Goal: Task Accomplishment & Management: Contribute content

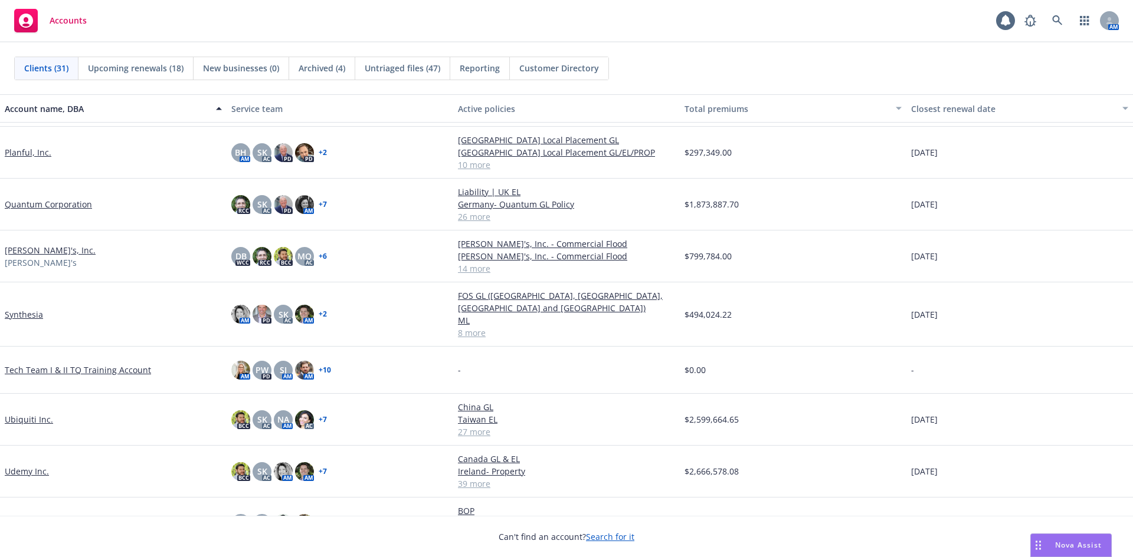
scroll to position [1069, 0]
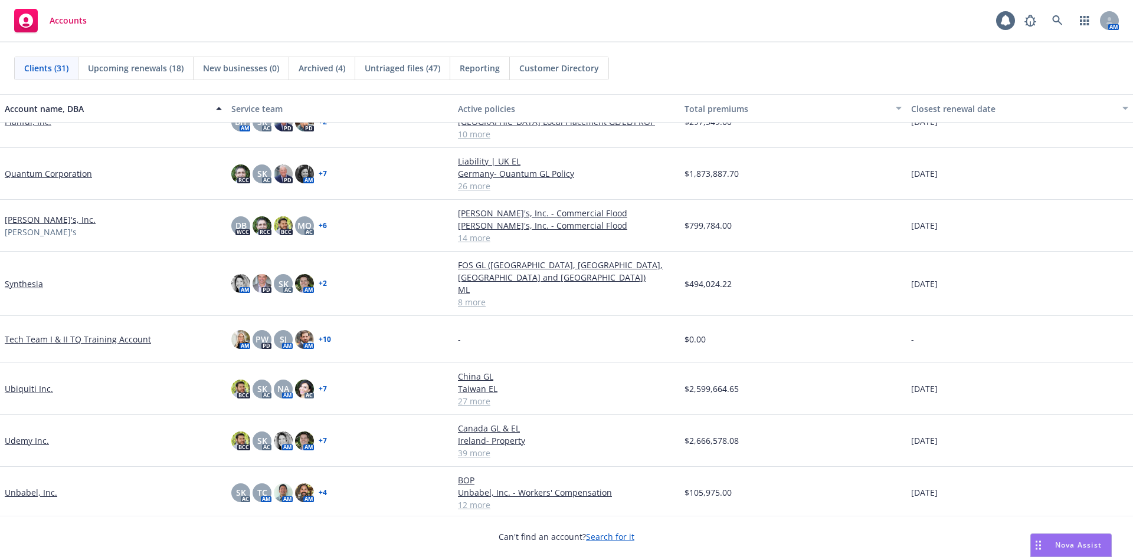
click at [34, 383] on link "Ubiquiti Inc." at bounding box center [29, 389] width 48 height 12
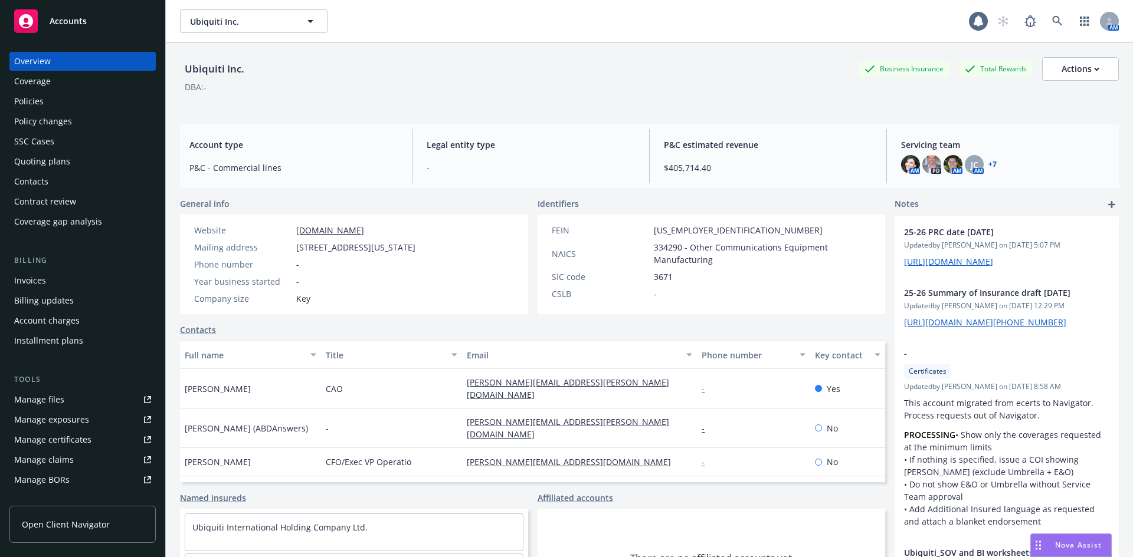
click at [39, 102] on div "Policies" at bounding box center [28, 101] width 29 height 19
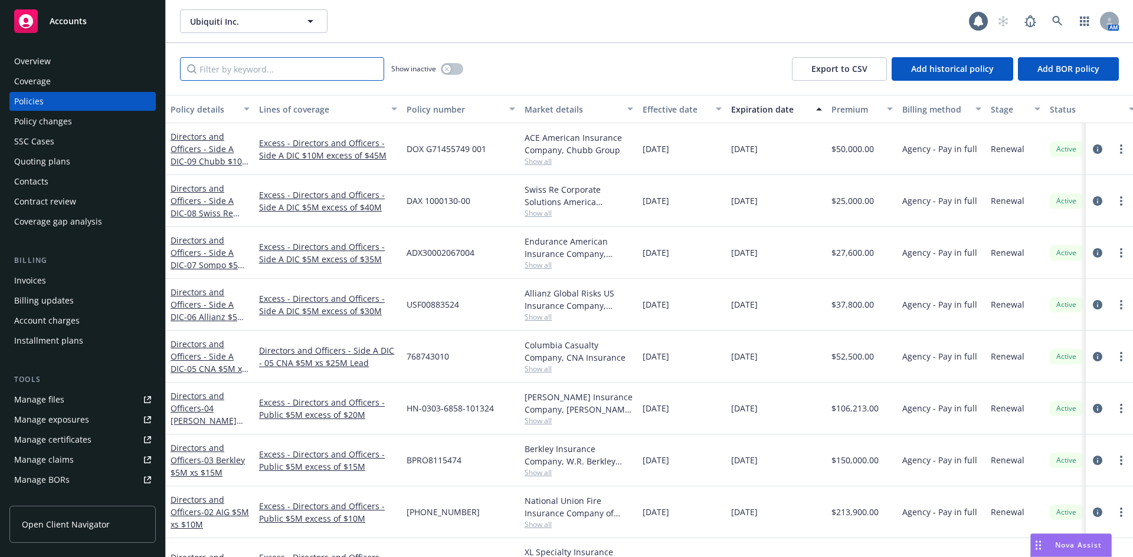
click at [235, 73] on input "Filter by keyword..." at bounding box center [282, 69] width 204 height 24
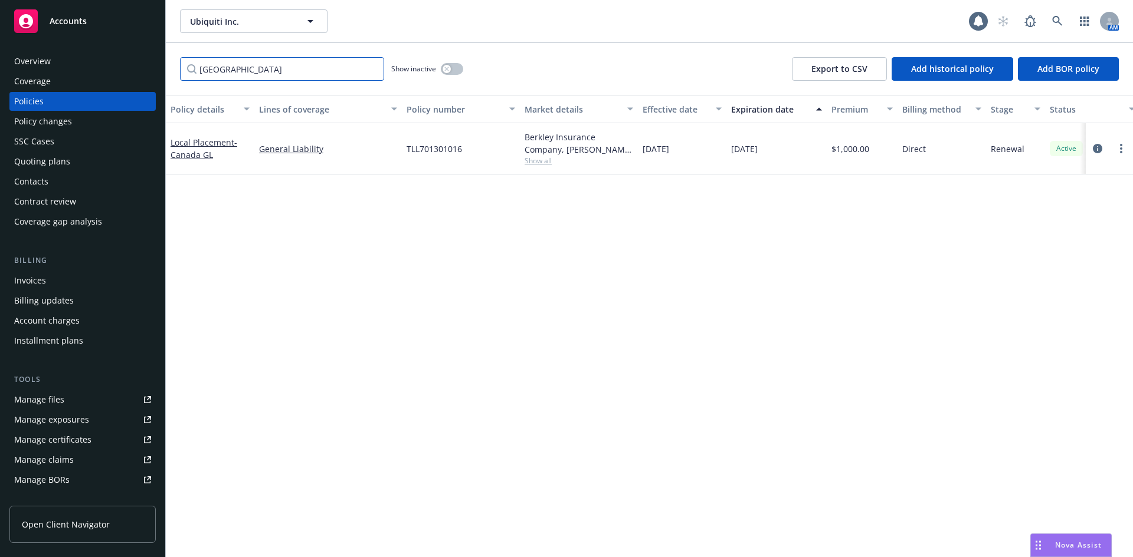
type input "Canada"
click at [192, 147] on link "Local Placement - Canada GL" at bounding box center [203, 149] width 67 height 24
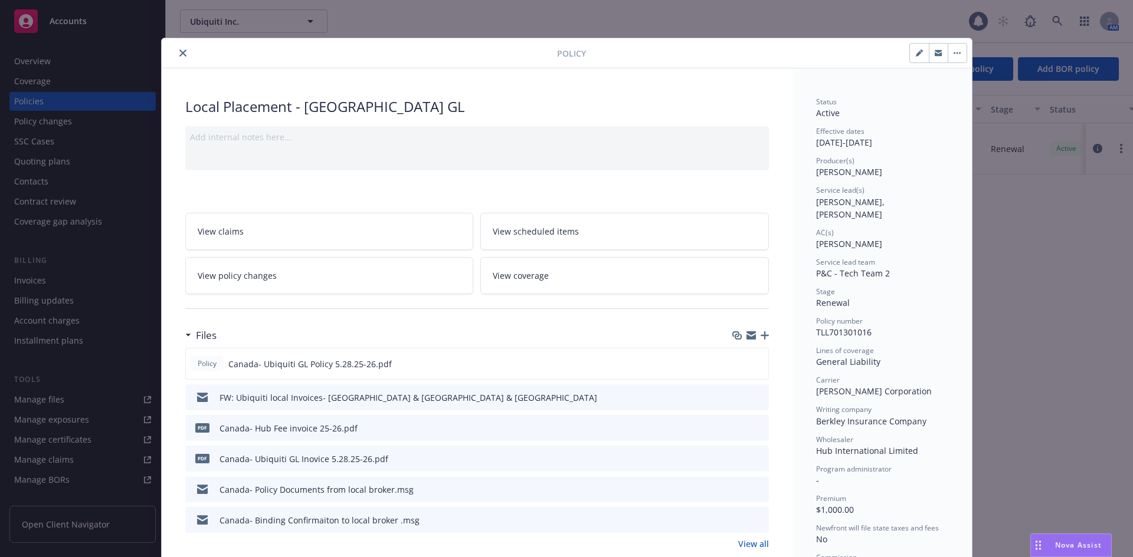
click at [179, 50] on icon "close" at bounding box center [182, 53] width 7 height 7
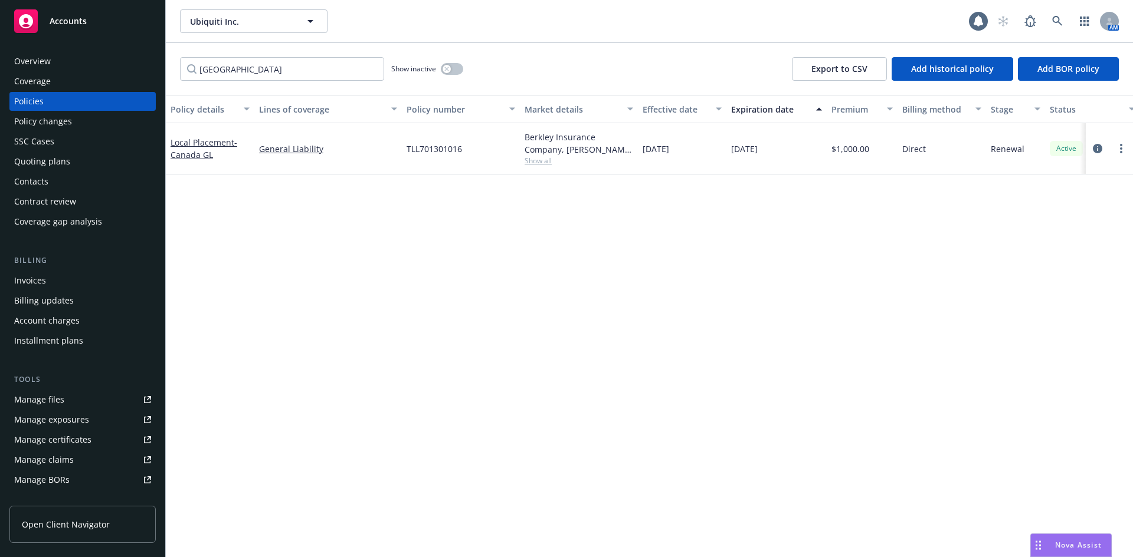
click at [64, 125] on div "Policy changes" at bounding box center [43, 121] width 58 height 19
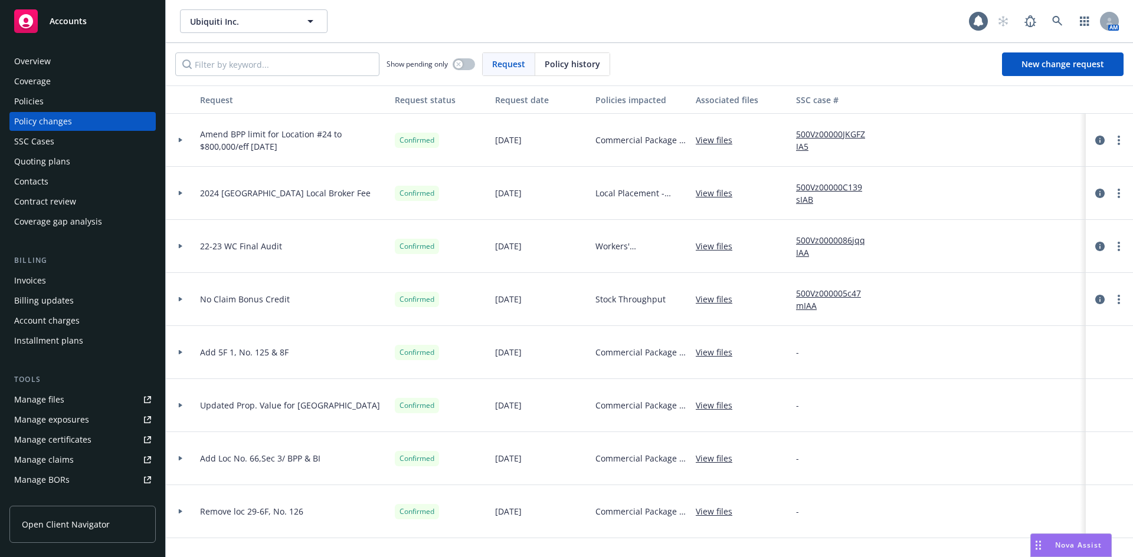
click at [573, 57] on div "Policy history" at bounding box center [572, 64] width 74 height 22
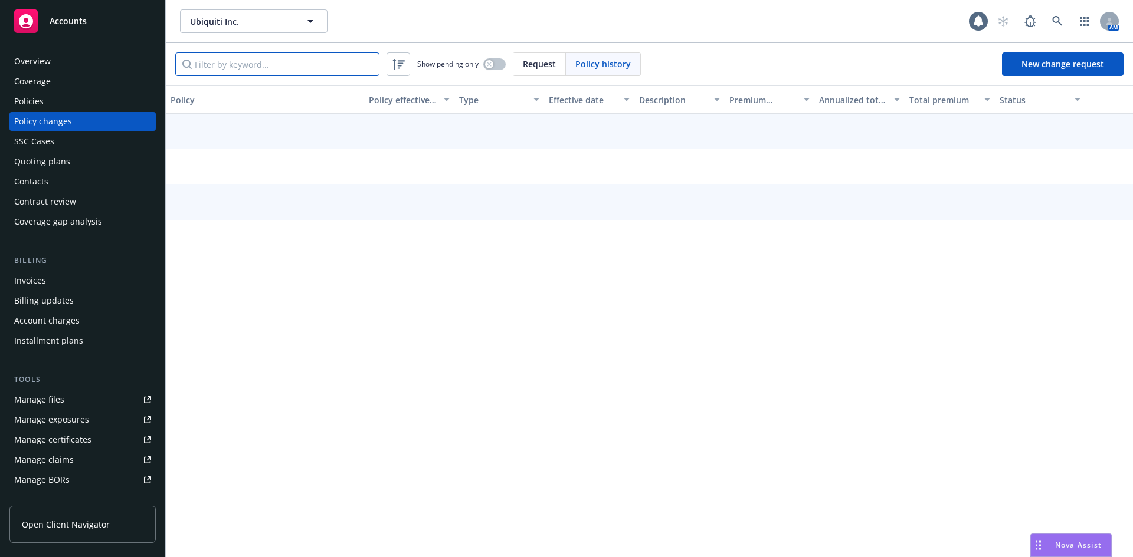
click at [320, 71] on input "Filter by keyword..." at bounding box center [277, 64] width 204 height 24
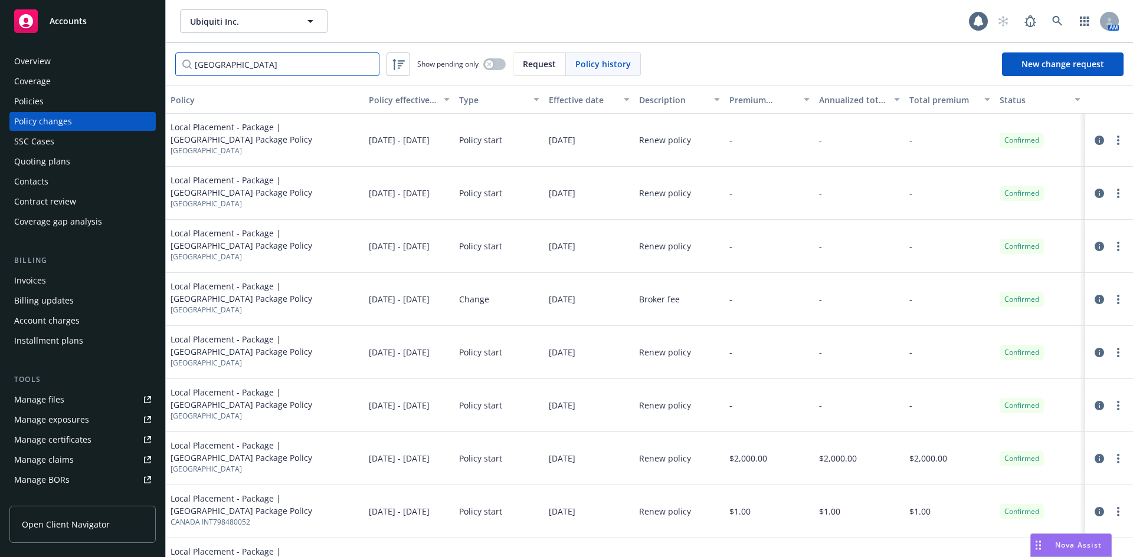
type input "Canada"
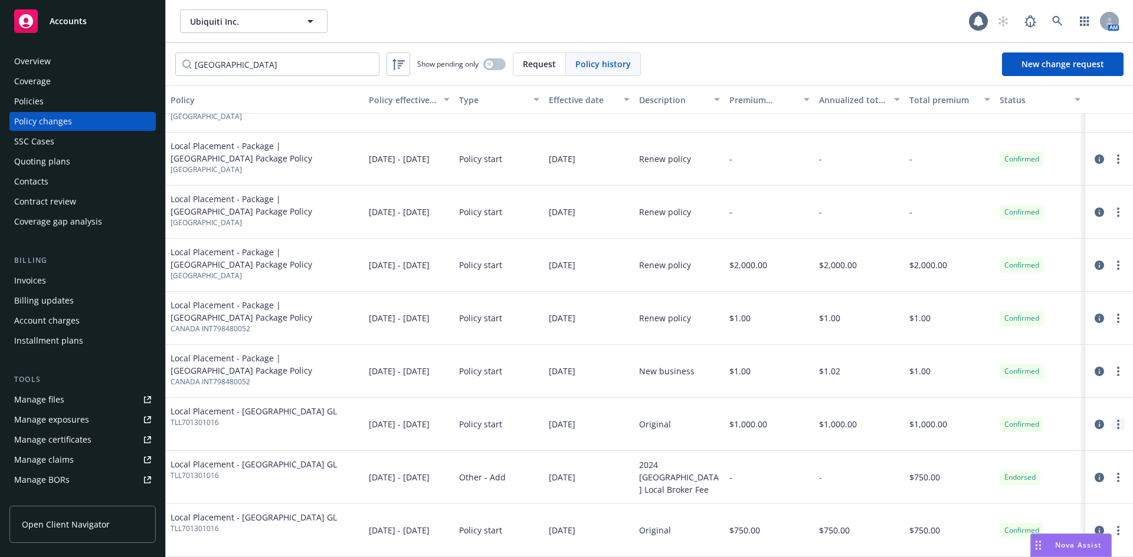
click at [1117, 421] on circle "more" at bounding box center [1118, 421] width 2 height 2
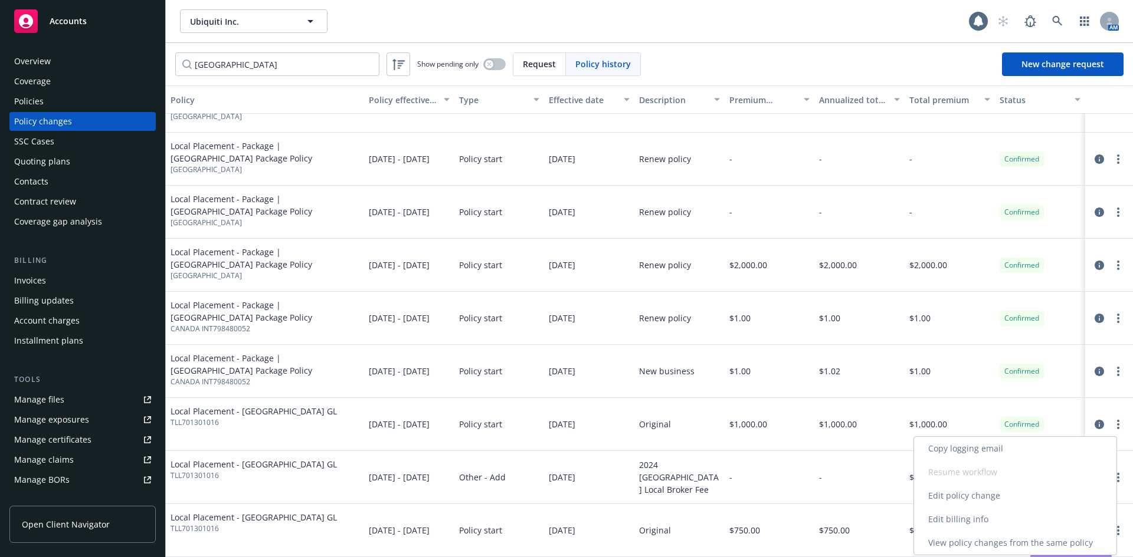
click at [990, 524] on link "Edit billing info" at bounding box center [1015, 520] width 202 height 24
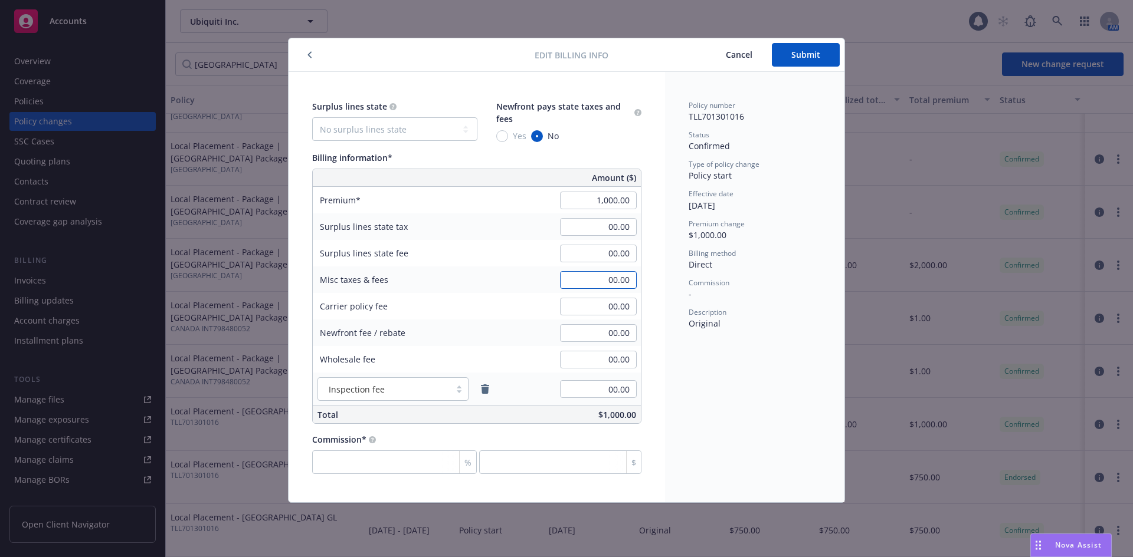
click at [601, 277] on input "00.00" at bounding box center [598, 280] width 77 height 18
click at [579, 336] on input "00.00" at bounding box center [598, 333] width 77 height 18
click at [583, 279] on input "404.55" at bounding box center [598, 280] width 77 height 18
type input "404.55"
click at [604, 334] on input "00.00" at bounding box center [598, 333] width 77 height 18
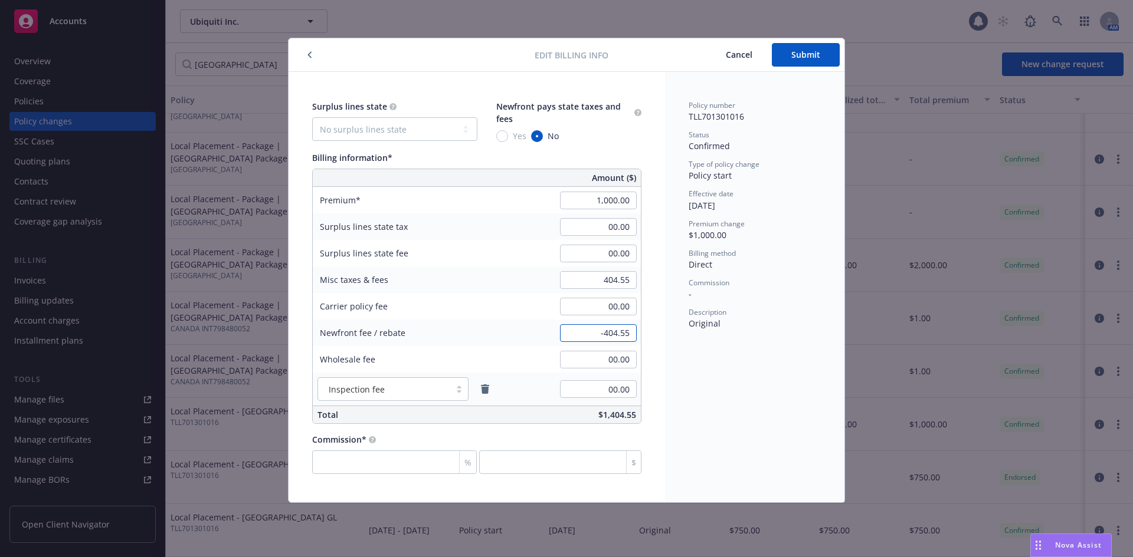
type input "-404.55"
click at [311, 52] on icon "button" at bounding box center [309, 54] width 5 height 7
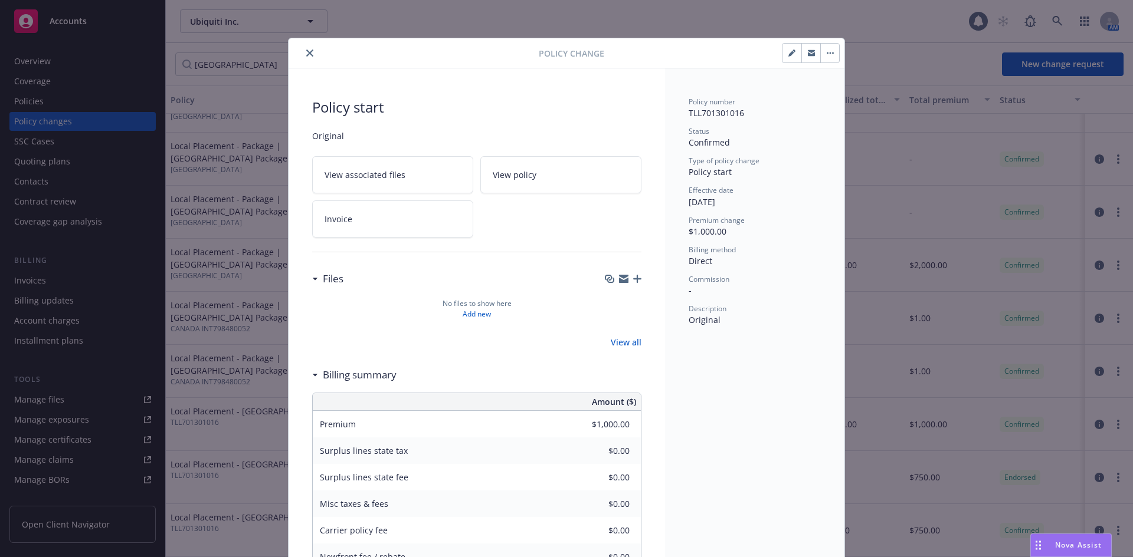
click at [311, 52] on button "close" at bounding box center [310, 53] width 14 height 14
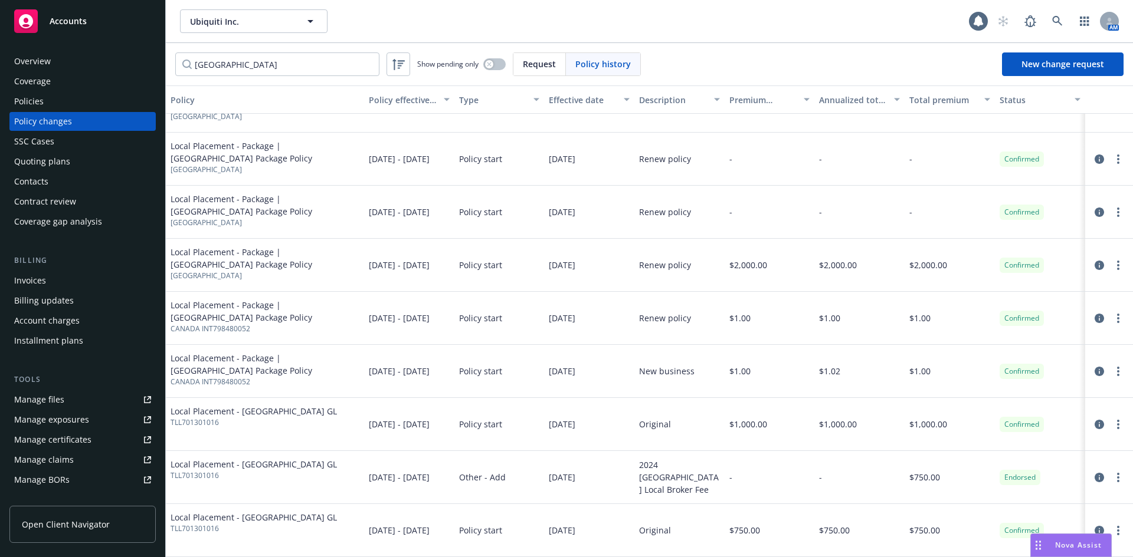
click at [55, 285] on div "Invoices" at bounding box center [82, 280] width 137 height 19
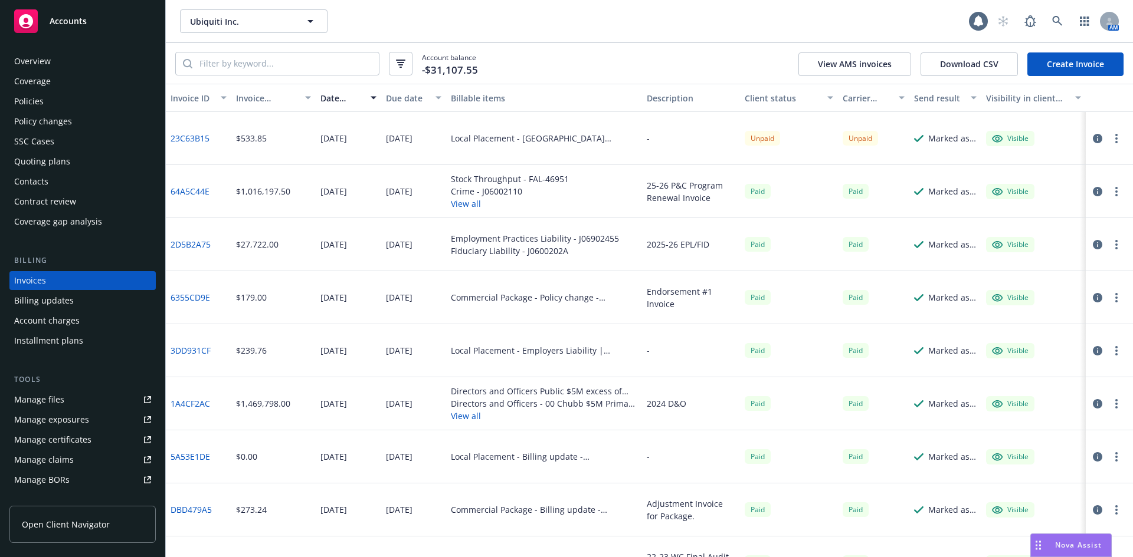
click at [1092, 137] on icon "button" at bounding box center [1096, 138] width 9 height 9
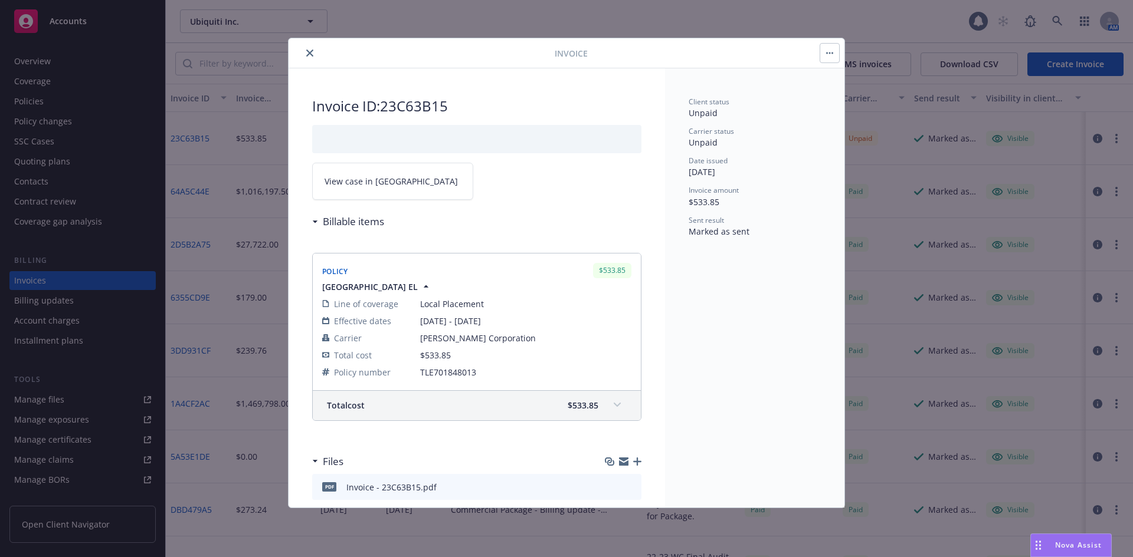
click at [307, 51] on icon "close" at bounding box center [309, 53] width 7 height 7
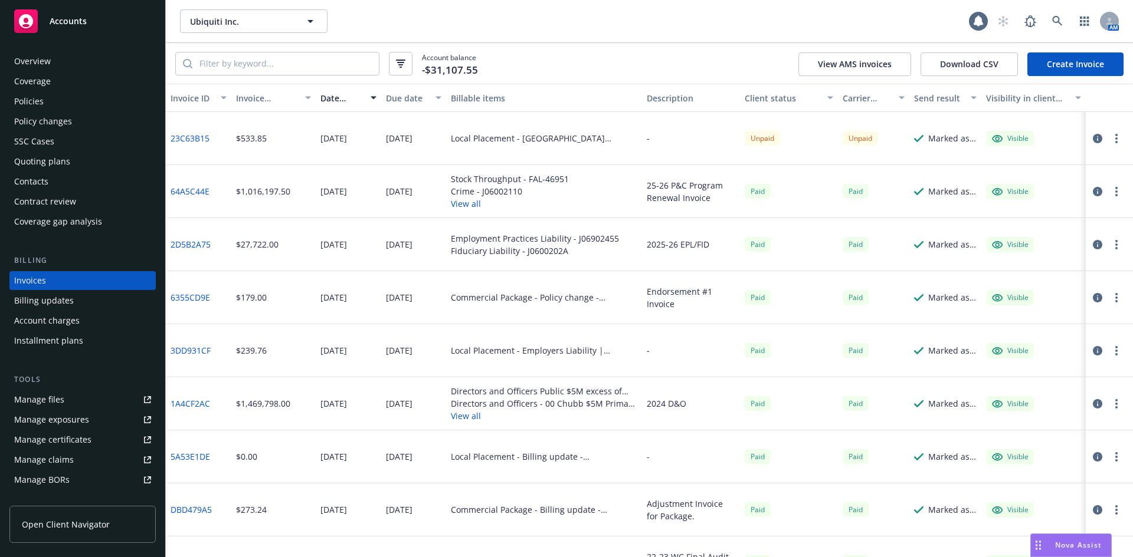
click at [188, 139] on link "23C63B15" at bounding box center [189, 138] width 39 height 12
click at [198, 458] on link "5A53E1DE" at bounding box center [190, 457] width 40 height 12
click at [62, 127] on div "Policy changes" at bounding box center [43, 121] width 58 height 19
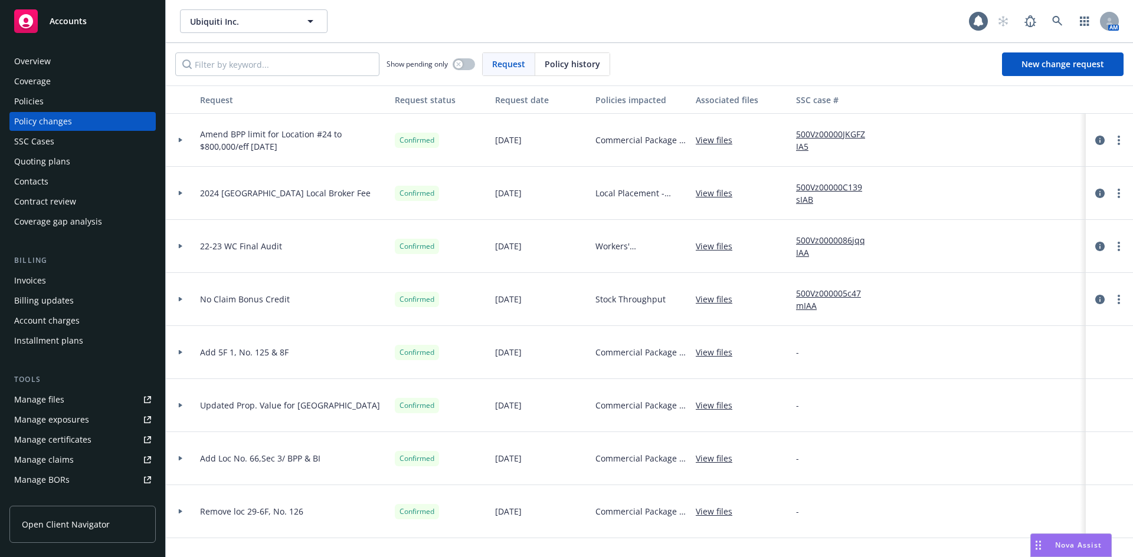
click at [550, 63] on span "Policy history" at bounding box center [571, 64] width 55 height 12
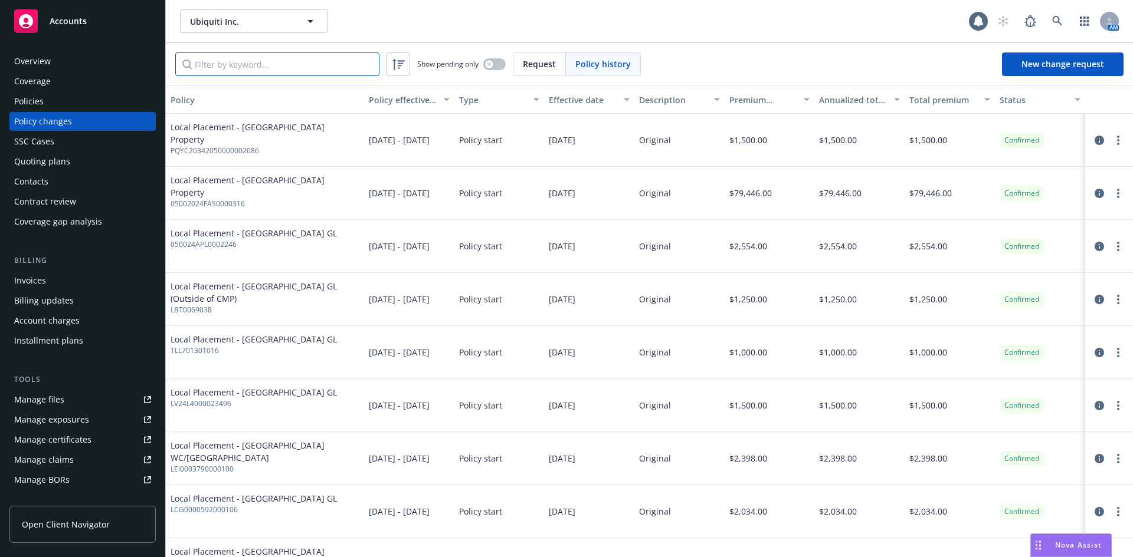
click at [282, 66] on input "Filter by keyword..." at bounding box center [277, 64] width 204 height 24
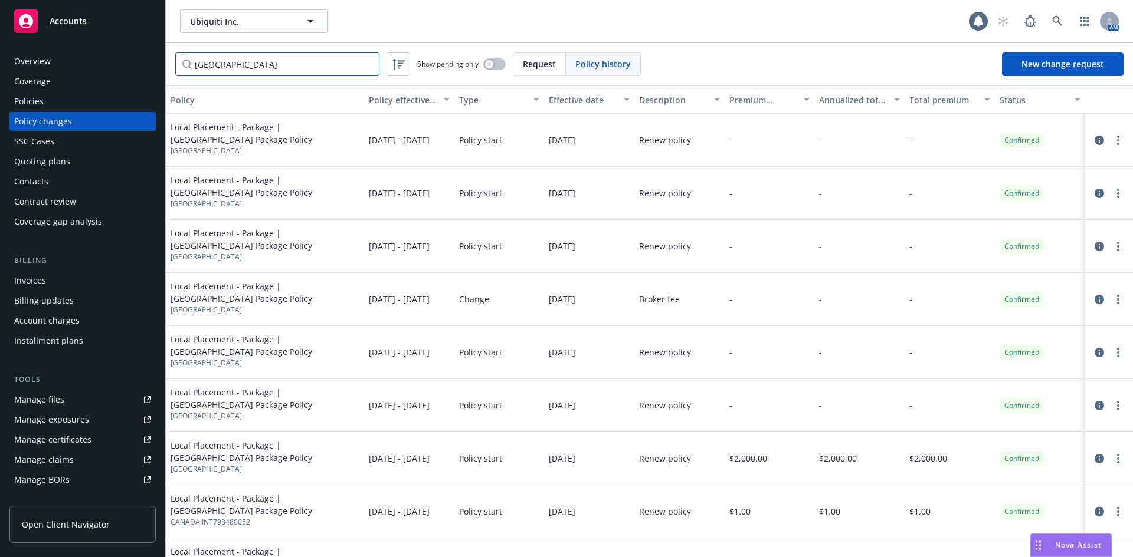
type input "Canada"
click at [31, 93] on div "Policies" at bounding box center [28, 101] width 29 height 19
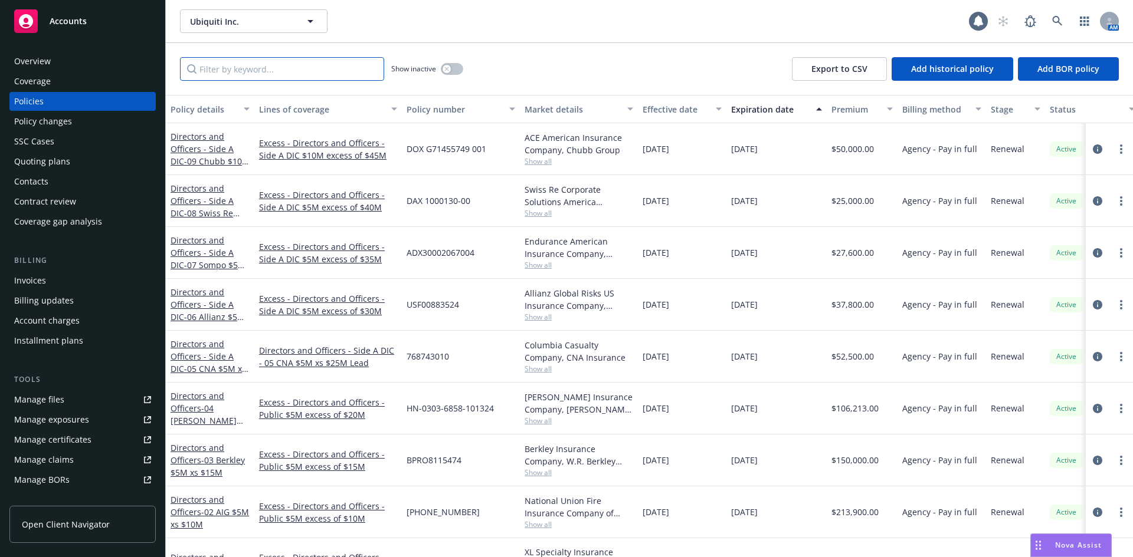
click at [263, 73] on input "Filter by keyword..." at bounding box center [282, 69] width 204 height 24
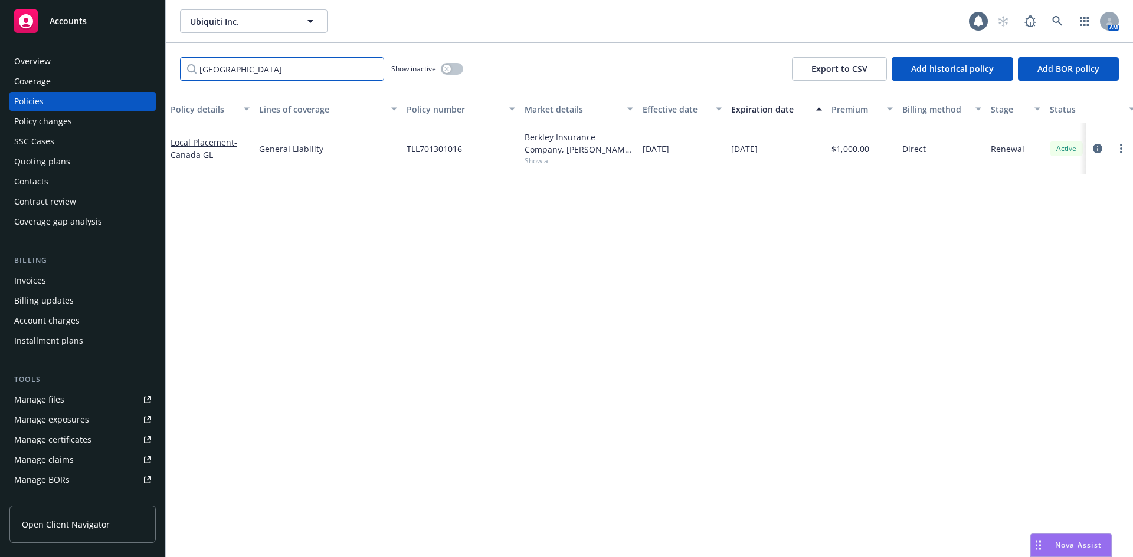
type input "Canada"
click at [195, 144] on link "Local Placement - Canada GL" at bounding box center [203, 149] width 67 height 24
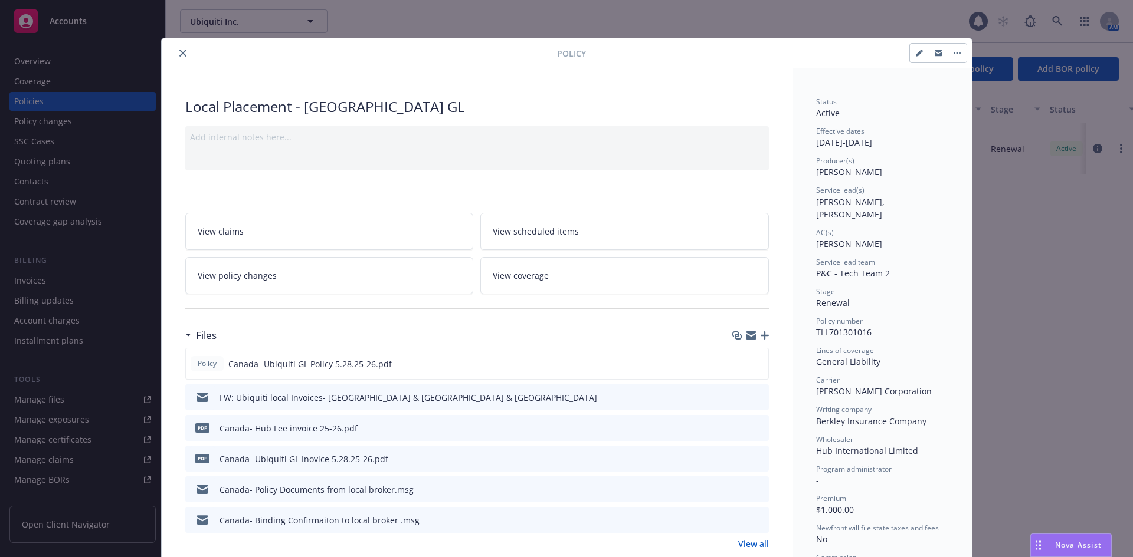
scroll to position [35, 0]
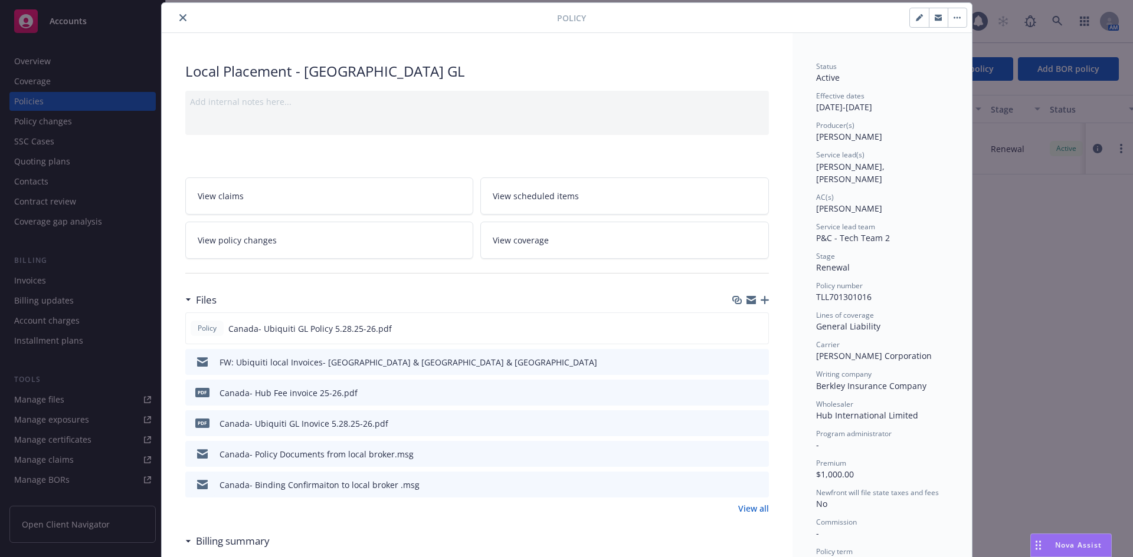
click at [915, 20] on icon "button" at bounding box center [918, 17] width 7 height 7
select select "RENEWAL"
select select "12"
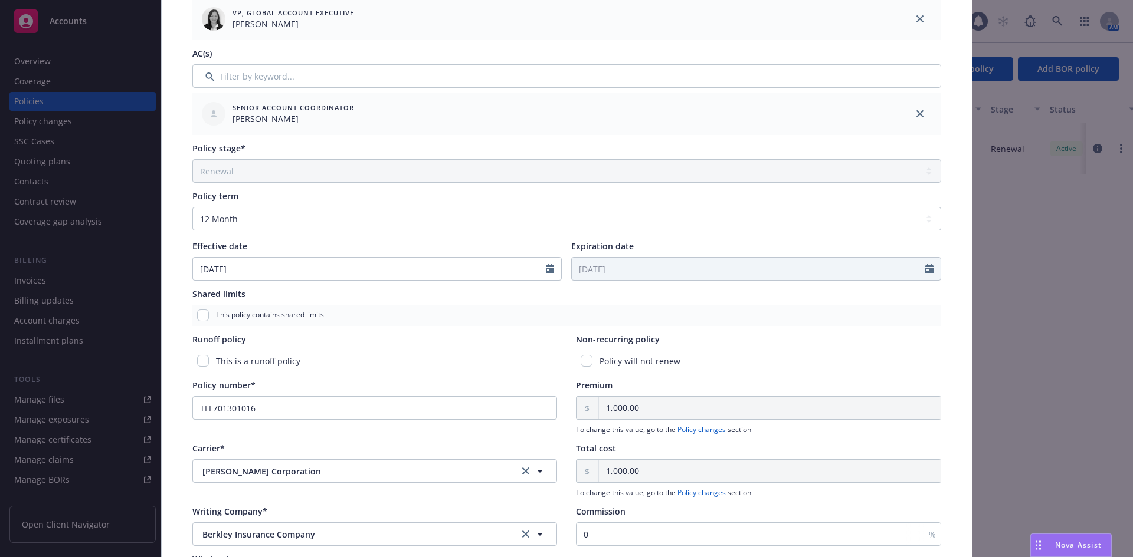
scroll to position [448, 0]
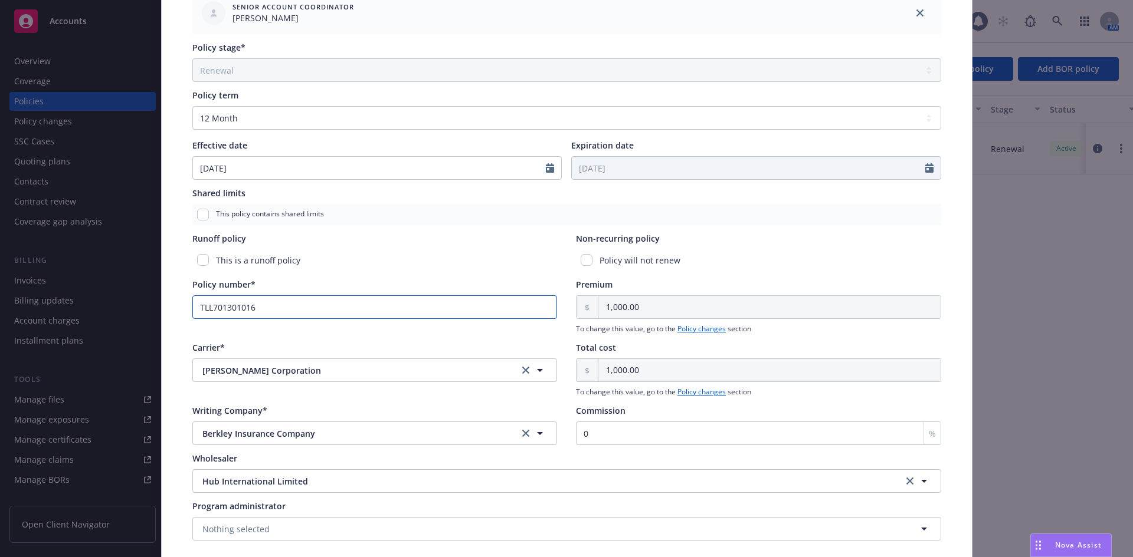
click at [267, 311] on input "TLL701301016" at bounding box center [374, 308] width 365 height 24
type input "TLL701301017"
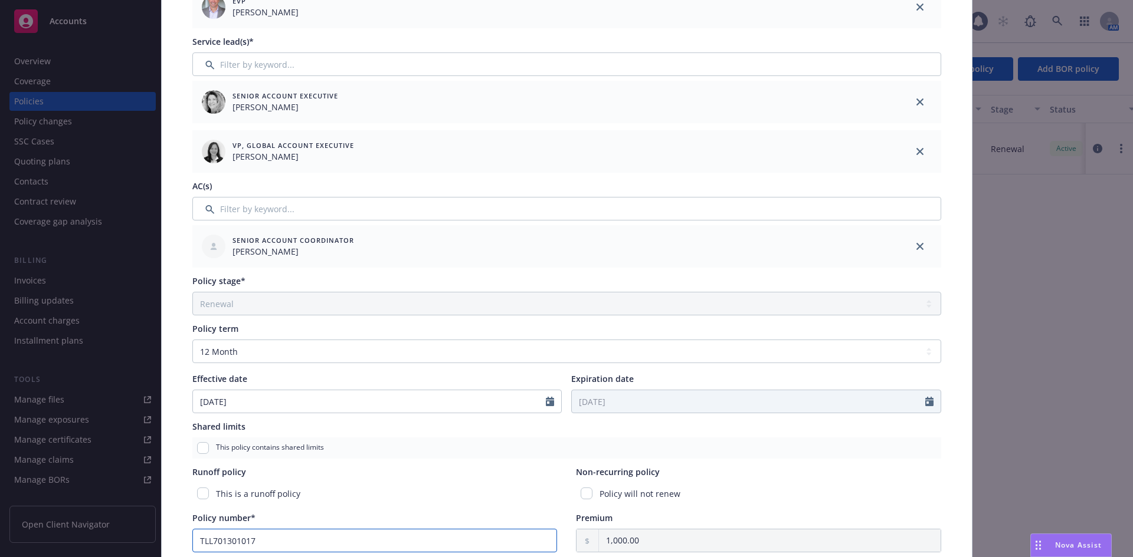
scroll to position [35, 0]
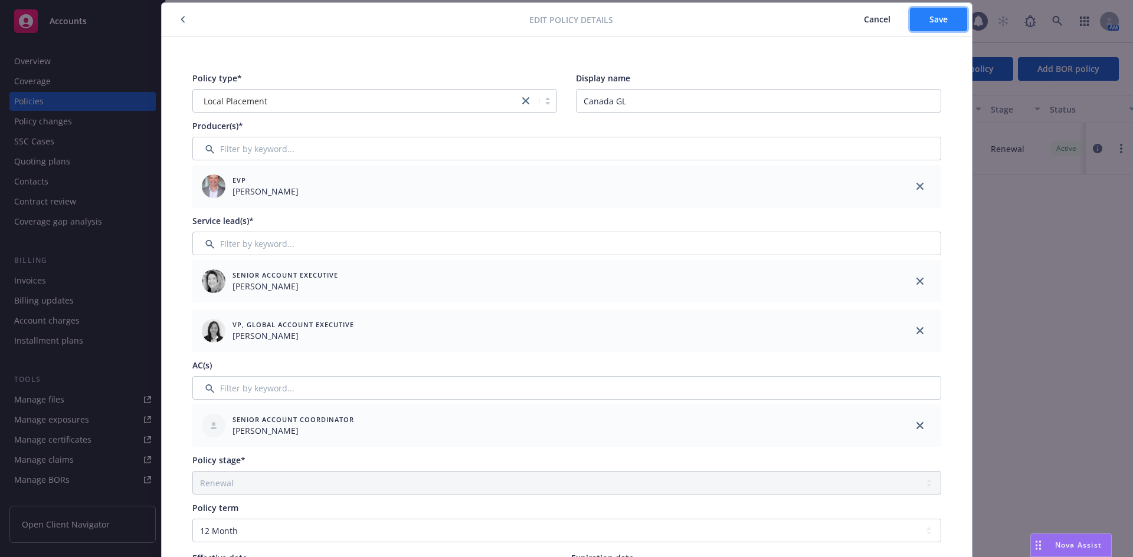
click at [929, 22] on span "Save" at bounding box center [938, 19] width 18 height 11
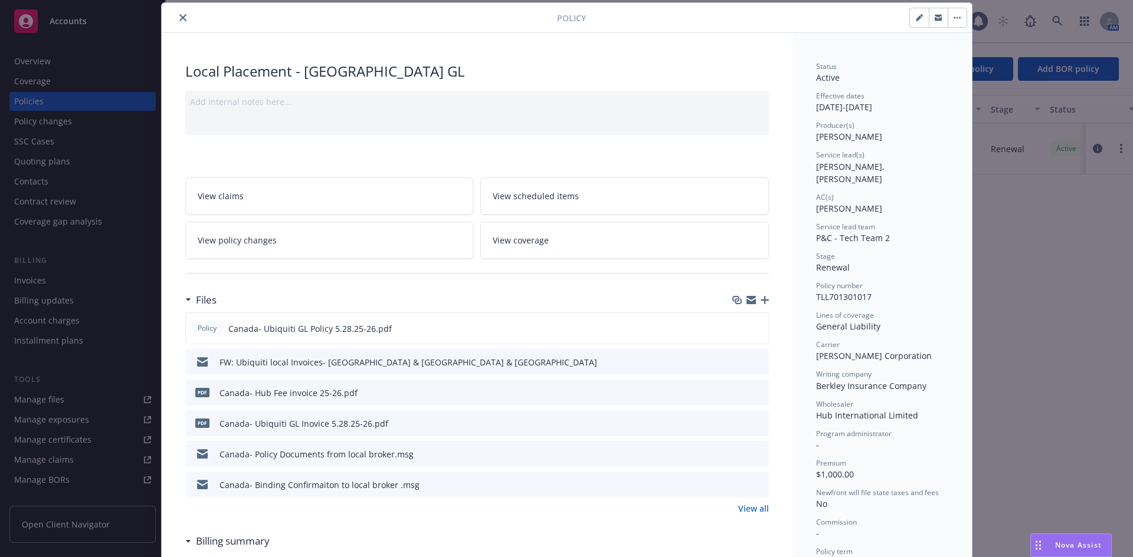
click at [179, 18] on icon "close" at bounding box center [182, 17] width 7 height 7
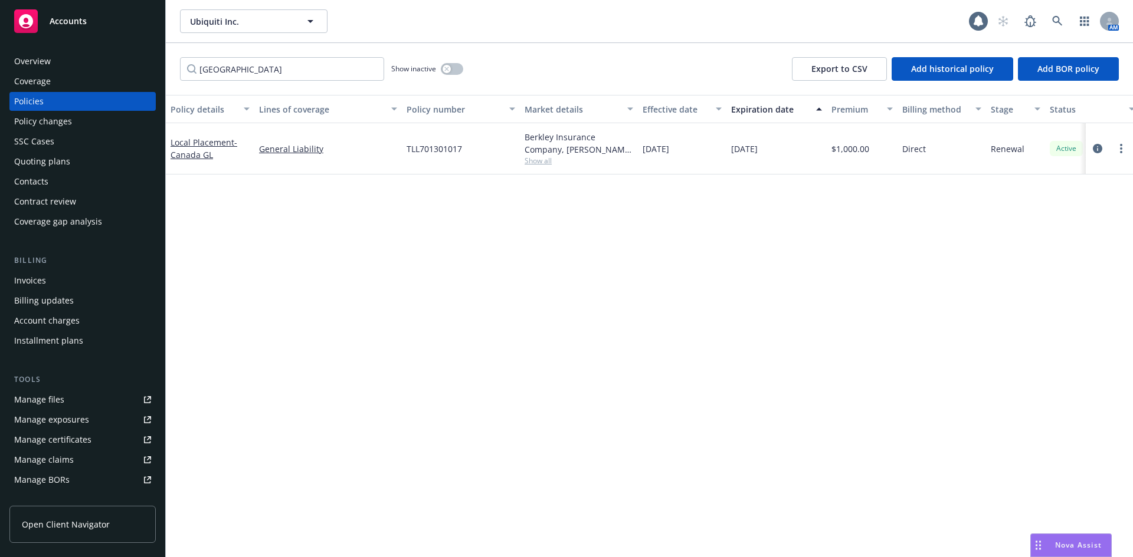
click at [34, 123] on div "Policy changes" at bounding box center [43, 121] width 58 height 19
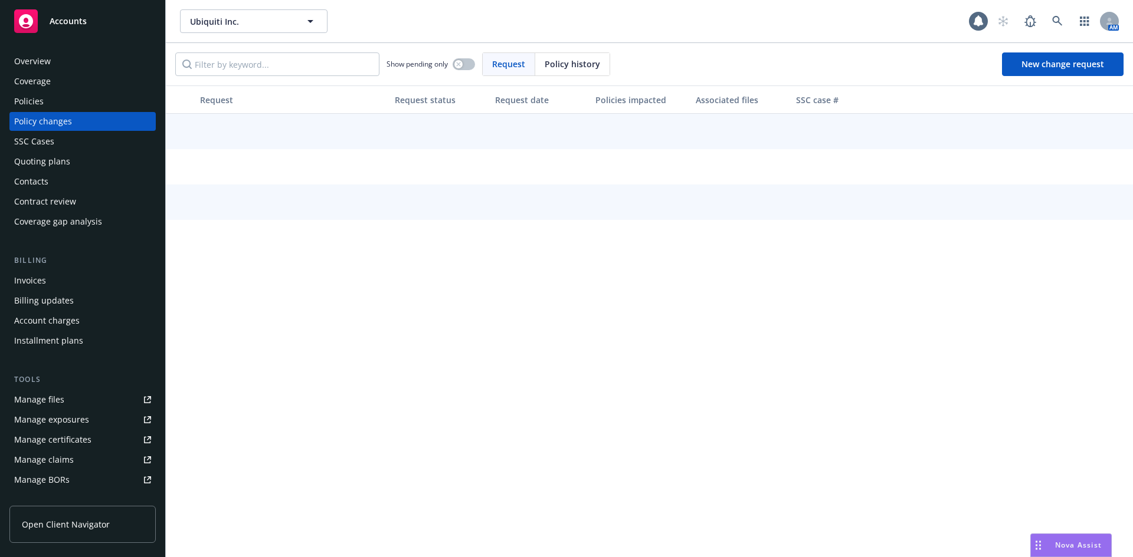
click at [580, 60] on span "Policy history" at bounding box center [571, 64] width 55 height 12
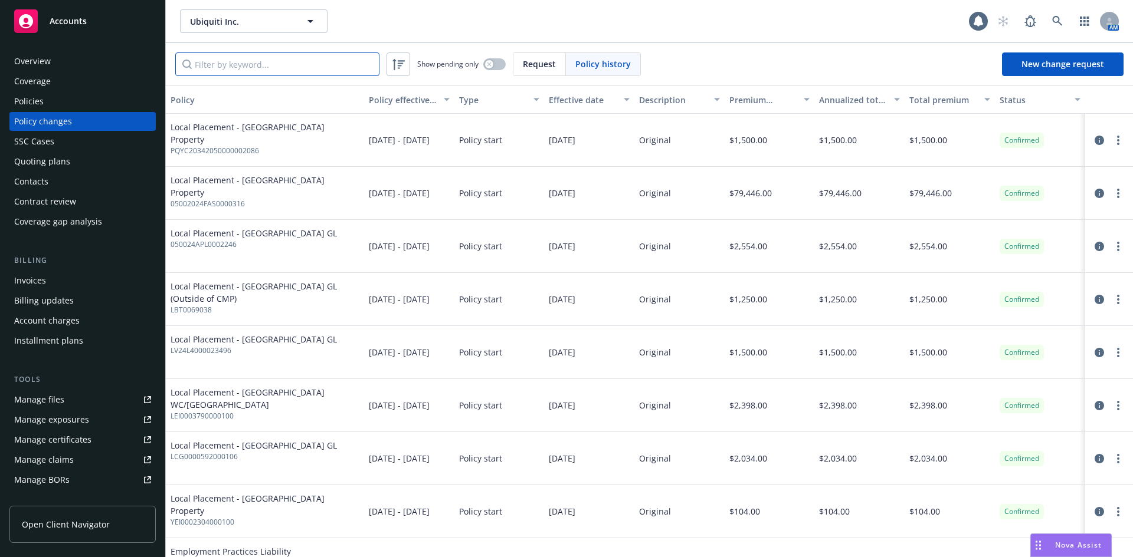
click at [264, 69] on input "Filter by keyword..." at bounding box center [277, 64] width 204 height 24
type input "canada"
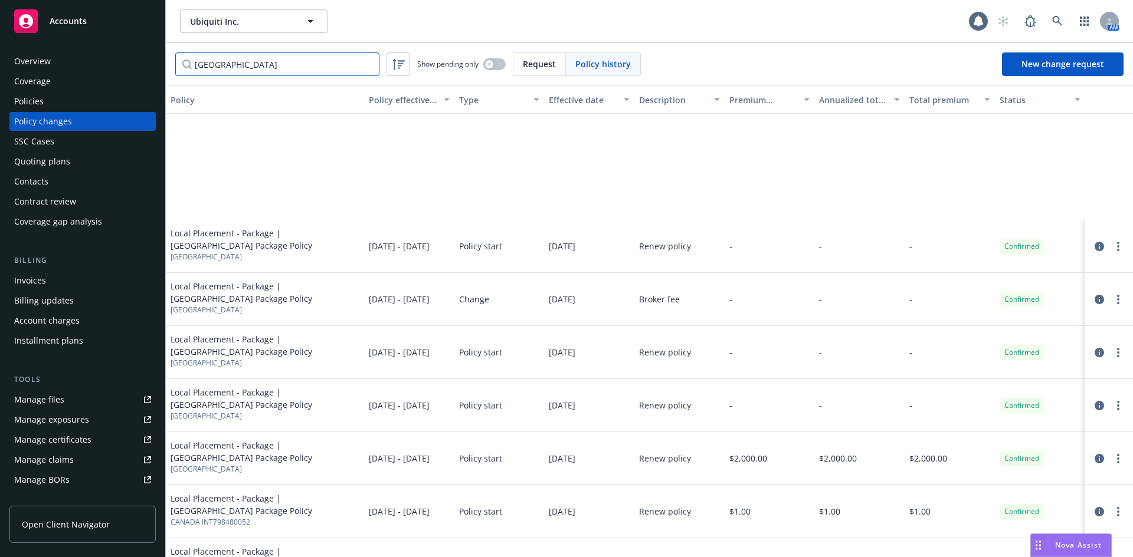
scroll to position [193, 0]
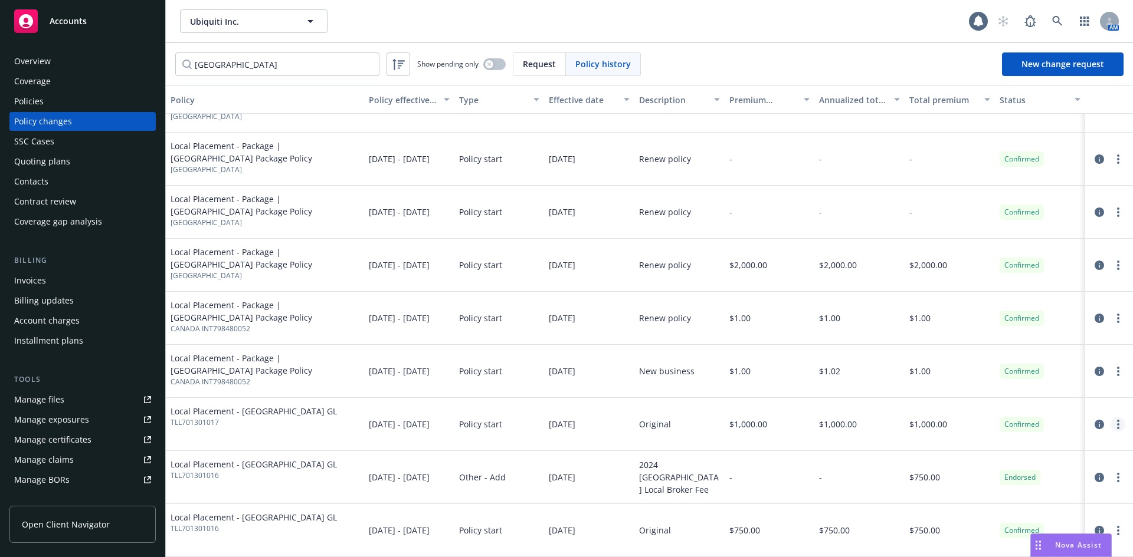
click at [1117, 425] on circle "more" at bounding box center [1118, 425] width 2 height 2
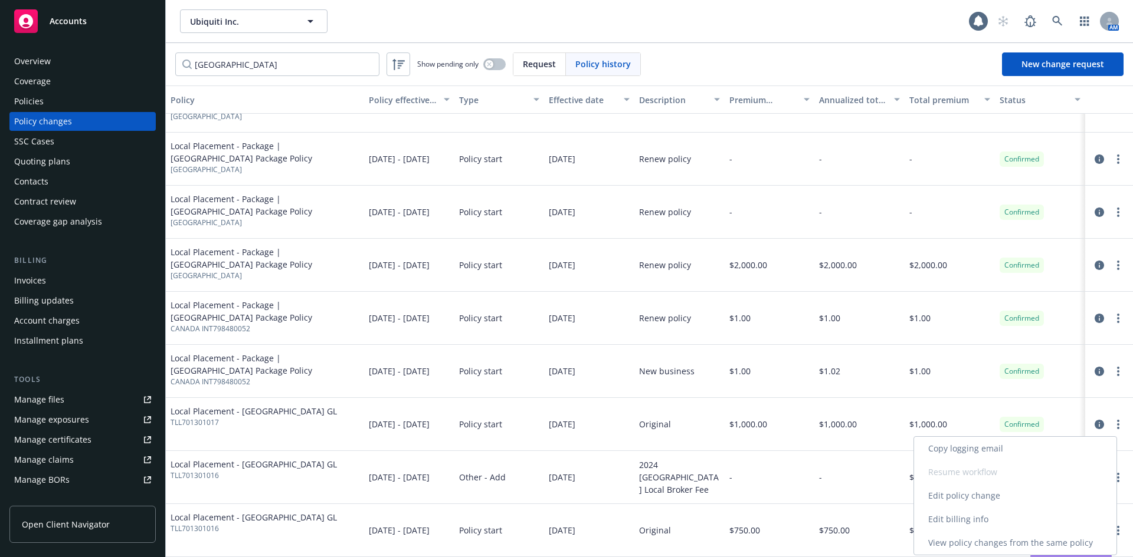
click at [959, 524] on link "Edit billing info" at bounding box center [1015, 520] width 202 height 24
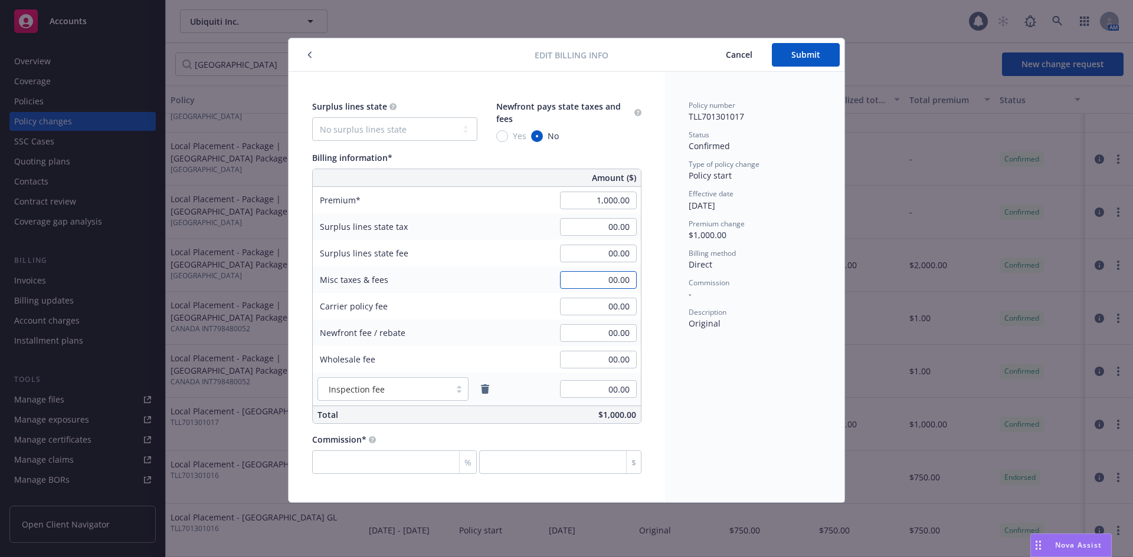
click at [596, 284] on input "00.00" at bounding box center [598, 280] width 77 height 18
type input "404.55"
type input "-404.55"
click at [805, 57] on span "Submit" at bounding box center [805, 54] width 29 height 11
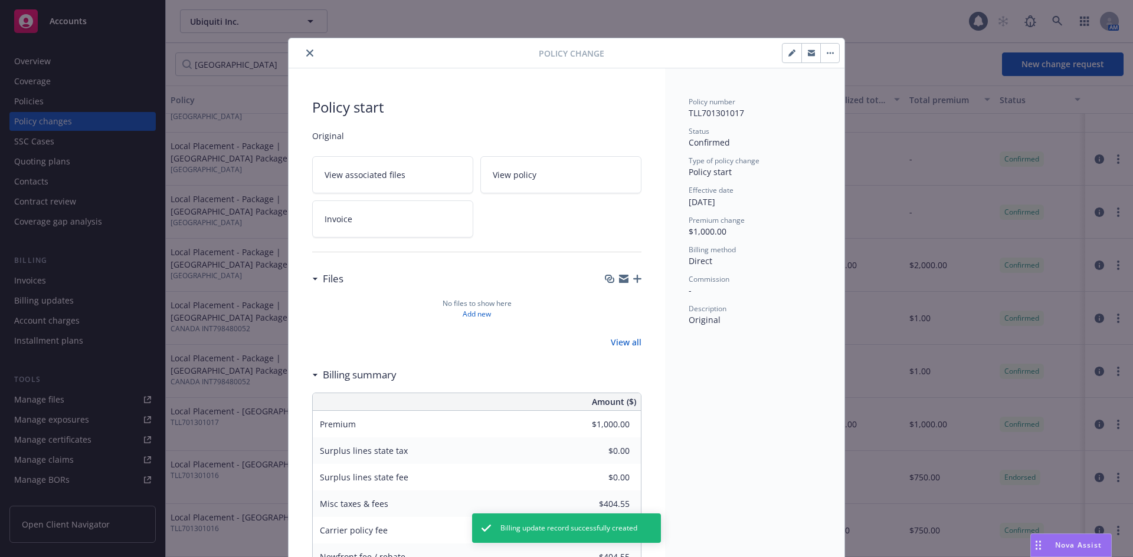
click at [309, 52] on button "close" at bounding box center [310, 53] width 14 height 14
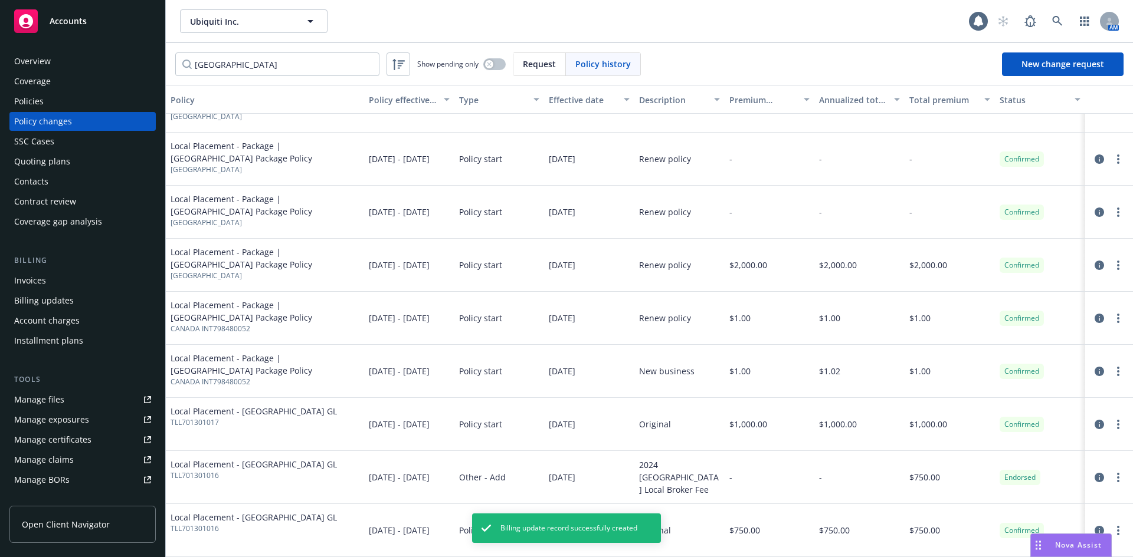
click at [44, 284] on div "Invoices" at bounding box center [30, 280] width 32 height 19
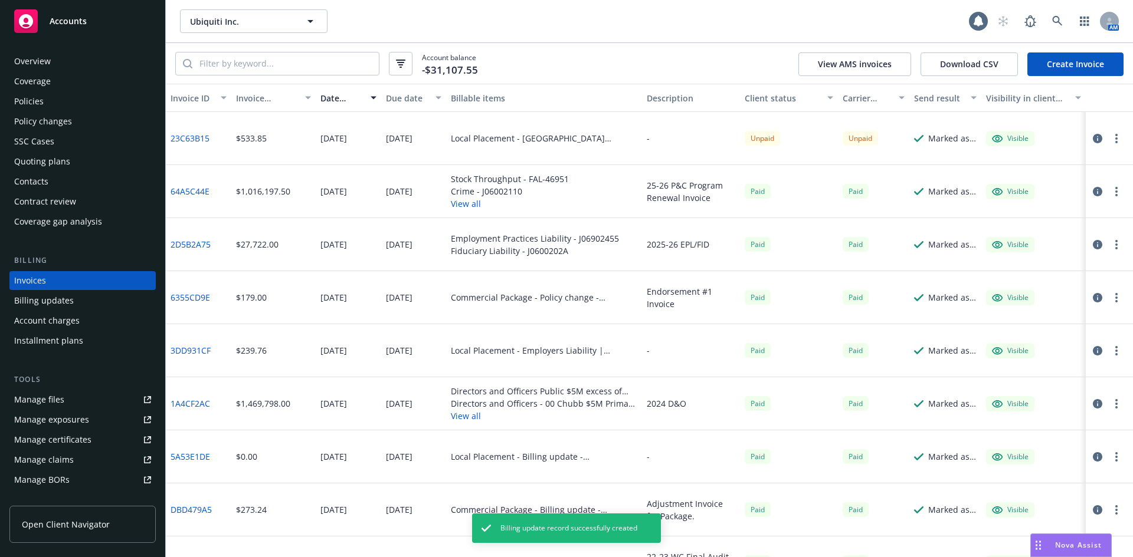
click at [1079, 63] on link "Create Invoice" at bounding box center [1075, 64] width 96 height 24
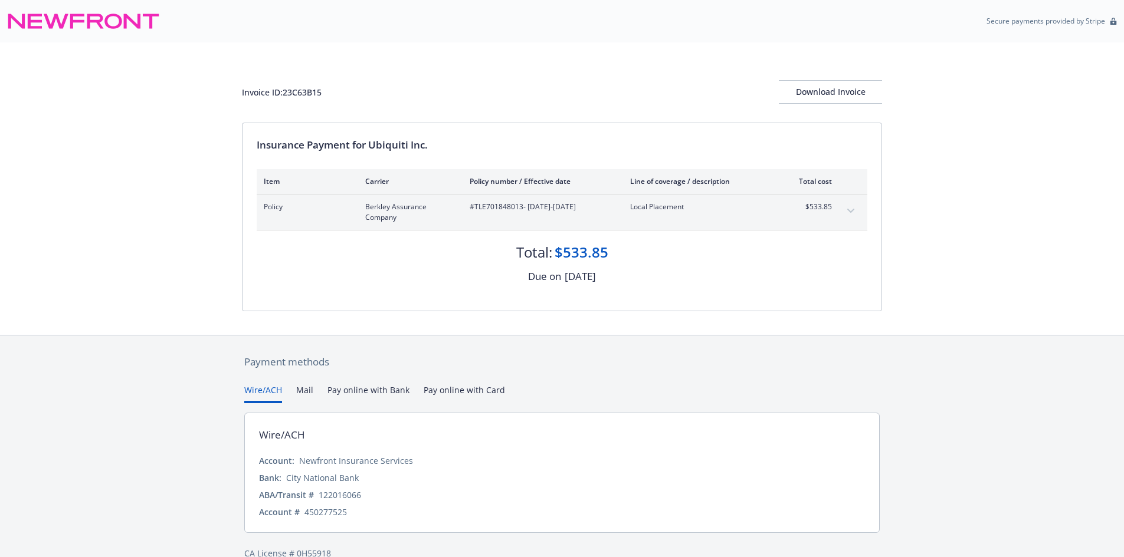
click at [851, 211] on icon "expand content" at bounding box center [850, 211] width 7 height 5
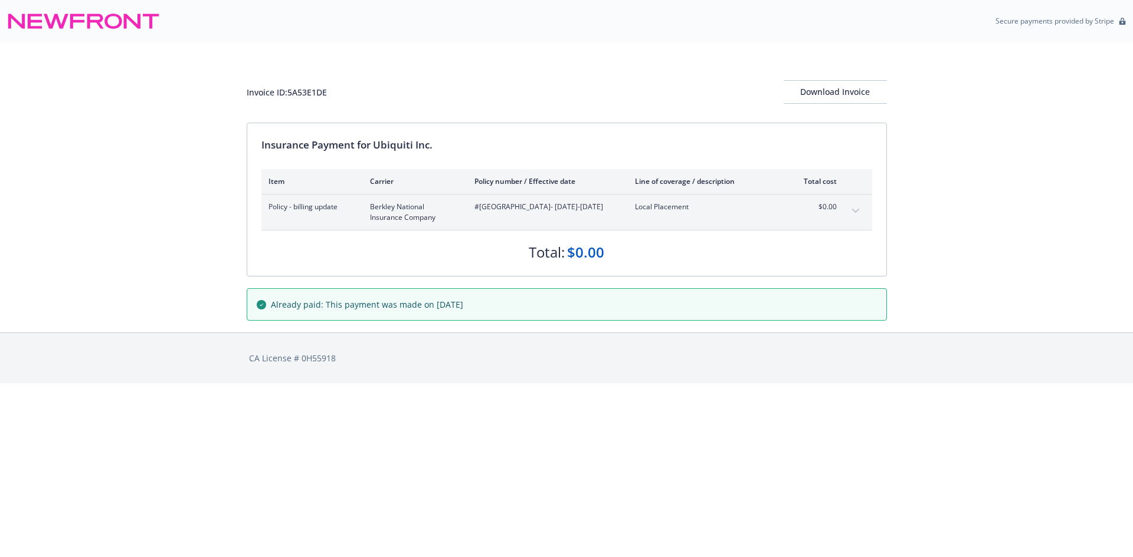
click at [855, 209] on icon "expand content" at bounding box center [855, 211] width 7 height 5
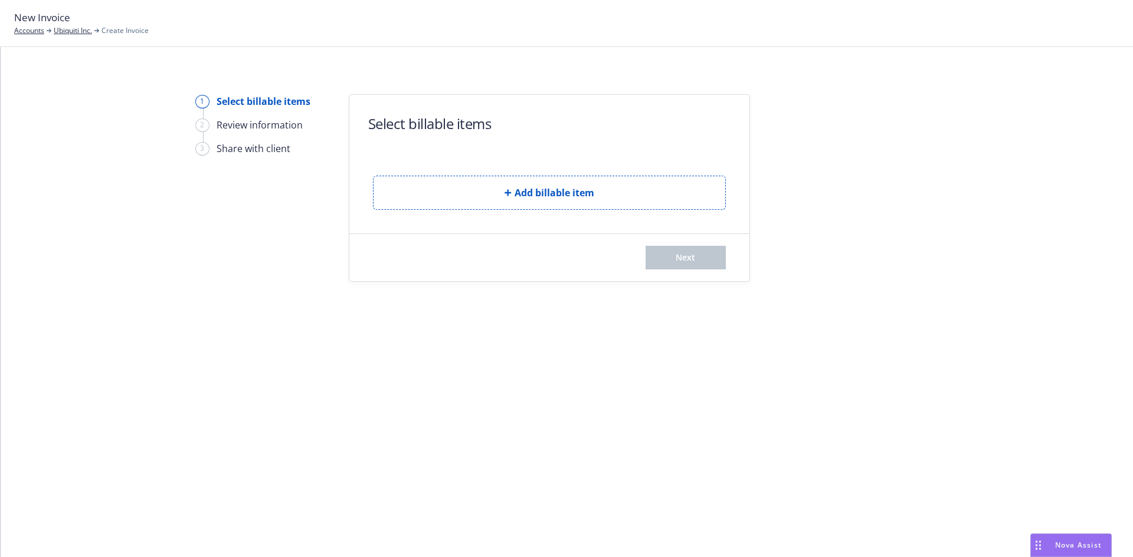
click at [582, 173] on div "Add billable item" at bounding box center [549, 183] width 353 height 53
click at [580, 185] on button "Add billable item" at bounding box center [549, 193] width 353 height 34
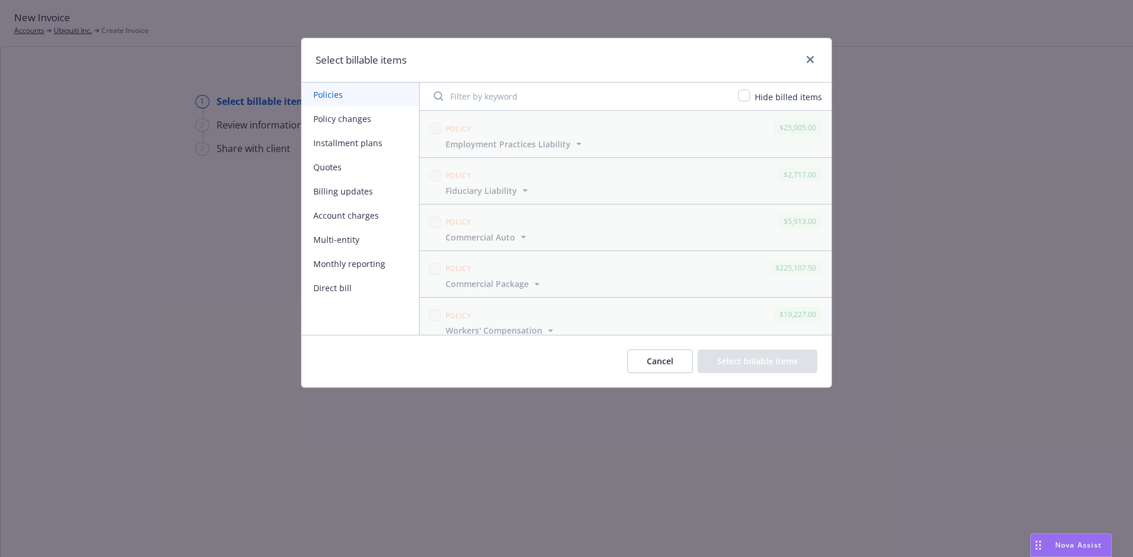
click at [360, 213] on button "Account charges" at bounding box center [359, 216] width 117 height 24
click at [429, 176] on input "checkbox" at bounding box center [435, 176] width 12 height 12
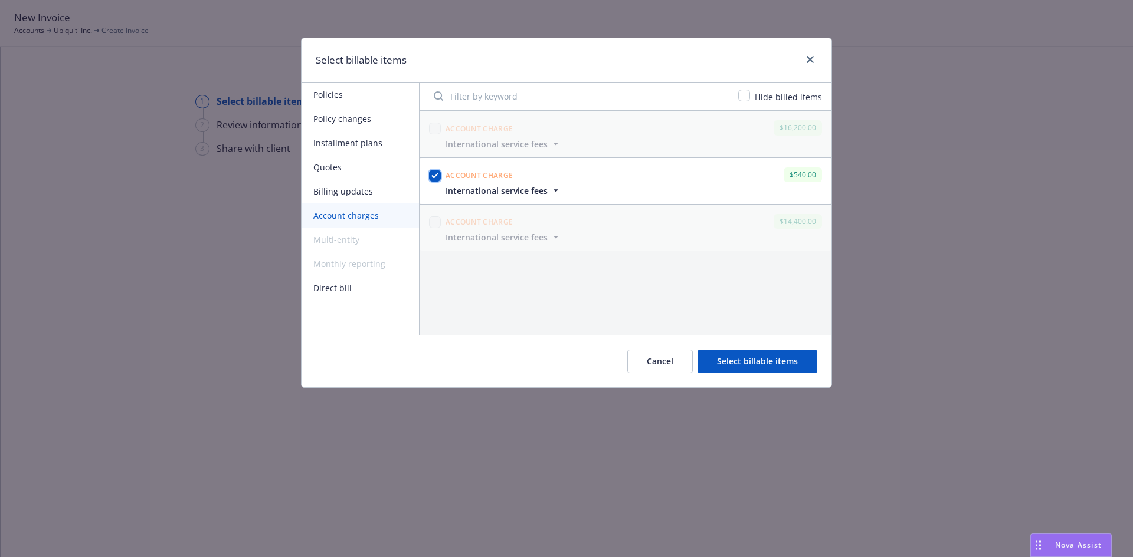
click at [429, 176] on input "checkbox" at bounding box center [435, 176] width 12 height 12
checkbox input "false"
click at [357, 192] on button "Billing updates" at bounding box center [359, 191] width 117 height 24
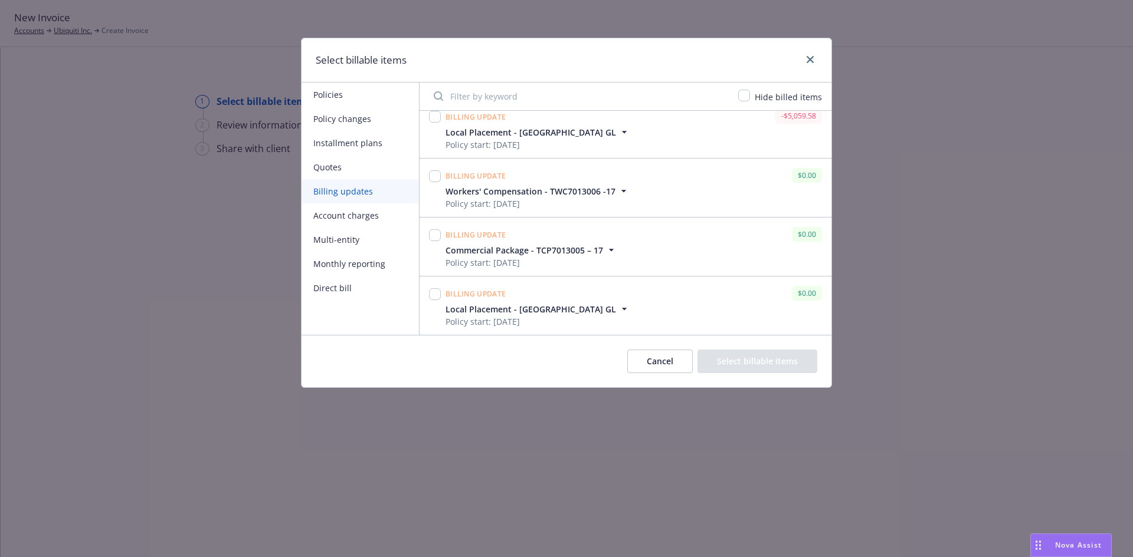
scroll to position [413, 0]
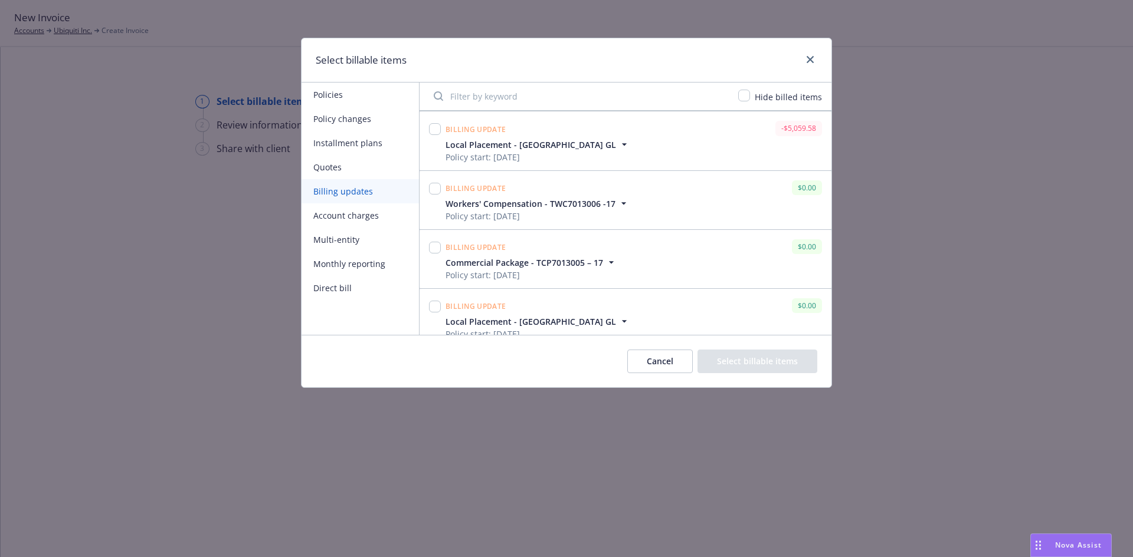
click at [612, 264] on icon "button" at bounding box center [611, 263] width 12 height 12
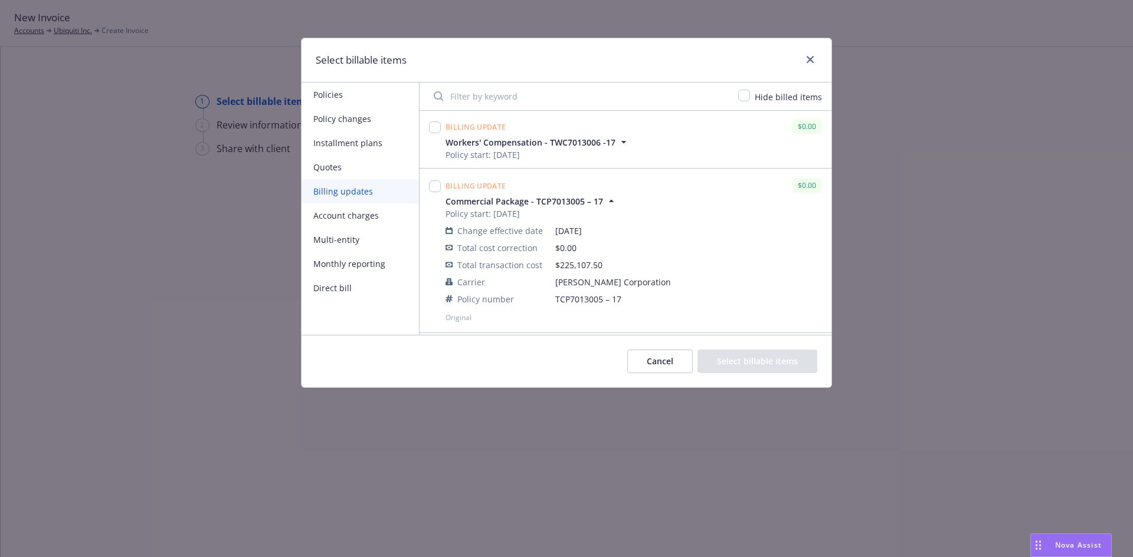
scroll to position [531, 0]
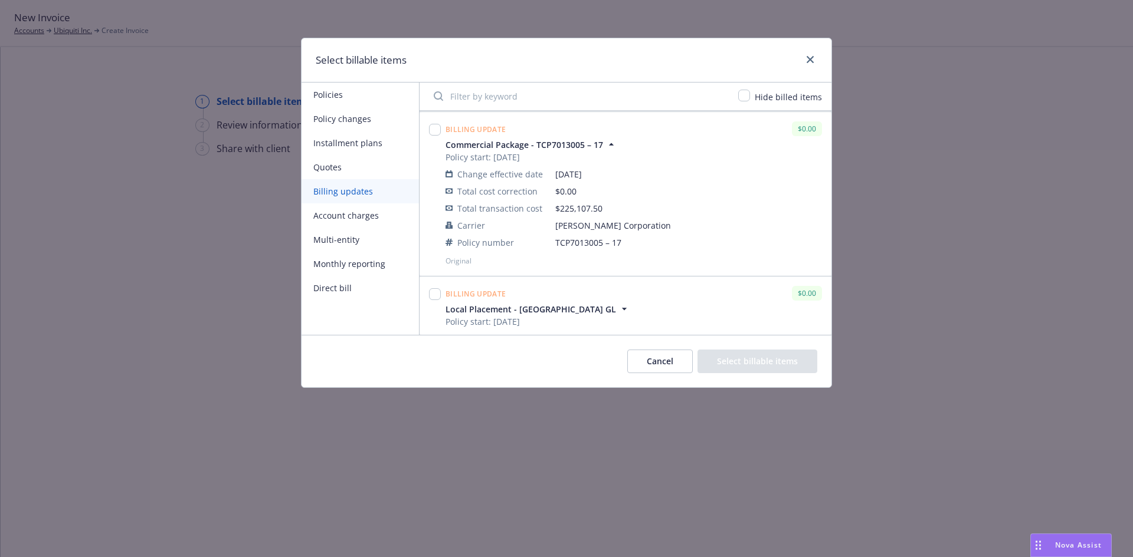
click at [607, 145] on icon "button" at bounding box center [611, 145] width 12 height 12
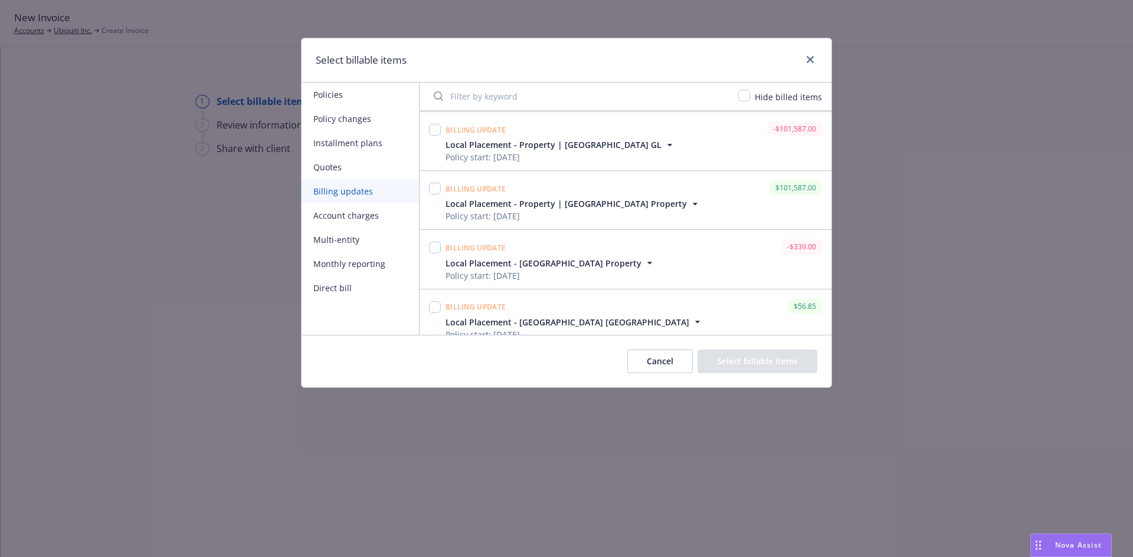
scroll to position [780, 0]
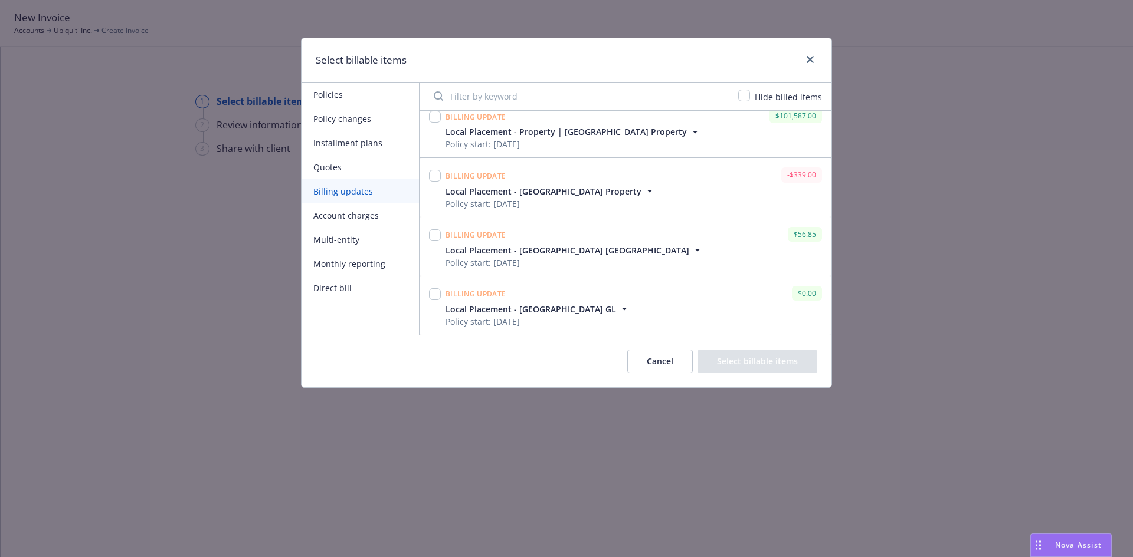
click at [618, 311] on icon "button" at bounding box center [624, 309] width 12 height 12
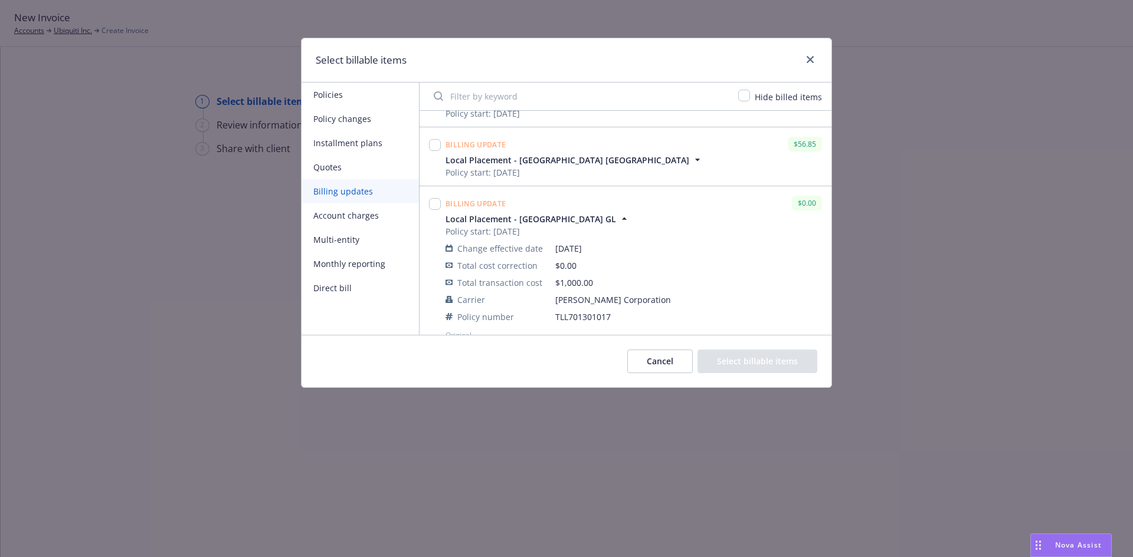
scroll to position [885, 0]
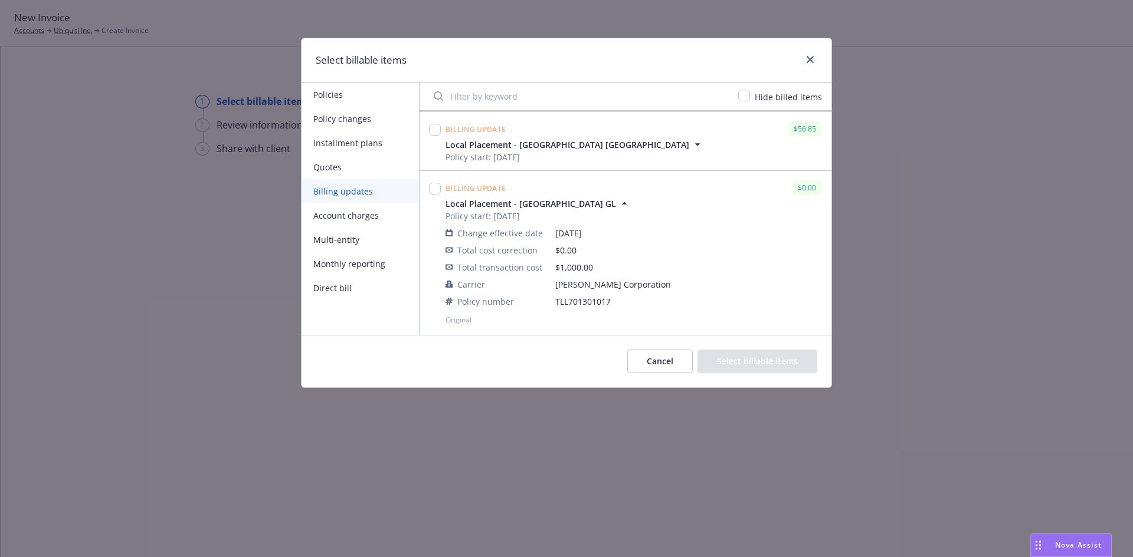
click at [428, 189] on div at bounding box center [434, 253] width 17 height 150
click at [431, 189] on input "checkbox" at bounding box center [435, 189] width 12 height 12
checkbox input "true"
click at [763, 357] on button "Select billable items" at bounding box center [757, 362] width 120 height 24
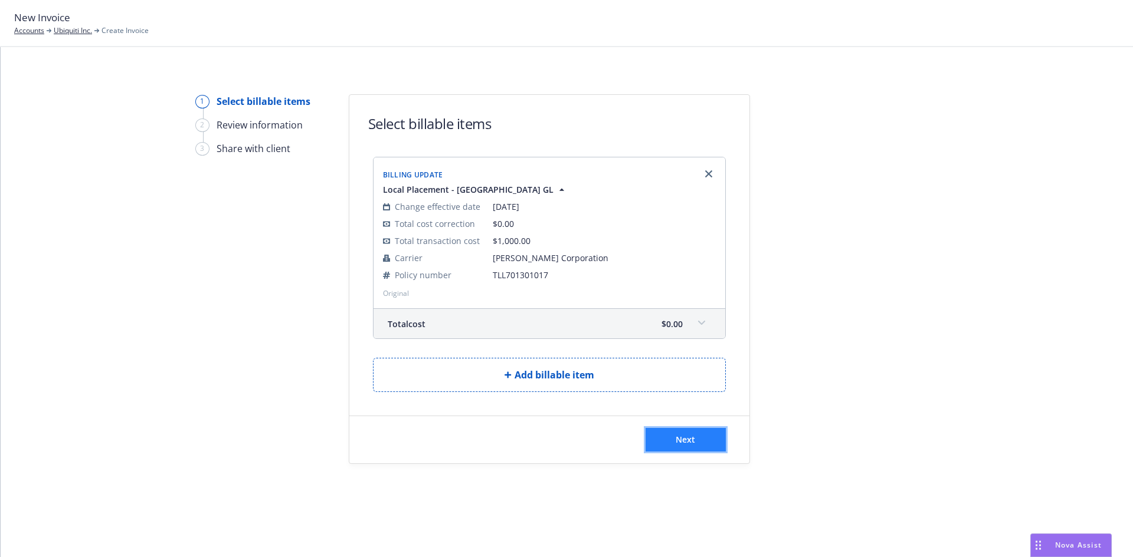
click at [670, 440] on button "Next" at bounding box center [685, 440] width 80 height 24
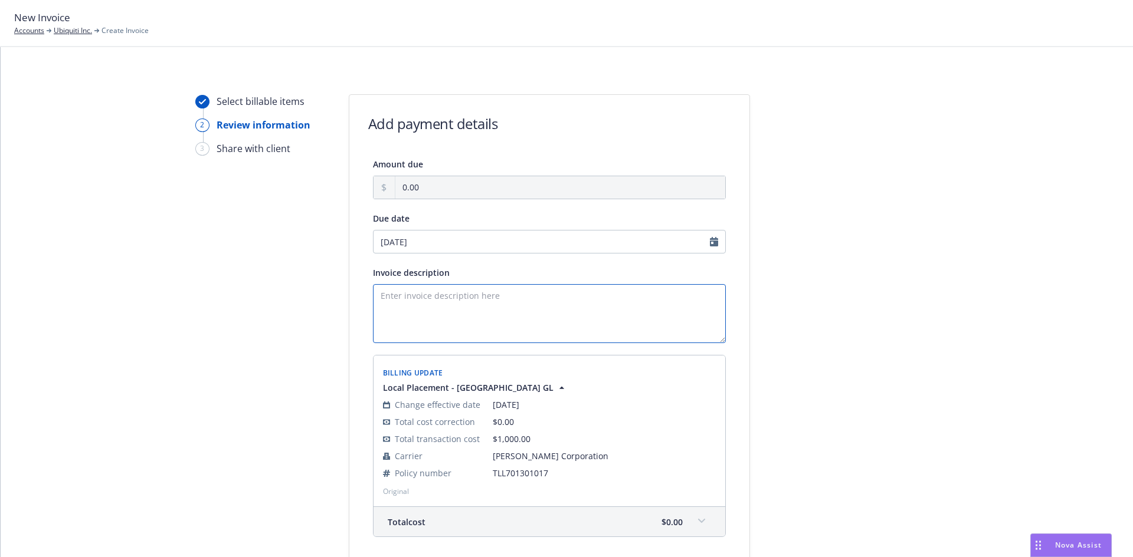
click at [537, 320] on textarea "Invoice description" at bounding box center [549, 313] width 353 height 59
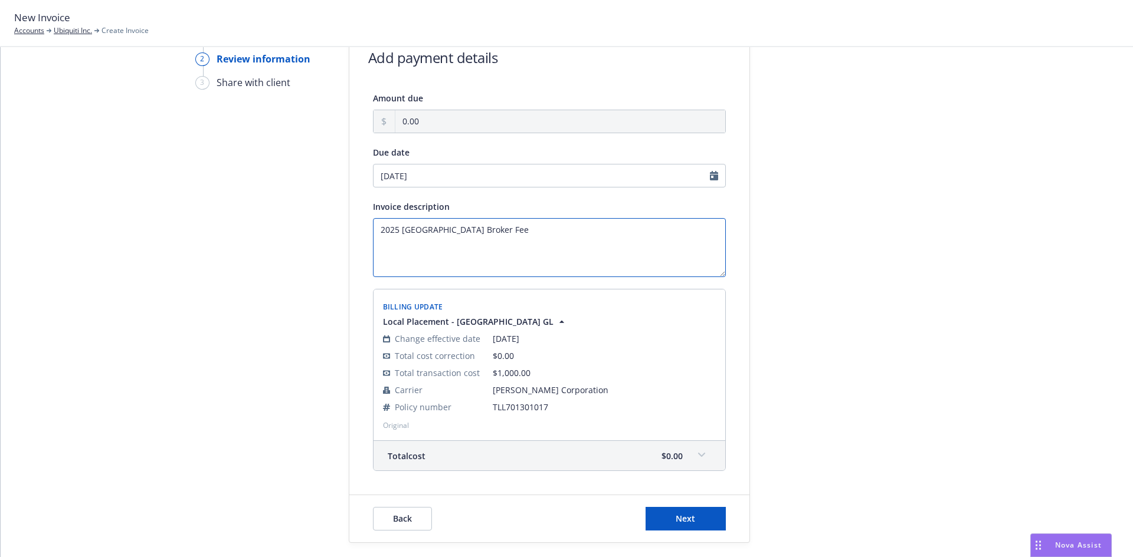
scroll to position [99, 0]
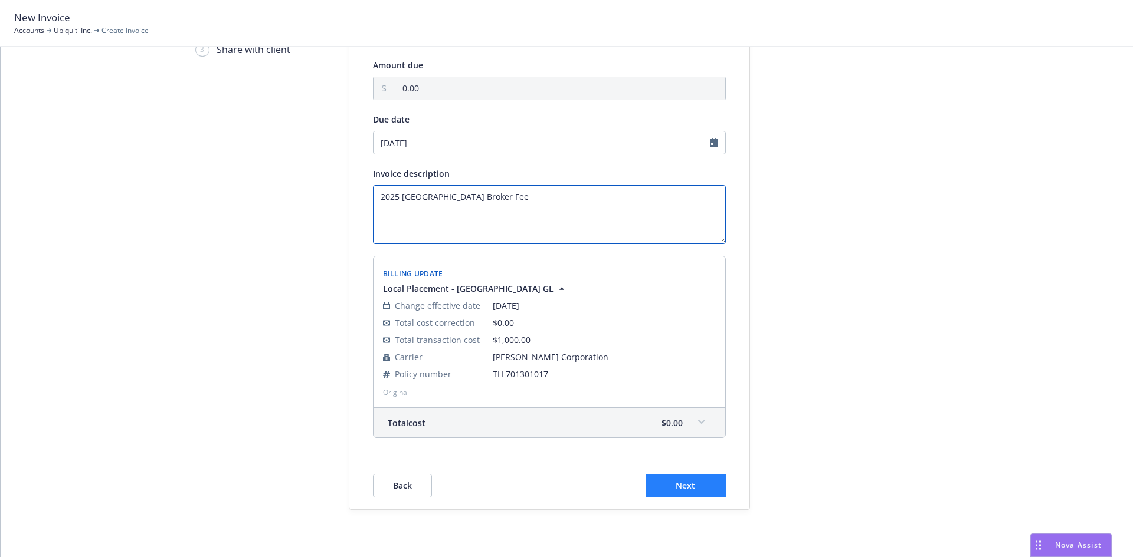
type textarea "2025 Canada Broker Fee"
click at [685, 484] on span "Next" at bounding box center [684, 485] width 19 height 11
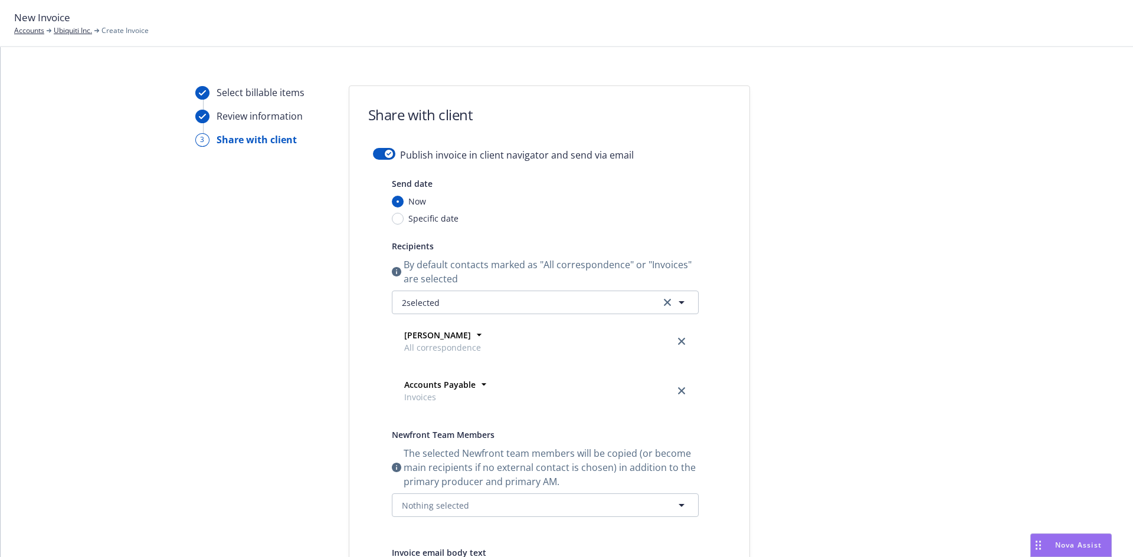
scroll to position [0, 0]
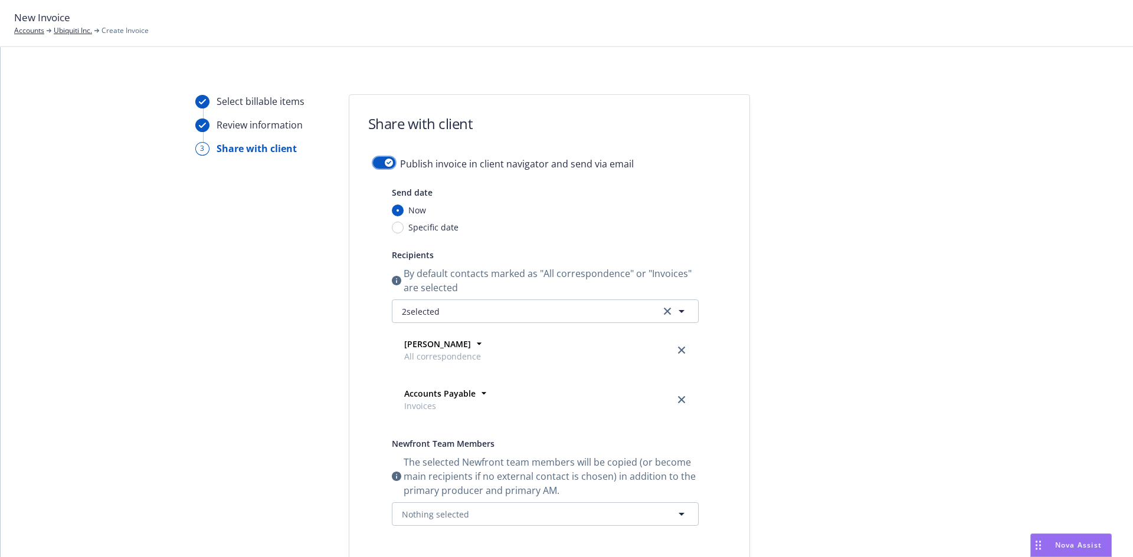
click at [386, 166] on div "button" at bounding box center [389, 163] width 8 height 8
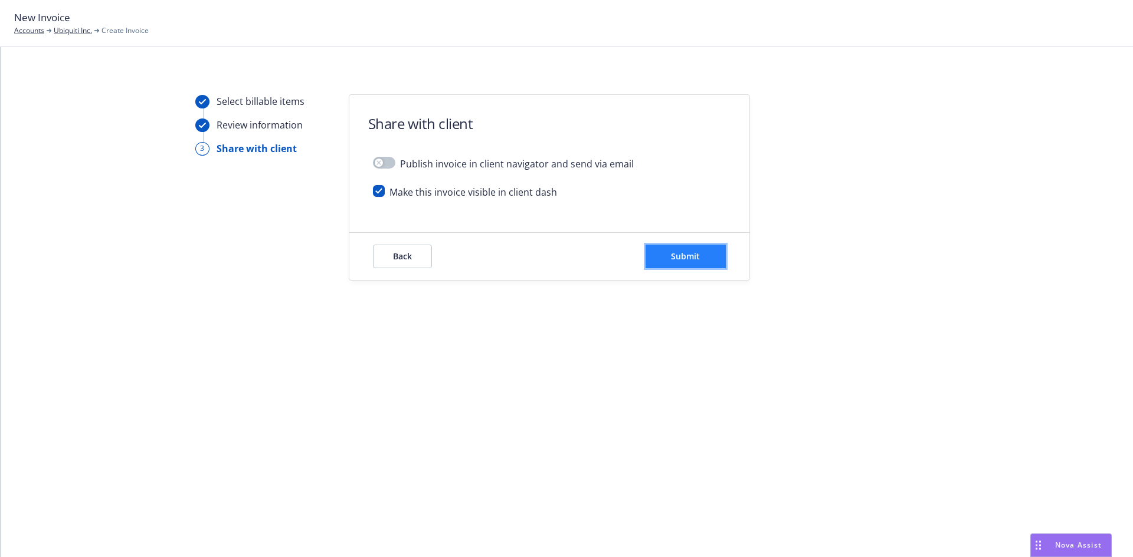
click at [689, 252] on span "Submit" at bounding box center [685, 256] width 29 height 11
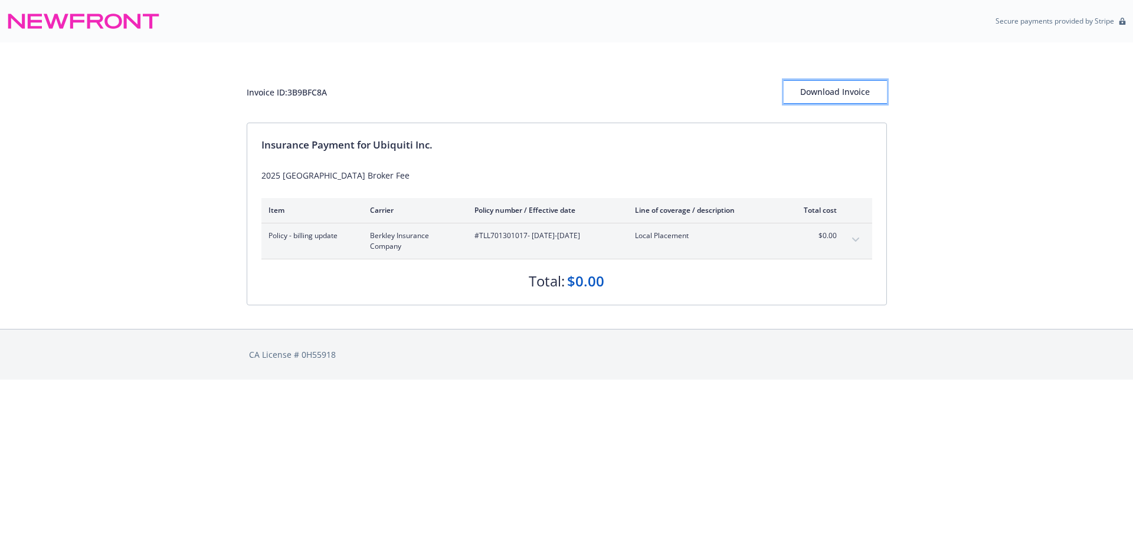
click at [843, 87] on div "Download Invoice" at bounding box center [834, 92] width 103 height 22
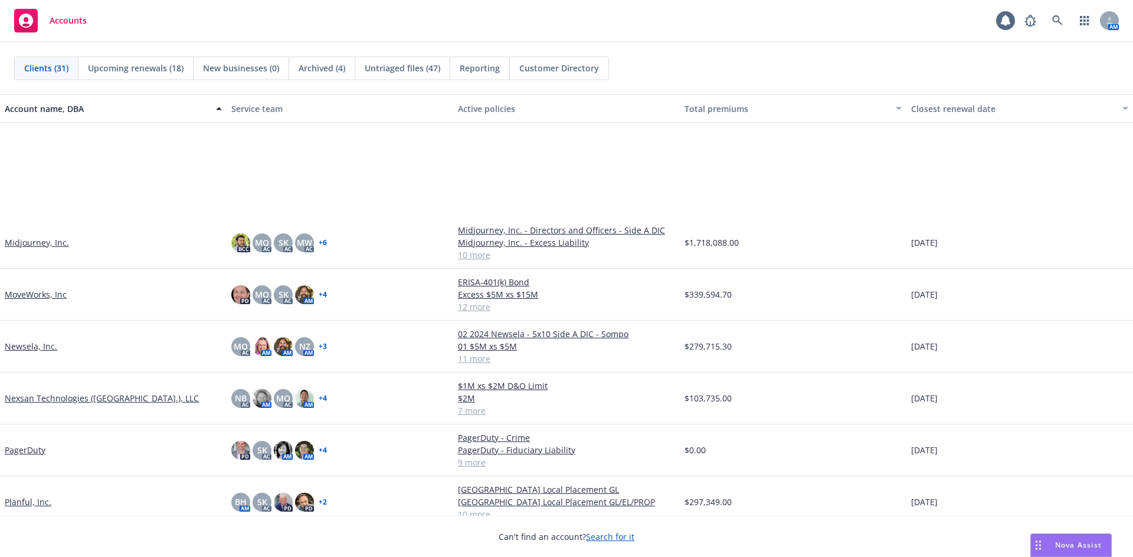
scroll to position [885, 0]
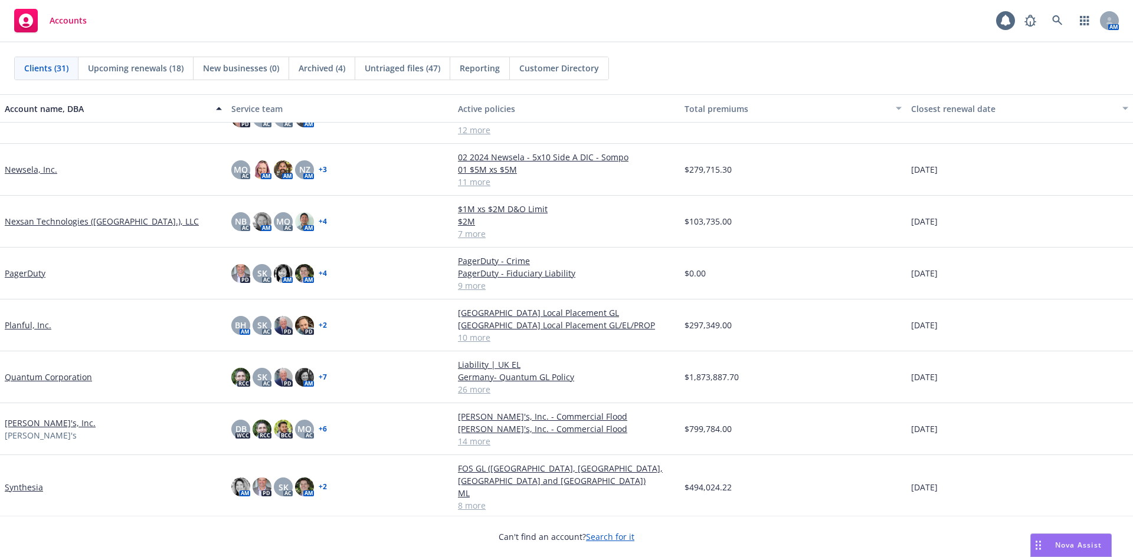
click at [28, 483] on link "Synthesia" at bounding box center [24, 487] width 38 height 12
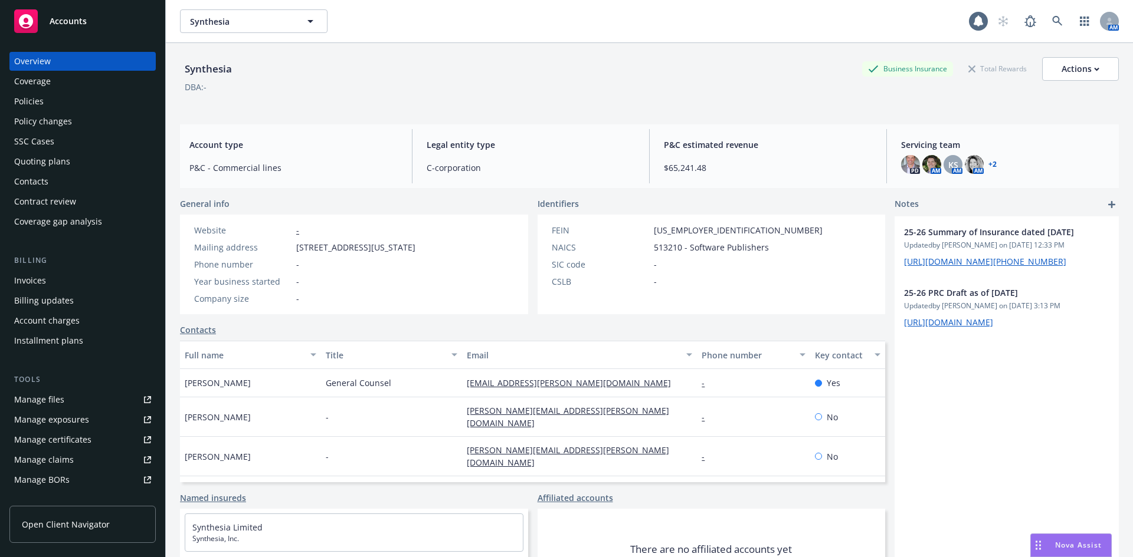
click at [48, 282] on div "Invoices" at bounding box center [82, 280] width 137 height 19
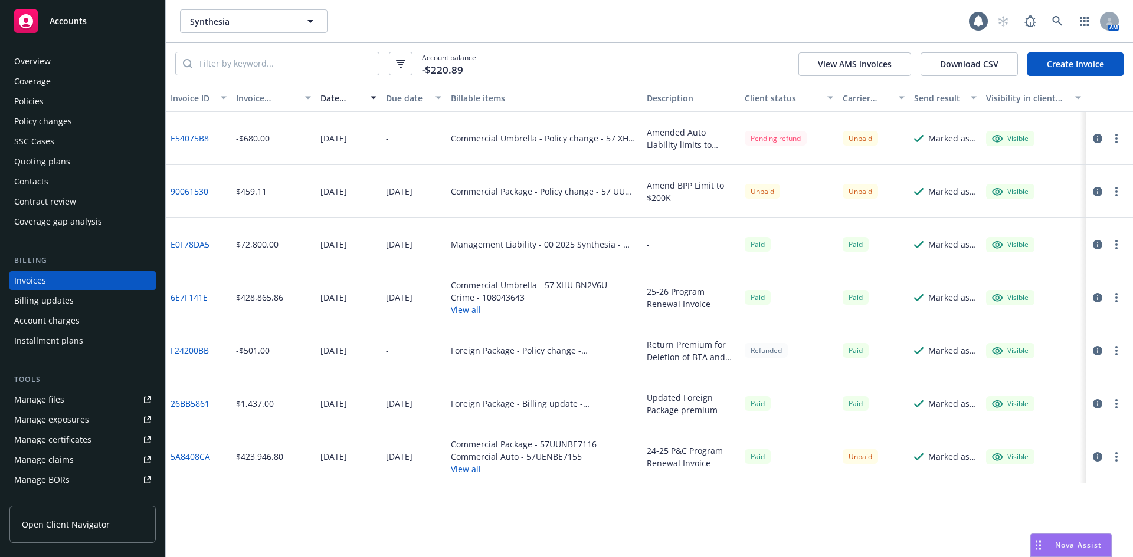
click at [1061, 62] on link "Create Invoice" at bounding box center [1075, 64] width 96 height 24
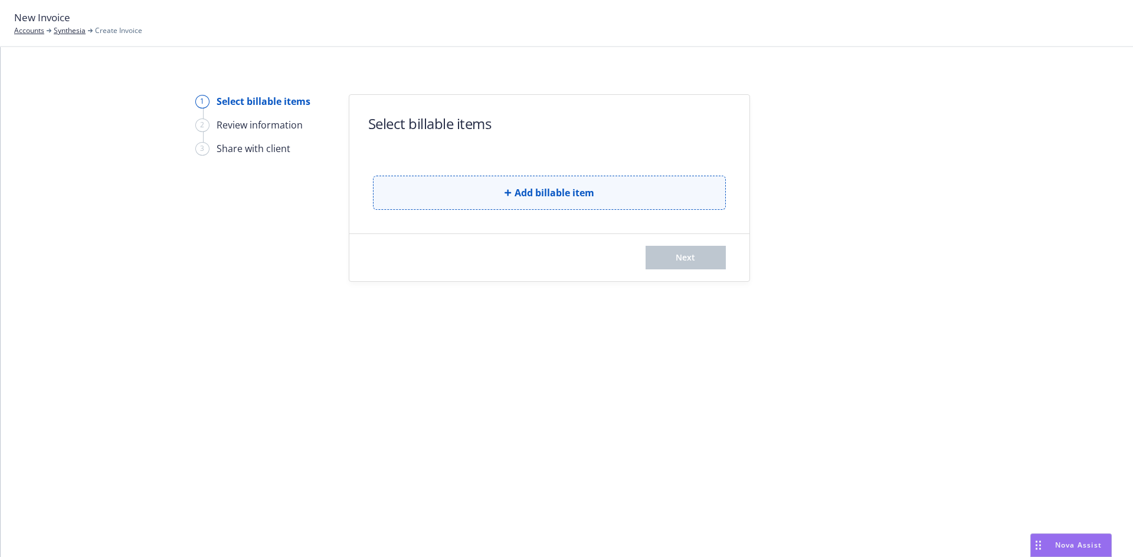
click at [554, 195] on span "Add billable item" at bounding box center [554, 193] width 80 height 14
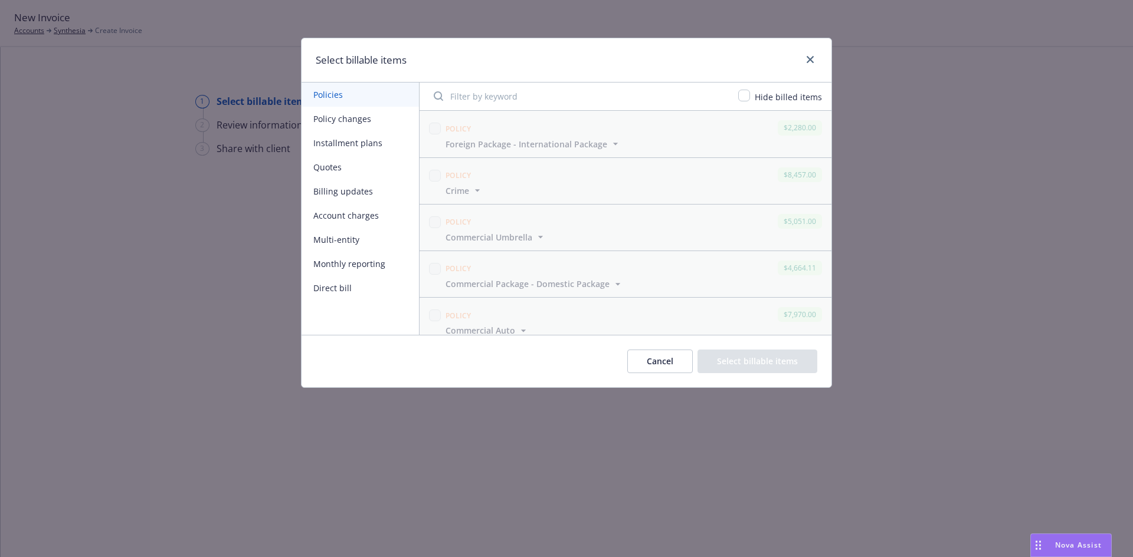
click at [352, 193] on button "Billing updates" at bounding box center [359, 191] width 117 height 24
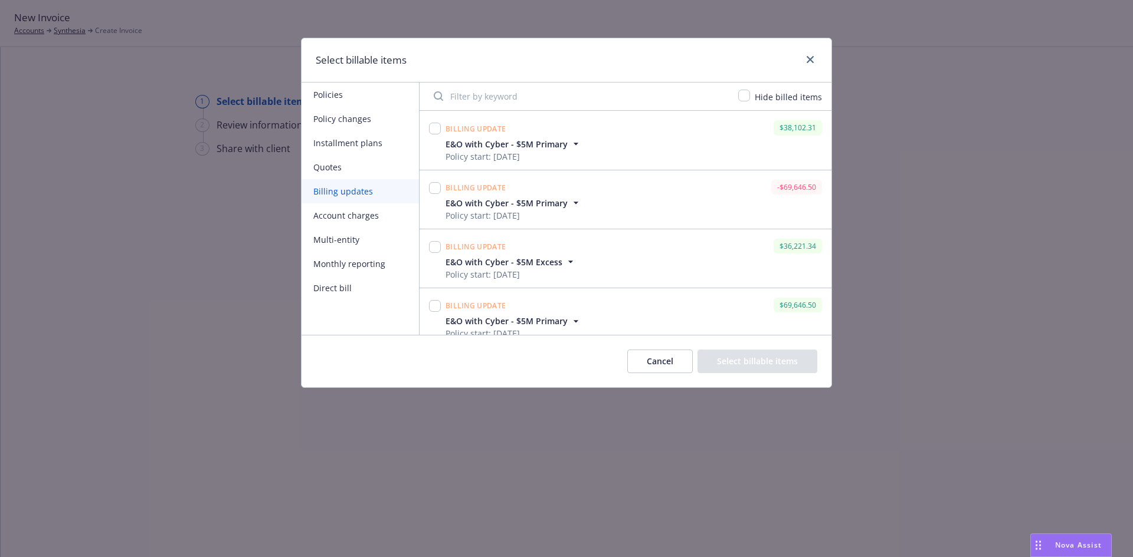
click at [349, 112] on button "Policy changes" at bounding box center [359, 119] width 117 height 24
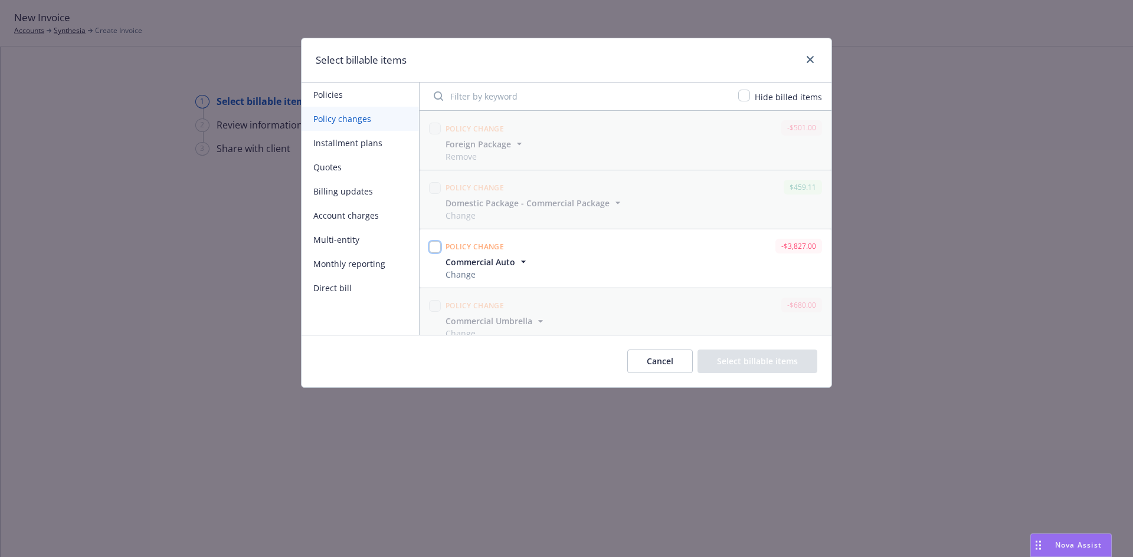
click at [436, 249] on input "checkbox" at bounding box center [435, 247] width 12 height 12
checkbox input "true"
click at [776, 360] on button "Select billable items" at bounding box center [757, 362] width 120 height 24
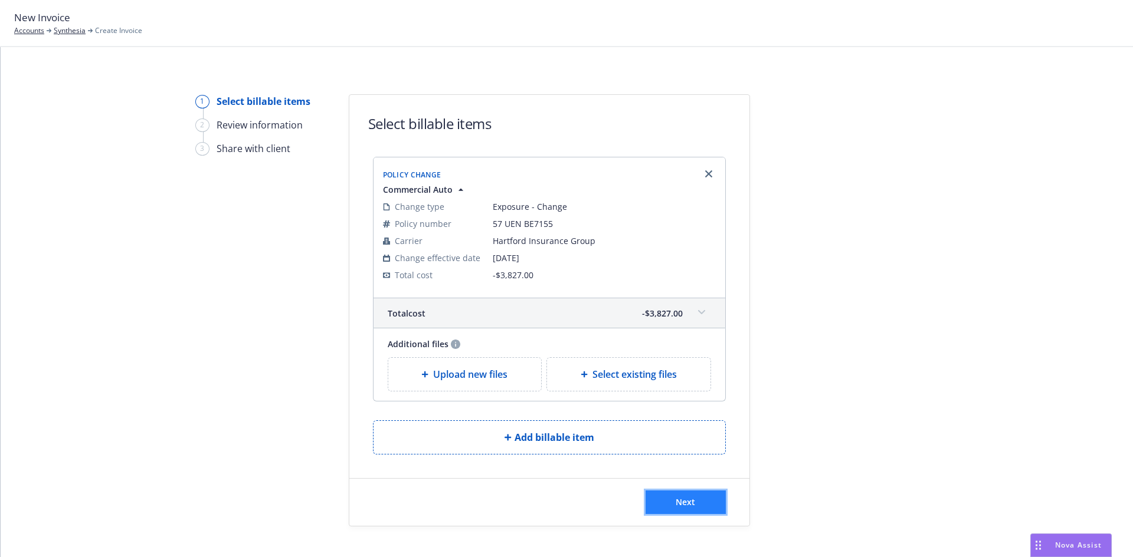
click at [669, 496] on button "Next" at bounding box center [685, 503] width 80 height 24
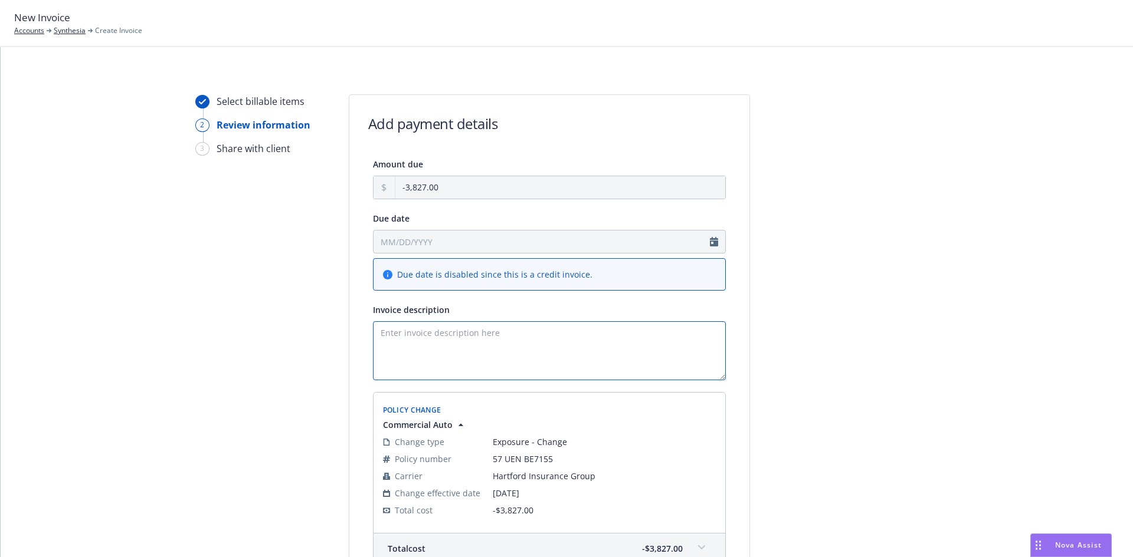
click at [429, 345] on textarea "Invoice description" at bounding box center [549, 350] width 353 height 59
click at [442, 355] on textarea "Invoice description" at bounding box center [549, 350] width 353 height 59
click at [487, 354] on textarea "Invoice description" at bounding box center [549, 350] width 353 height 59
click at [529, 355] on textarea "Invoice description" at bounding box center [549, 350] width 353 height 59
click at [419, 357] on textarea "Invoice description" at bounding box center [549, 350] width 353 height 59
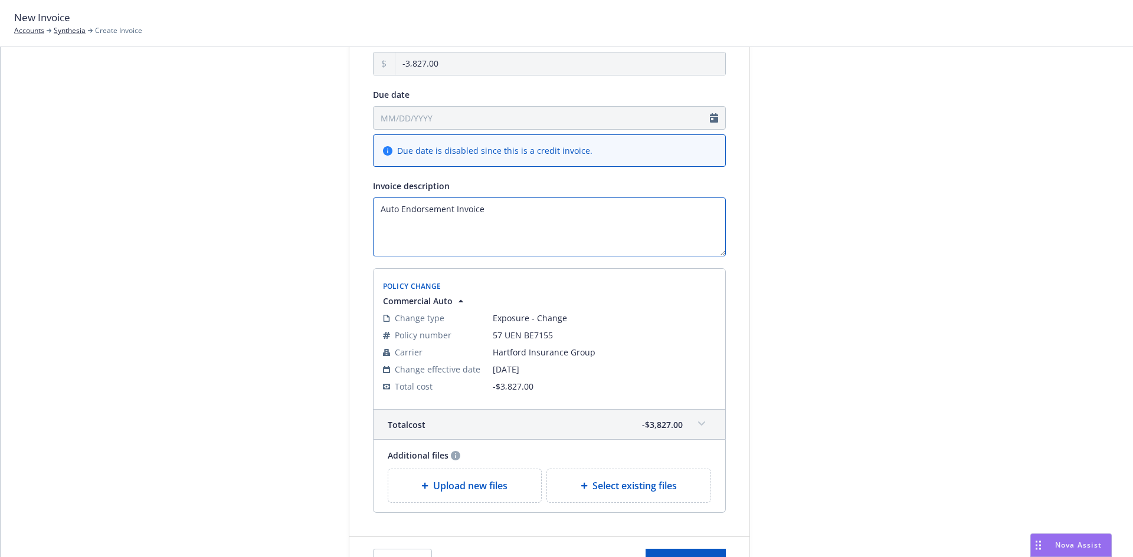
scroll to position [199, 0]
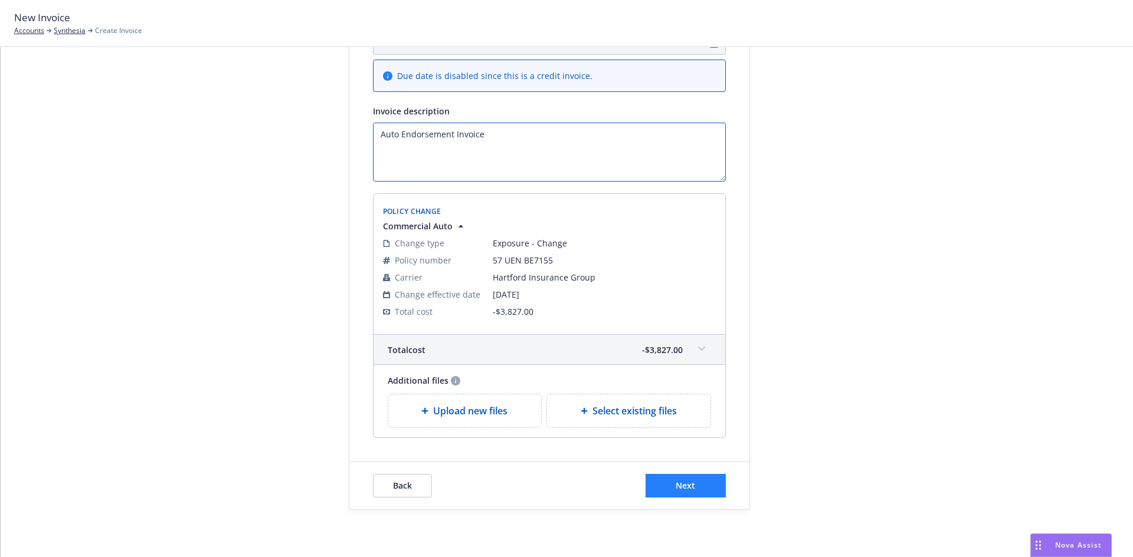
type textarea "Auto Endorsement Invoice"
click at [675, 490] on span "Next" at bounding box center [684, 485] width 19 height 11
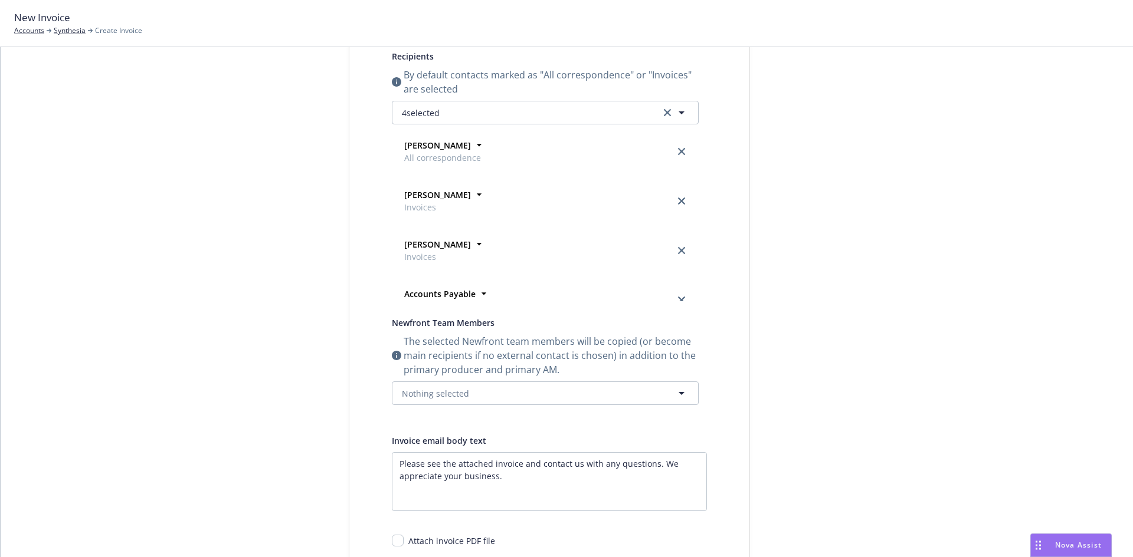
scroll to position [0, 0]
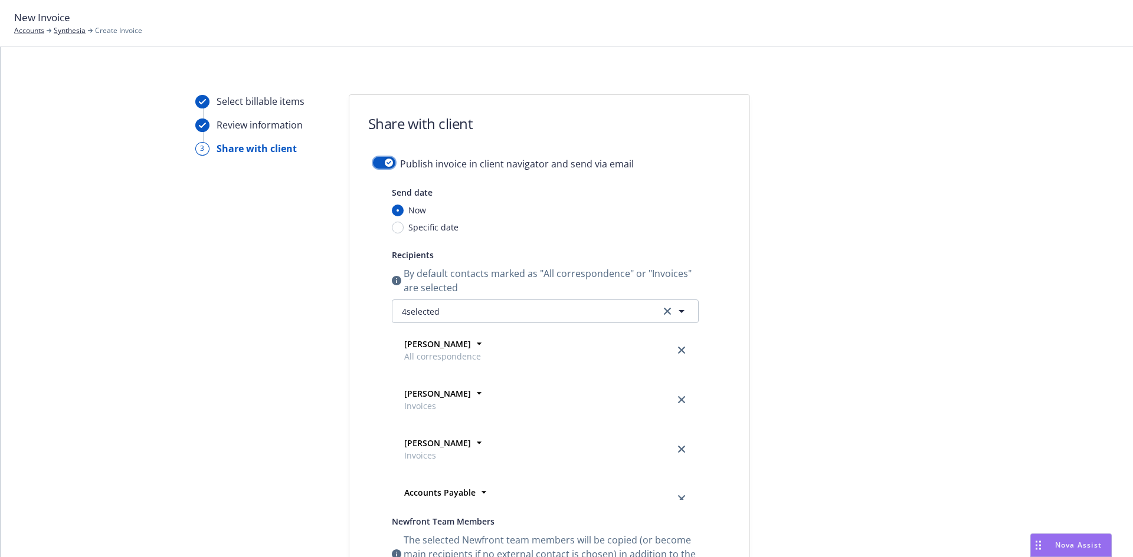
click at [386, 163] on icon "button" at bounding box center [388, 163] width 5 height 4
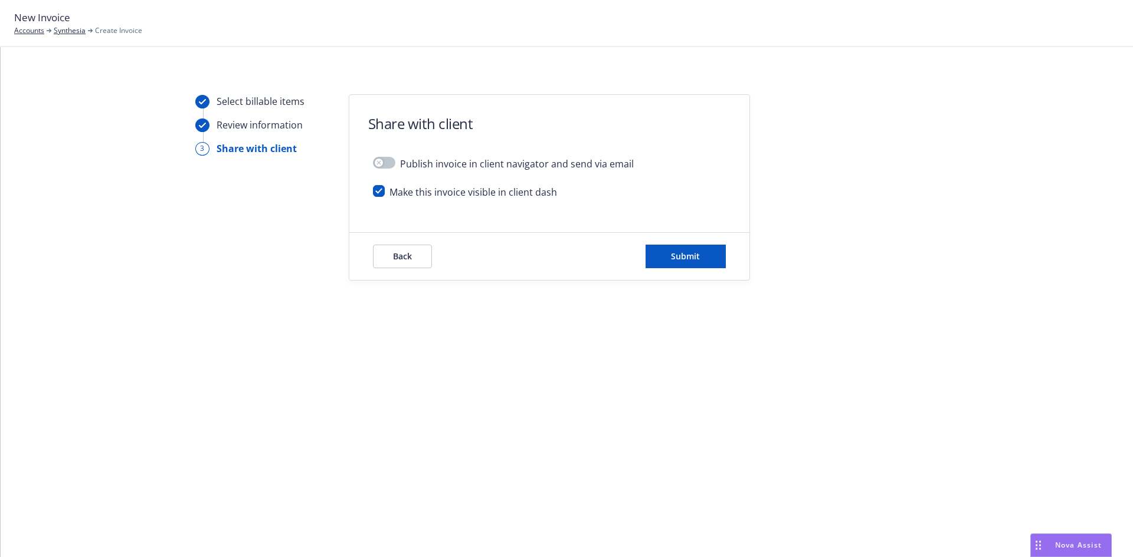
click at [687, 270] on div "Back Submit" at bounding box center [549, 256] width 400 height 47
click at [687, 275] on div "Back Submit" at bounding box center [549, 256] width 400 height 47
click at [683, 268] on div "Back Submit" at bounding box center [549, 256] width 400 height 47
click at [686, 261] on span "Submit" at bounding box center [685, 256] width 29 height 11
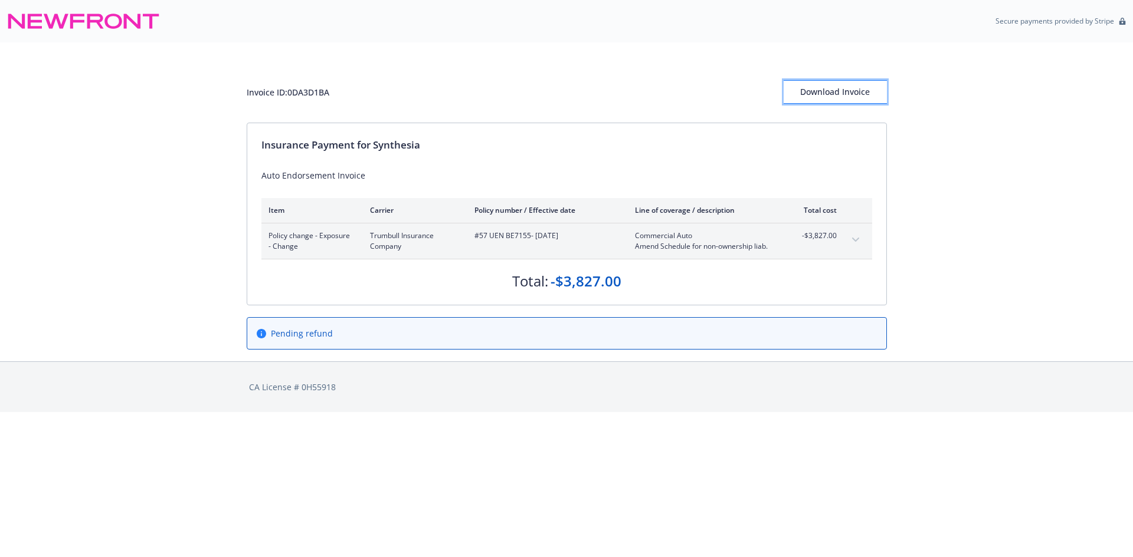
click at [835, 83] on div "Download Invoice" at bounding box center [834, 92] width 103 height 22
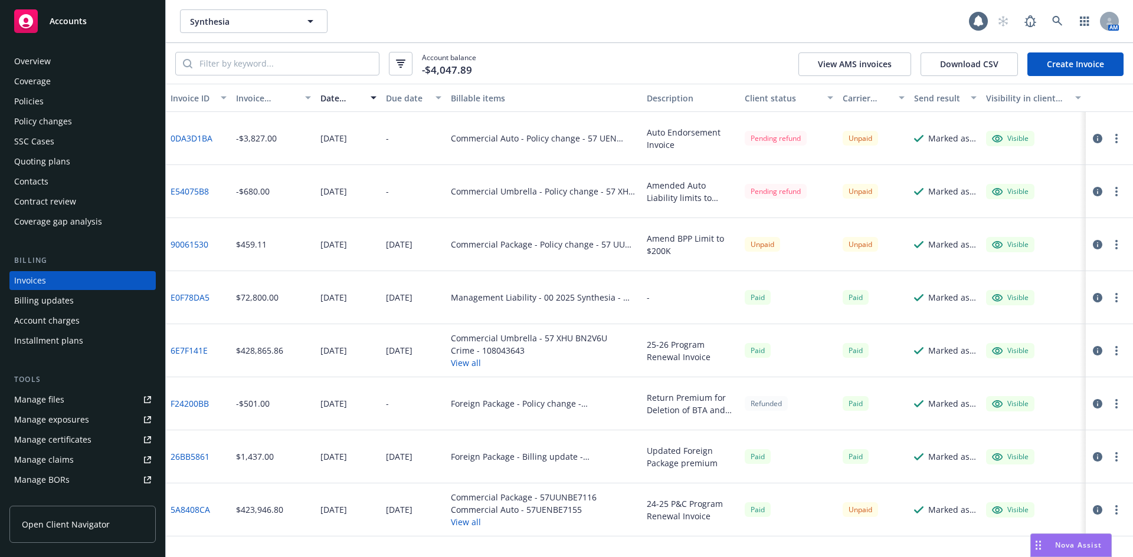
drag, startPoint x: 41, startPoint y: 98, endPoint x: 258, endPoint y: 144, distance: 221.3
click at [41, 98] on div "Policies" at bounding box center [28, 101] width 29 height 19
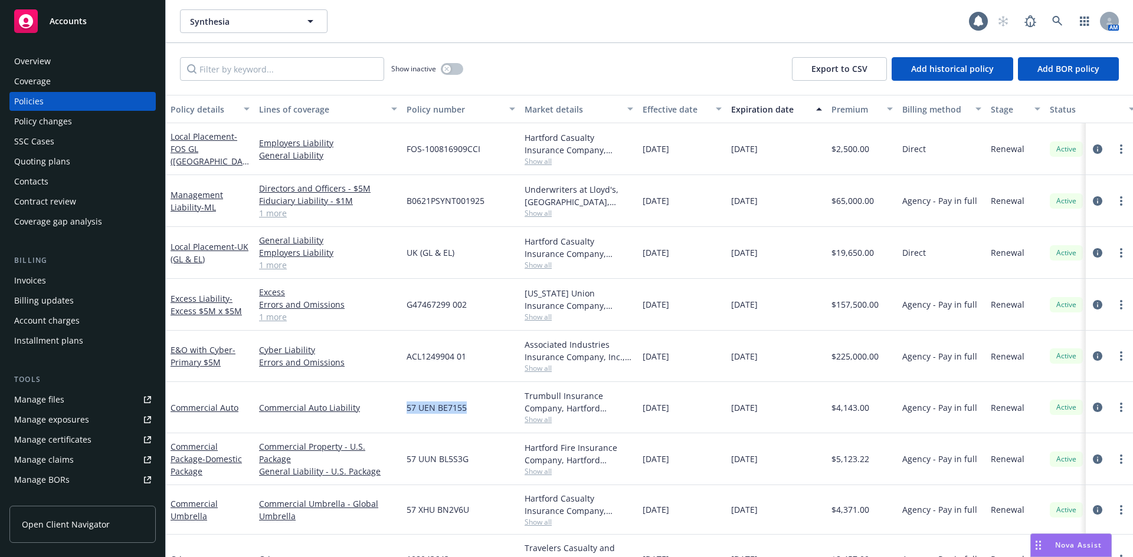
drag, startPoint x: 465, startPoint y: 407, endPoint x: 408, endPoint y: 412, distance: 56.8
click at [408, 412] on span "57 UEN BE7155" at bounding box center [436, 408] width 60 height 12
copy span "57 UEN BE7155"
drag, startPoint x: 406, startPoint y: 510, endPoint x: 470, endPoint y: 513, distance: 63.7
click at [470, 513] on div "57 XHU BN2V6U" at bounding box center [461, 510] width 118 height 50
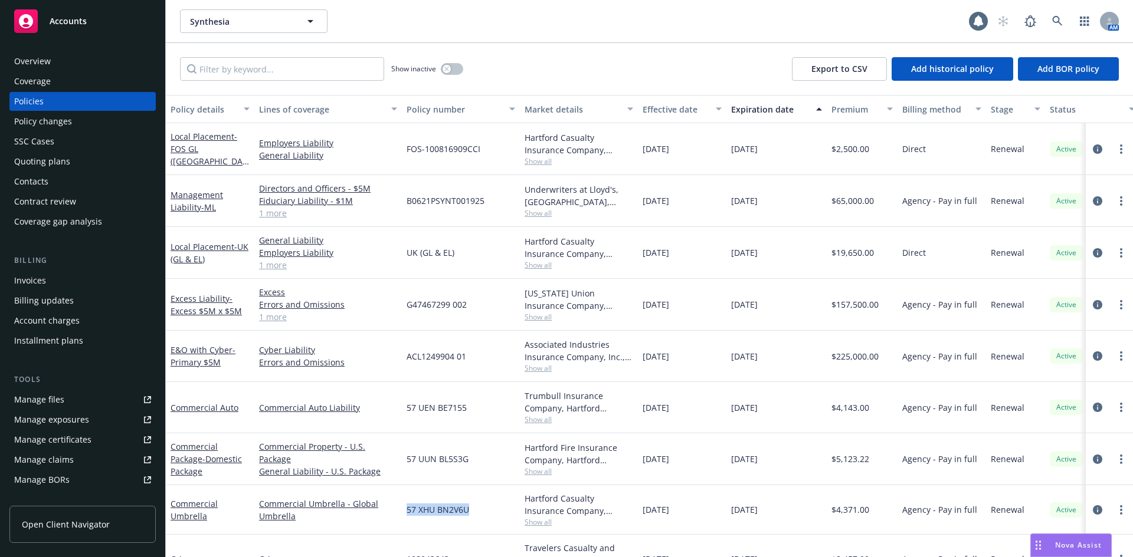
copy span "57 XHU BN2V6U"
click at [45, 278] on div "Invoices" at bounding box center [82, 280] width 137 height 19
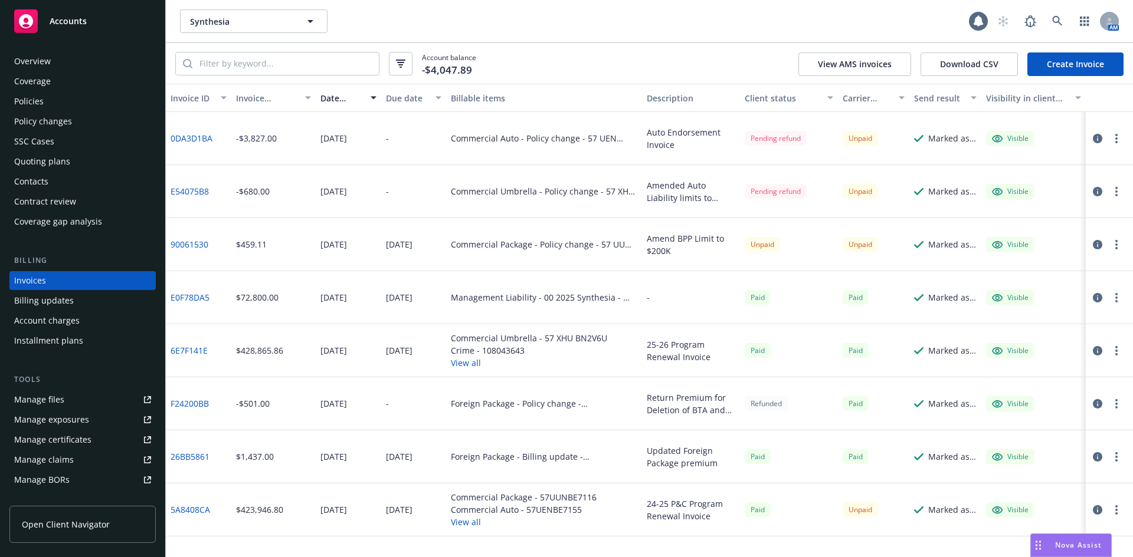
click at [185, 187] on link "E54075B8" at bounding box center [189, 191] width 38 height 12
click at [28, 119] on div "Policy changes" at bounding box center [43, 121] width 58 height 19
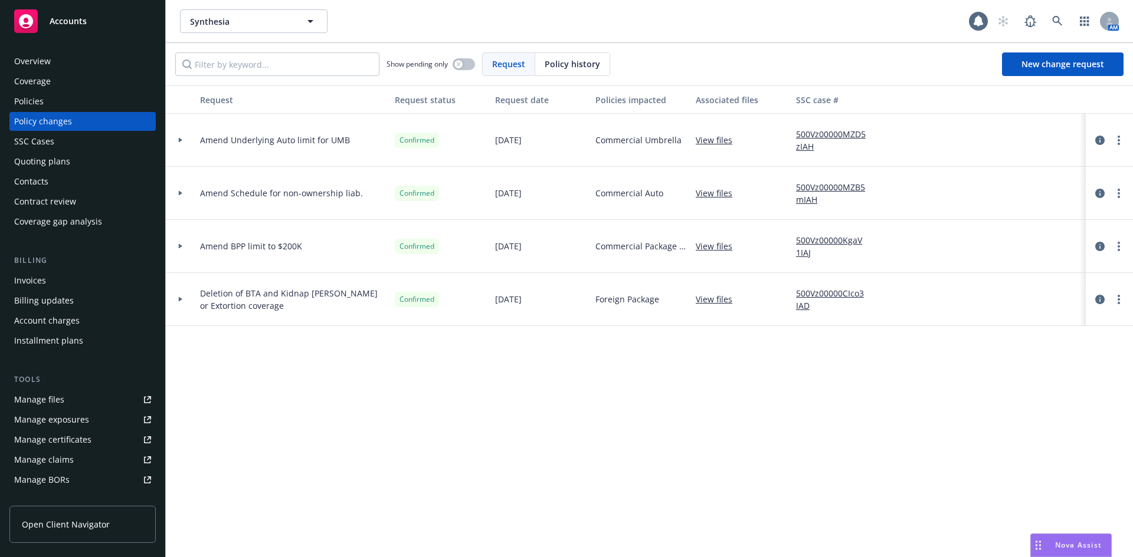
click at [24, 401] on div "Manage files" at bounding box center [39, 399] width 50 height 19
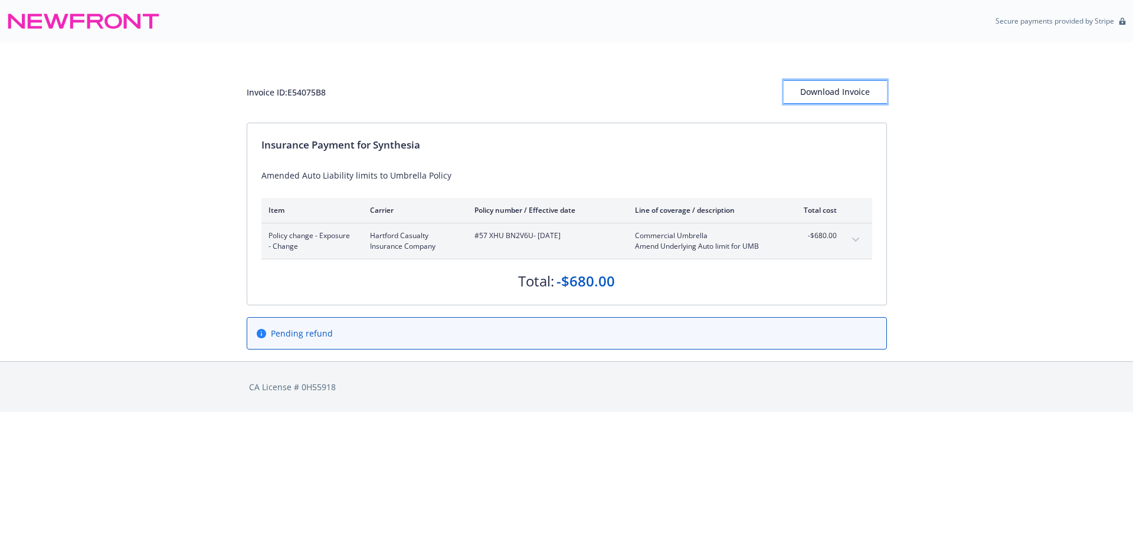
click at [844, 95] on div "Download Invoice" at bounding box center [834, 92] width 103 height 22
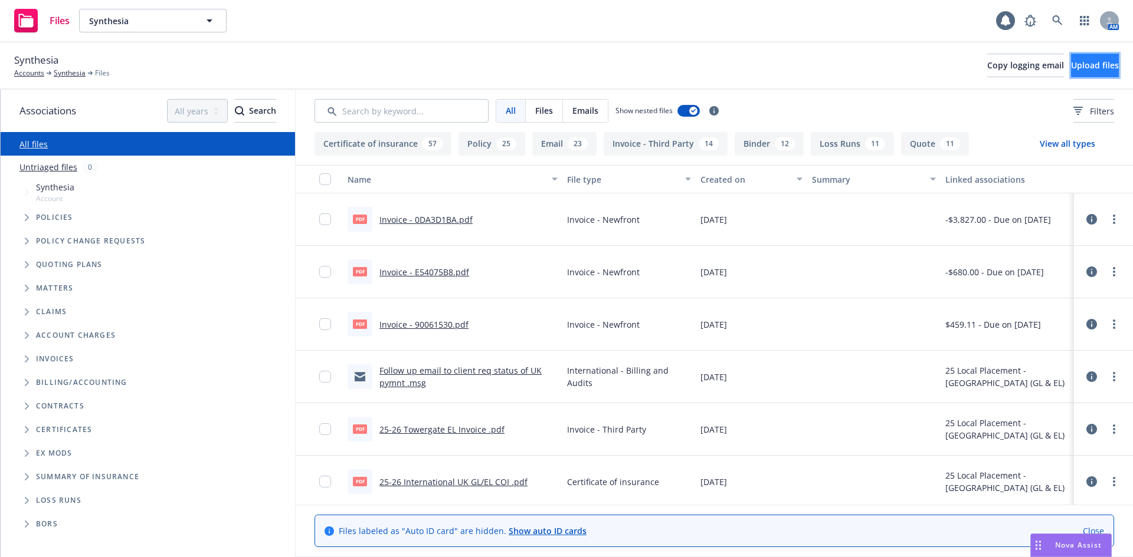
click at [1071, 67] on span "Upload files" at bounding box center [1095, 65] width 48 height 11
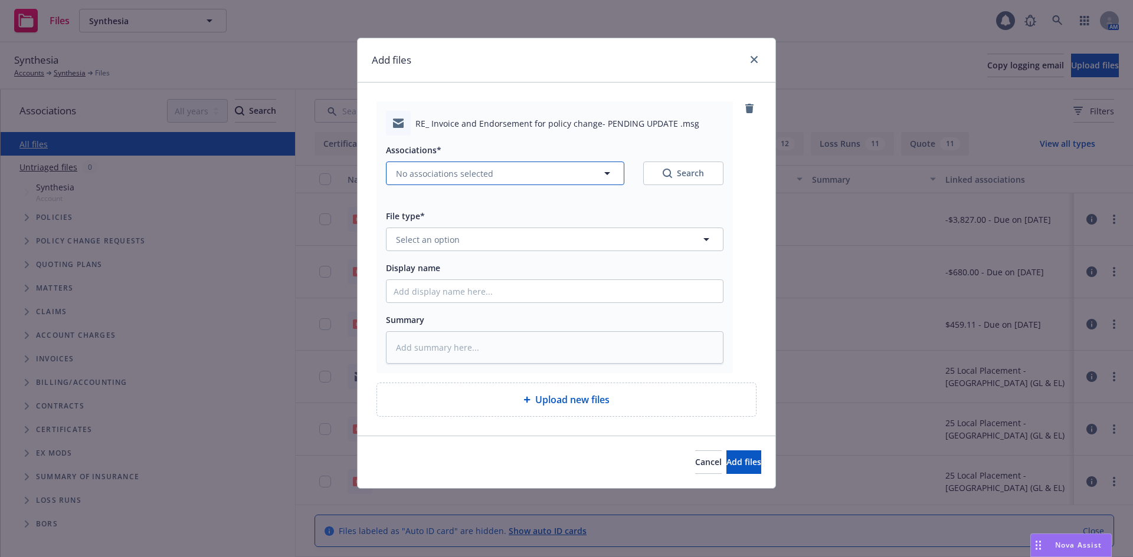
click at [471, 175] on span "No associations selected" at bounding box center [444, 174] width 97 height 12
type textarea "x"
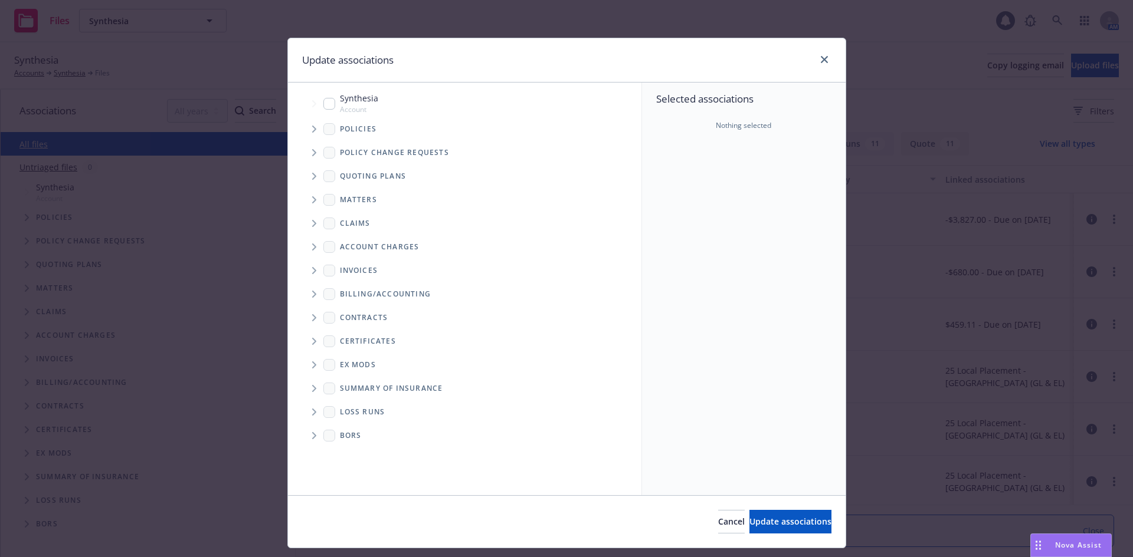
click at [323, 103] on input "Tree Example" at bounding box center [329, 104] width 12 height 12
checkbox input "true"
click at [764, 533] on button "Update associations" at bounding box center [790, 522] width 82 height 24
type textarea "x"
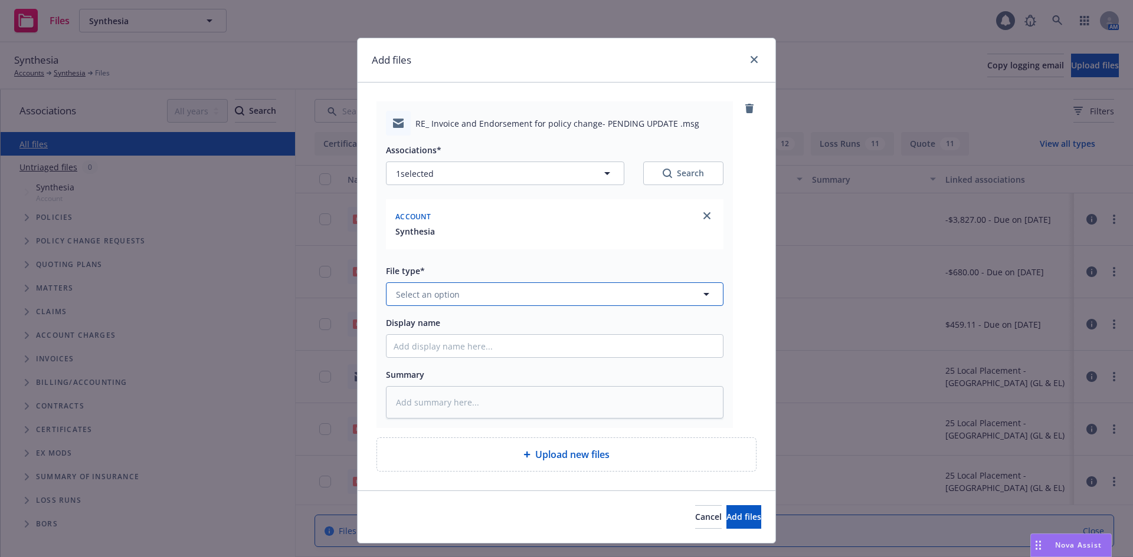
click at [464, 291] on button "Select an option" at bounding box center [554, 295] width 337 height 24
type input "bill"
click at [455, 328] on span "Billing correspondence" at bounding box center [444, 327] width 93 height 12
click at [461, 347] on input "Display name" at bounding box center [554, 346] width 336 height 22
type textarea "x"
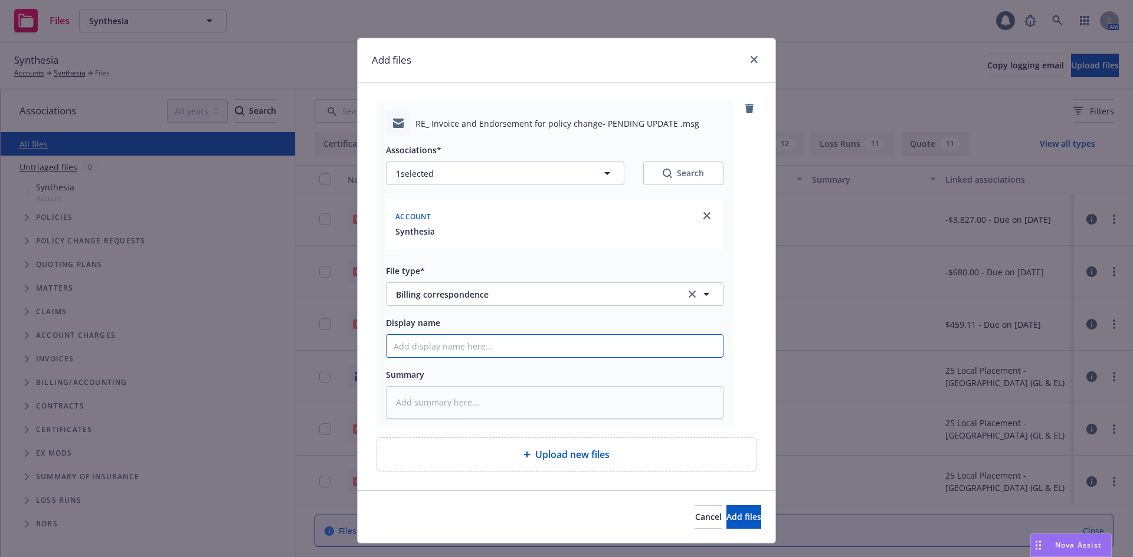
type input "E"
type textarea "x"
type input "EM"
type textarea "x"
type input "EM"
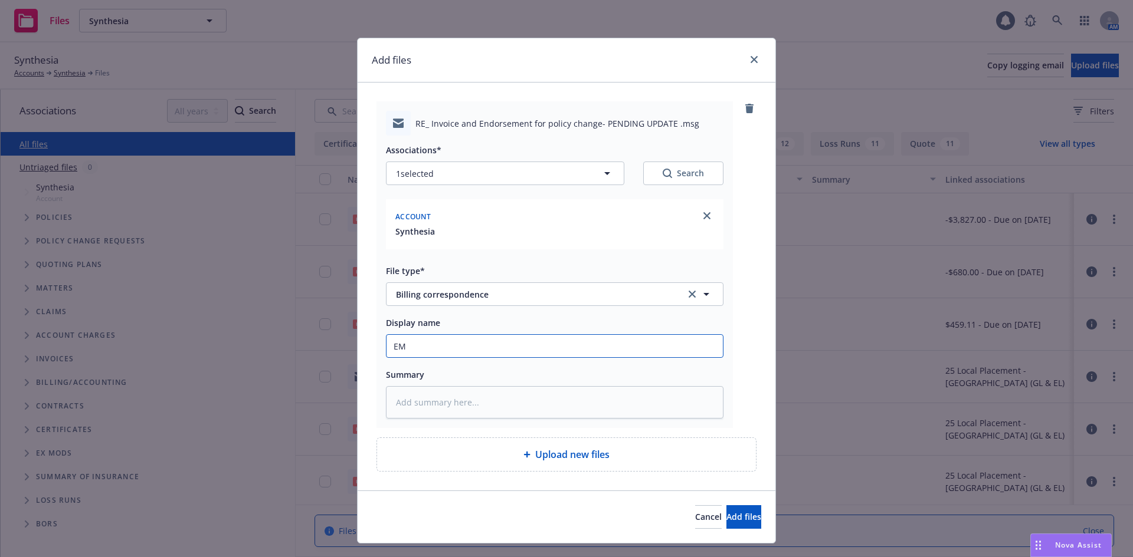
type textarea "x"
type input "EM t"
type textarea "x"
type input "EM to"
type textarea "x"
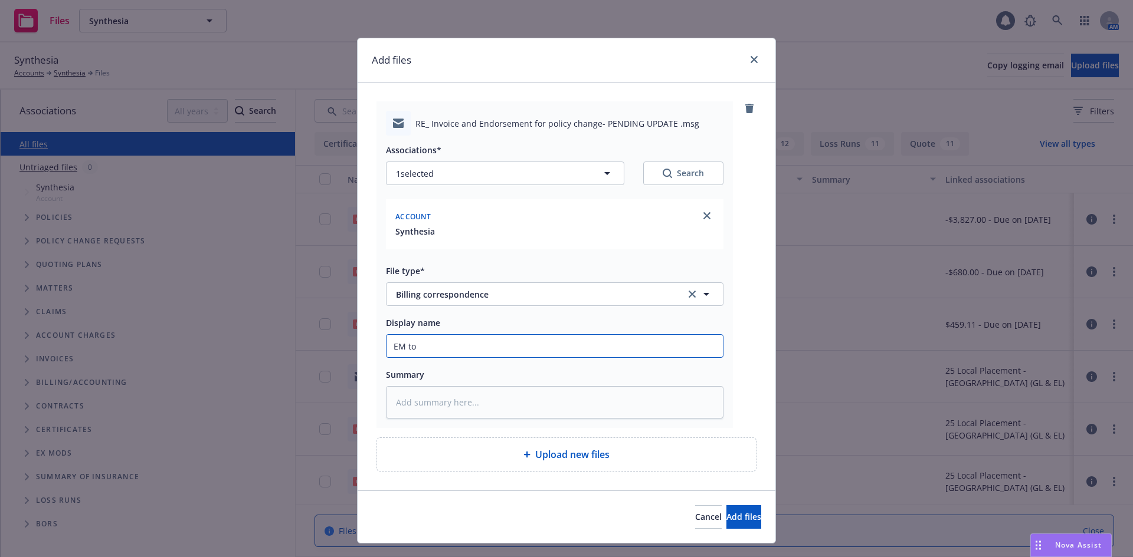
type input "EM to"
type textarea "x"
type input "EM to c"
type textarea "x"
type input "EM to cl"
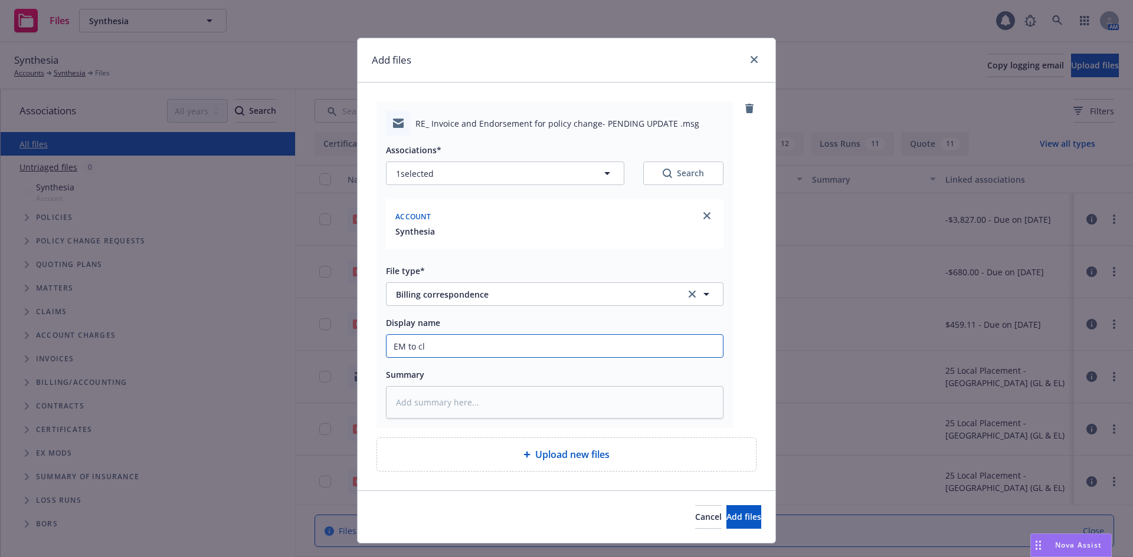
type textarea "x"
type input "EM to cli"
type textarea "x"
type input "EM to clien"
type textarea "x"
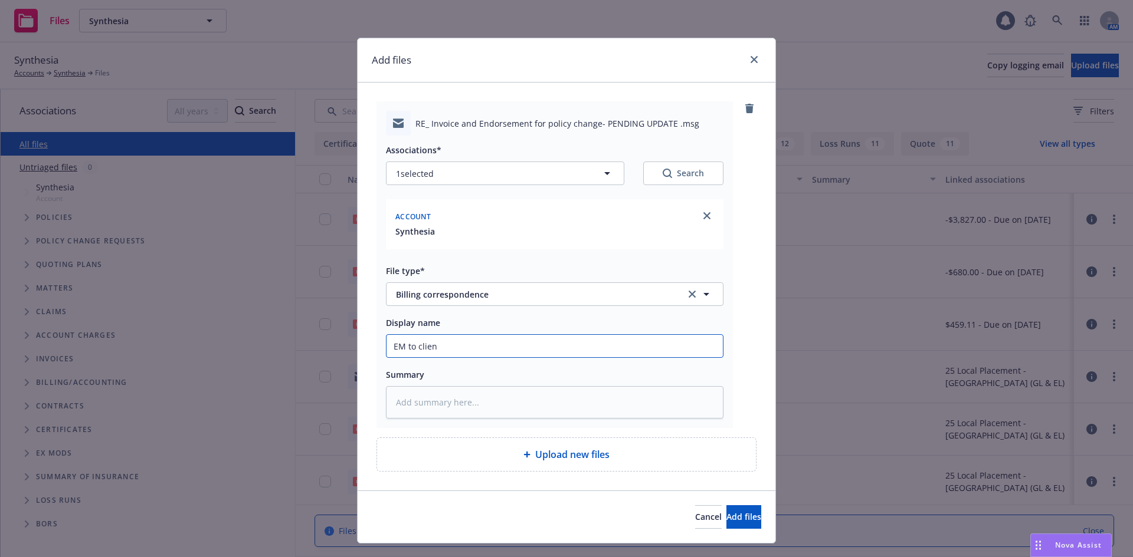
type input "EM to client"
type textarea "x"
type input "EM to client"
type textarea "x"
type input "EM to client w"
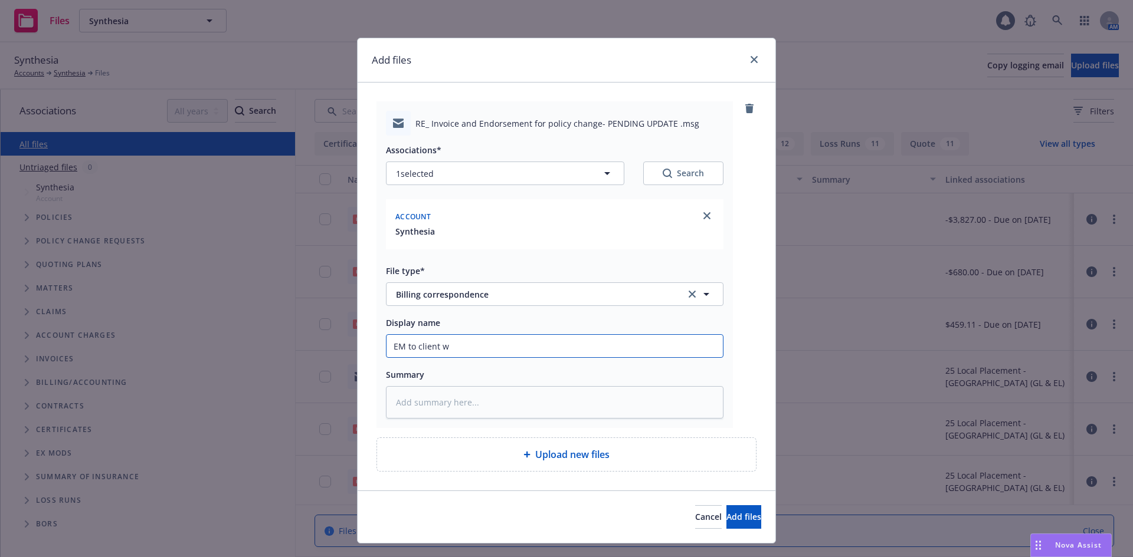
type textarea "x"
type input "EM to client wt"
type textarea "x"
type input "EM to client w"
type textarea "x"
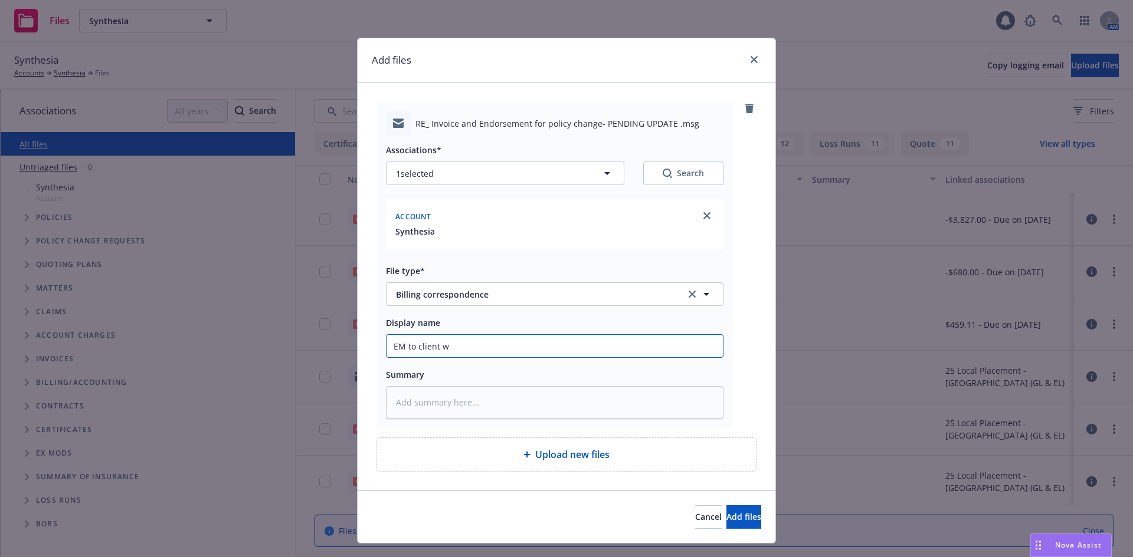
type input "EM to client [PERSON_NAME]"
type textarea "x"
type input "EM to client wuth"
type textarea "x"
type input "EM to client wuthg"
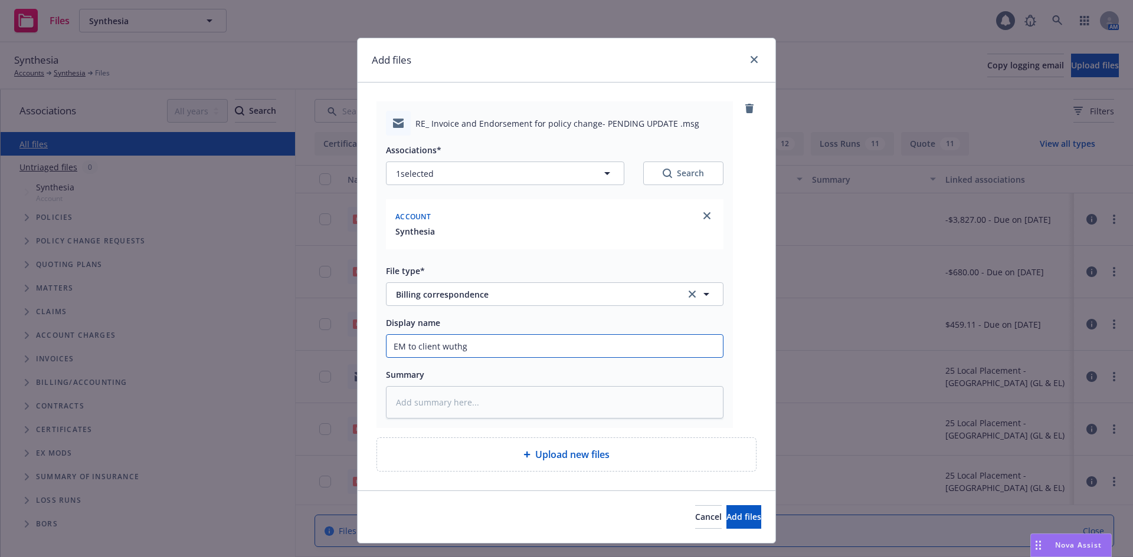
type textarea "x"
type input "EM to client wuthg"
type textarea "x"
type input "EM to client wuthg"
type textarea "x"
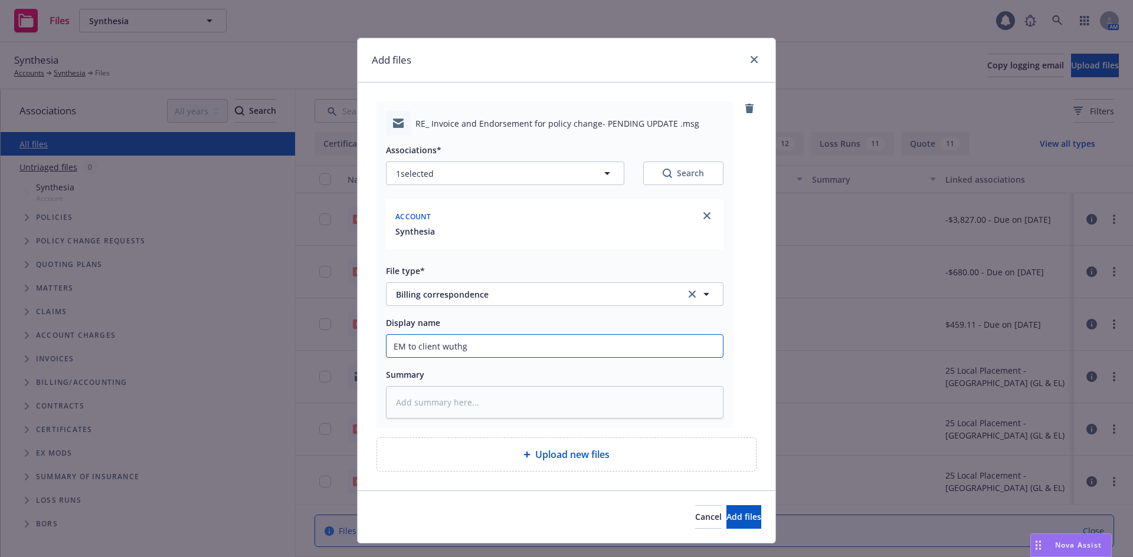
type input "EM to client wuth"
type textarea "x"
type input "EM to client wut"
type textarea "x"
type input "EM to client [PERSON_NAME]"
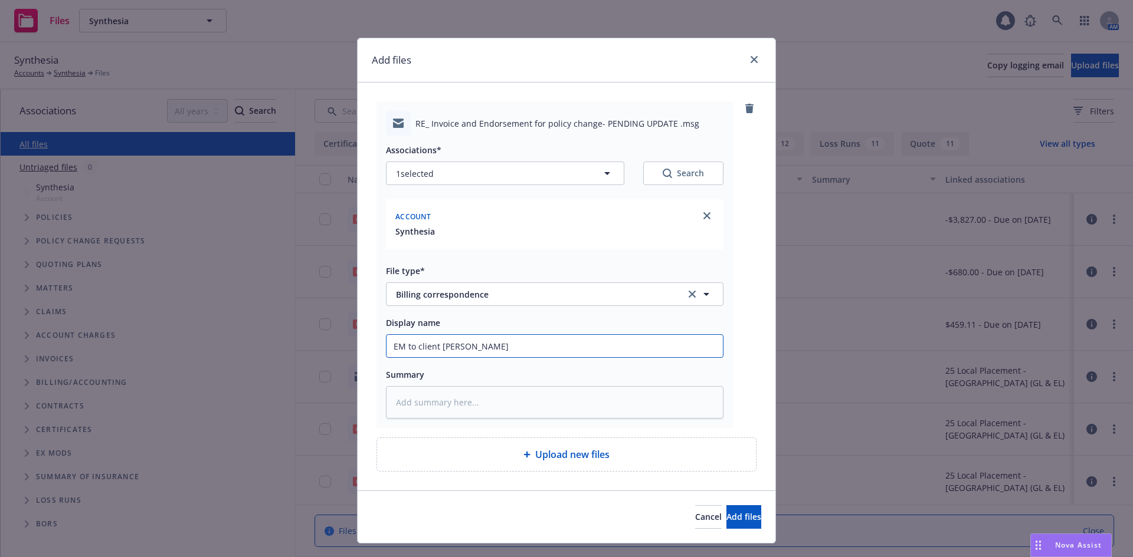
type textarea "x"
type input "EM to client w"
type textarea "x"
type input "EM to client wi"
type textarea "x"
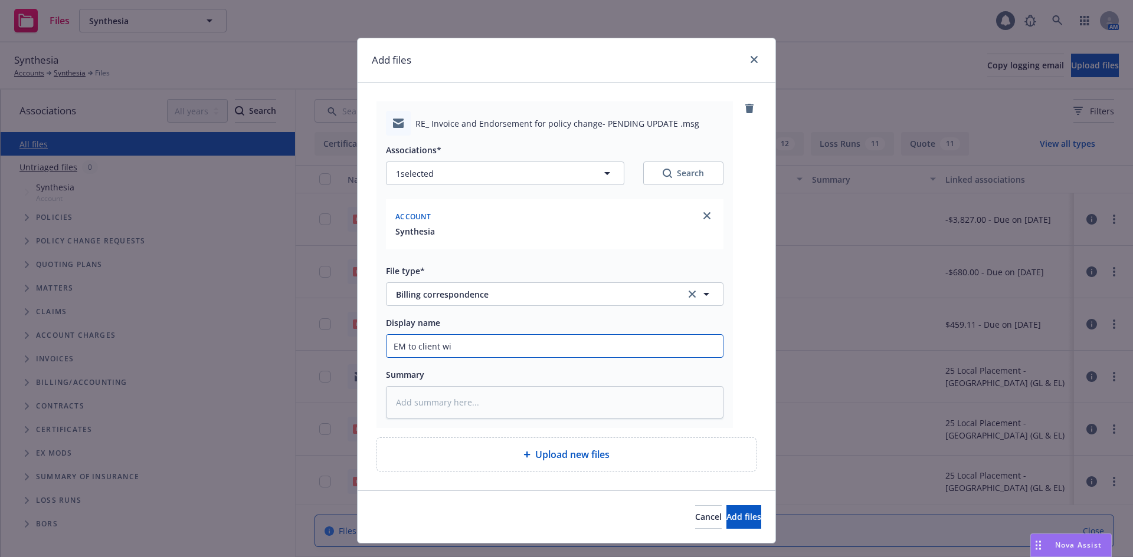
type input "EM to client wit"
type textarea "x"
type input "EM to client with"
type textarea "x"
type input "EM to client with"
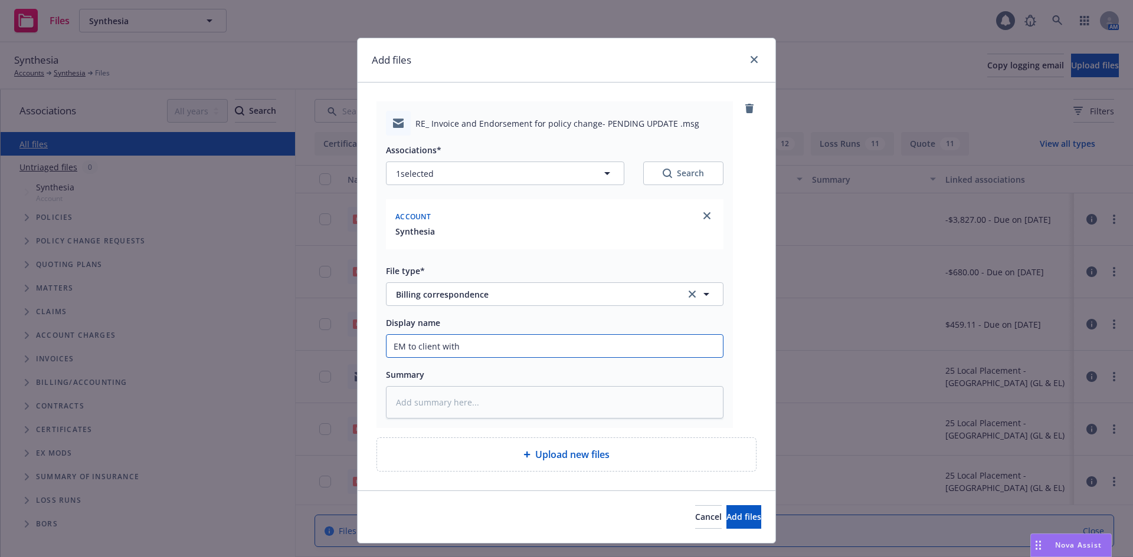
type textarea "x"
type input "EM to client with c"
type textarea "x"
type input "EM to client with cr"
type textarea "x"
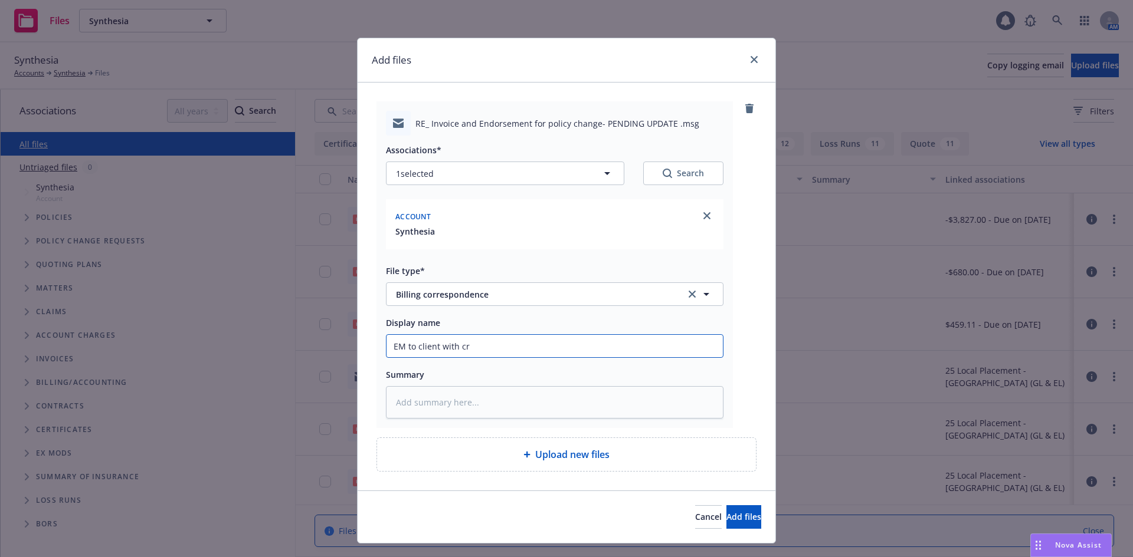
type input "EM to client with cre"
type textarea "x"
type input "EM to client with crei"
type textarea "x"
type input "EM to client with creid"
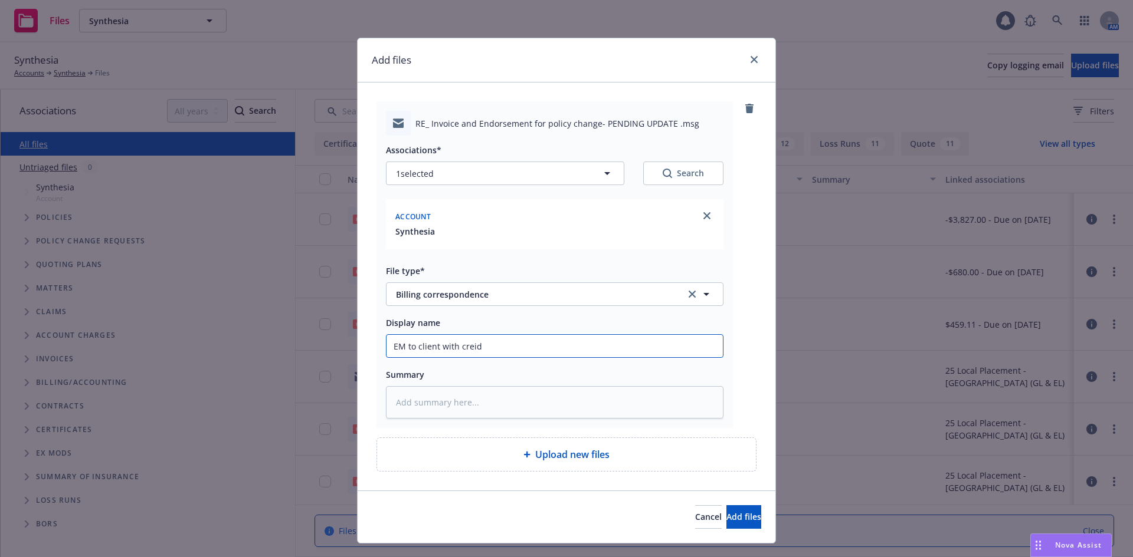
type textarea "x"
type input "EM to client with crei"
type textarea "x"
type input "EM to client with cre"
type textarea "x"
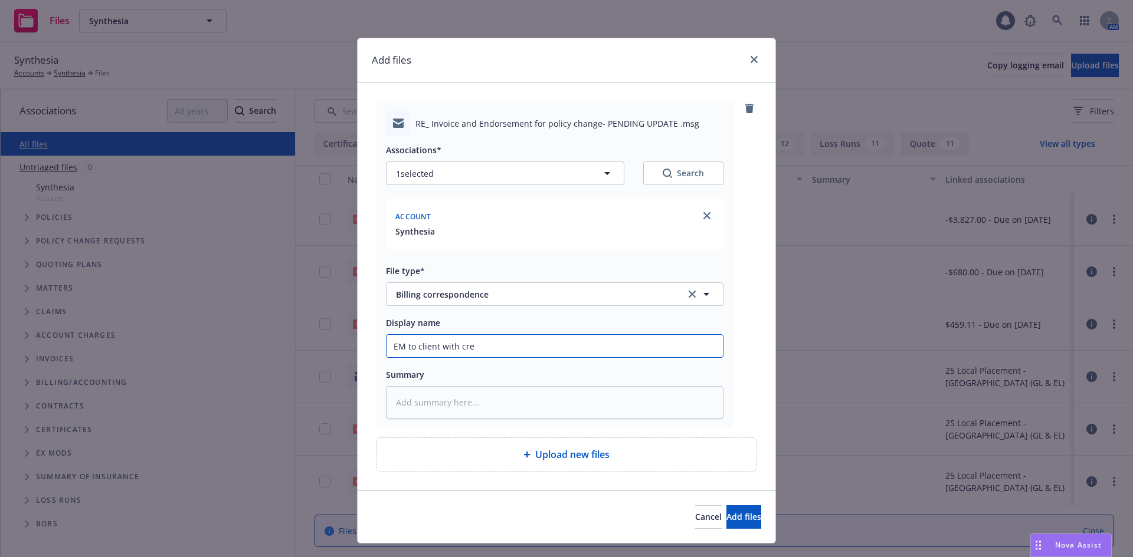
type input "EM to client with cred"
type textarea "x"
type input "EM to client with cre"
type textarea "x"
type input "EM to client with cred"
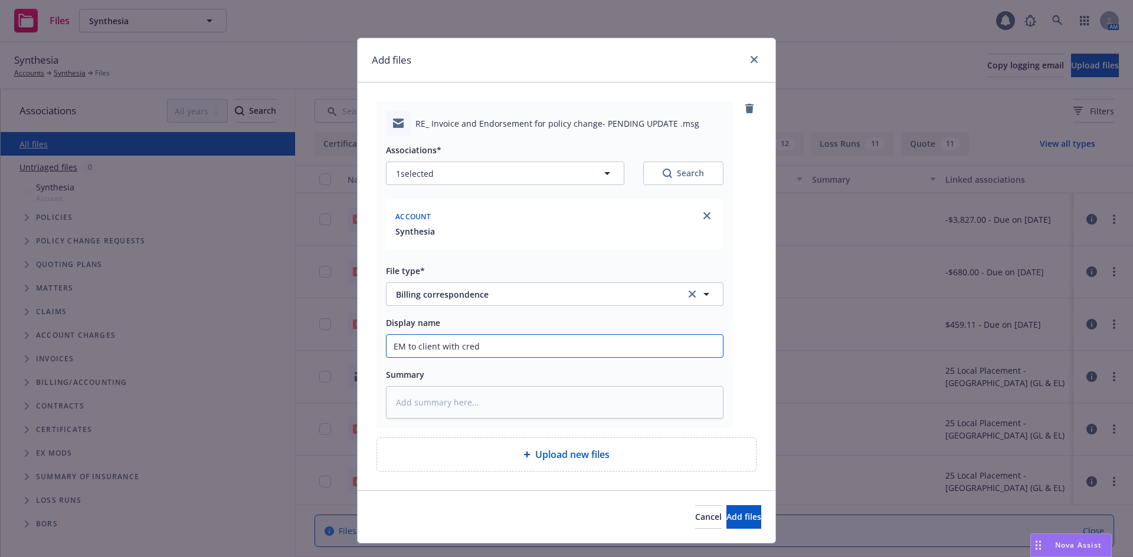
type textarea "x"
type input "EM to client with credi"
type textarea "x"
type input "EM to client with credit"
type textarea "x"
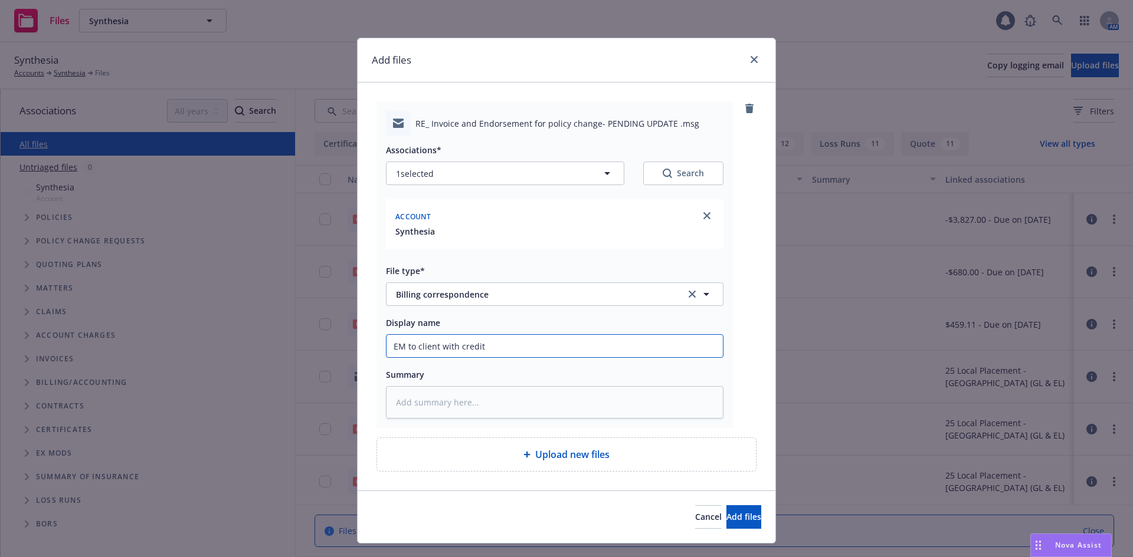
type input "EM to client with credit"
type textarea "x"
type input "EM to client with credit d"
type textarea "x"
type input "EM to client with credit du"
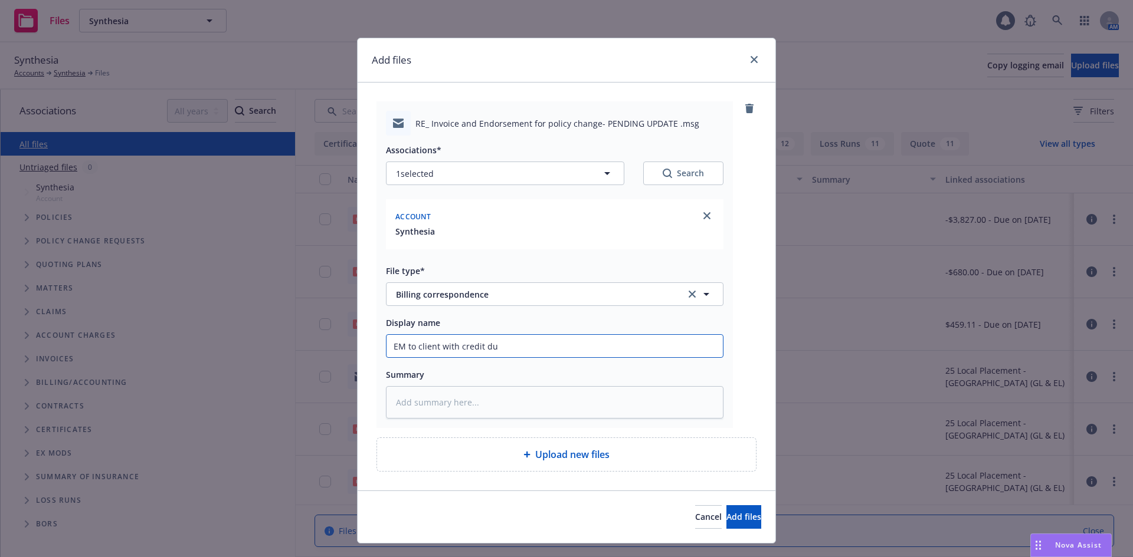
type textarea "x"
type input "EM to client with credit due"
type textarea "x"
type input "EM to client with credit due"
type textarea "x"
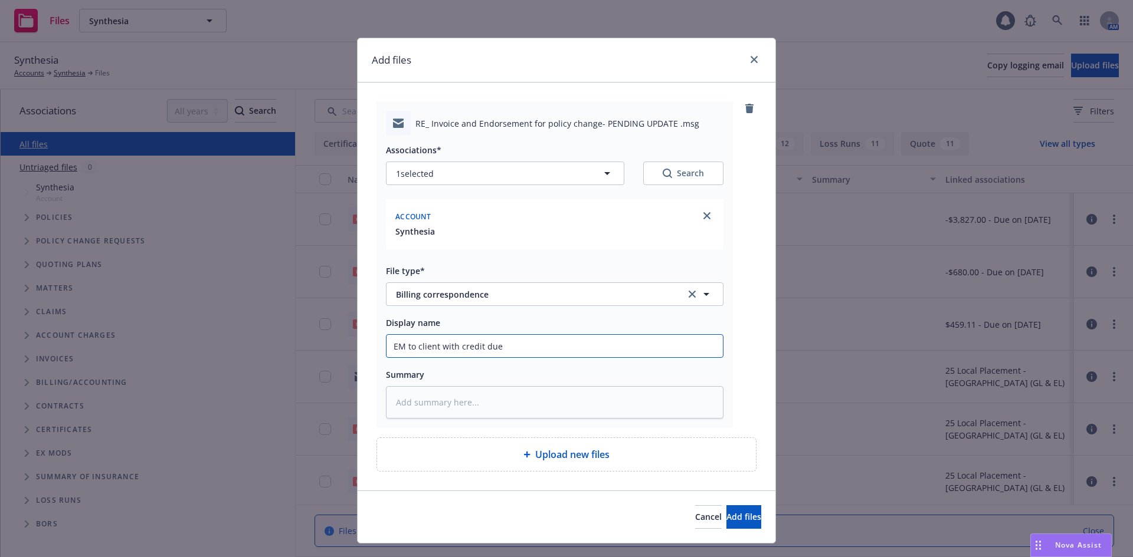
type input "EM to client with credit due f"
type textarea "x"
type input "EM to client with credit due fo"
type textarea "x"
type input "EM to client with credit due for"
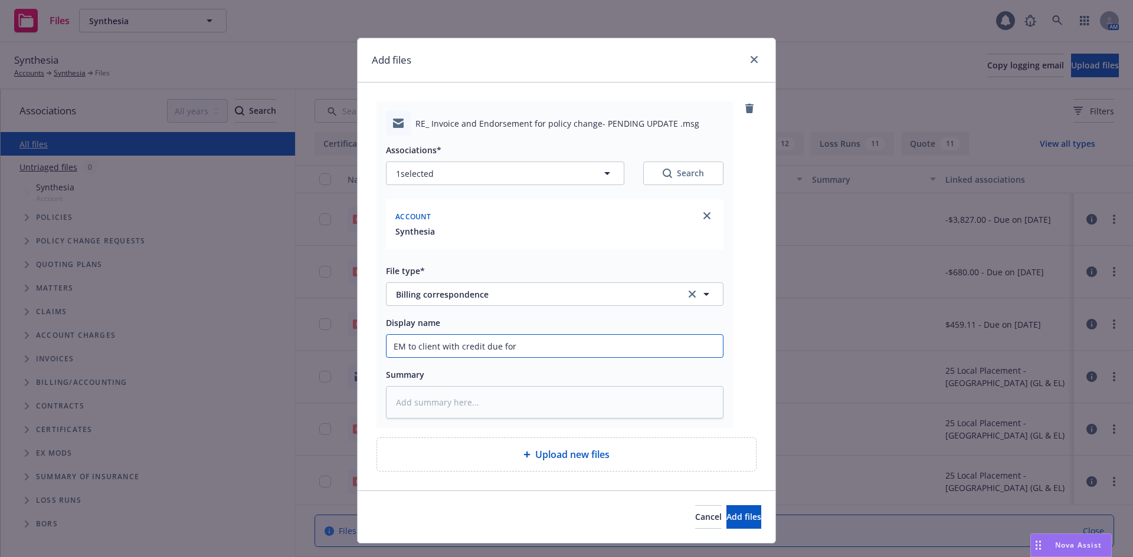
type textarea "x"
type input "EM to client with credit due for"
type textarea "x"
type input "EM to client with credit due for i"
type textarea "x"
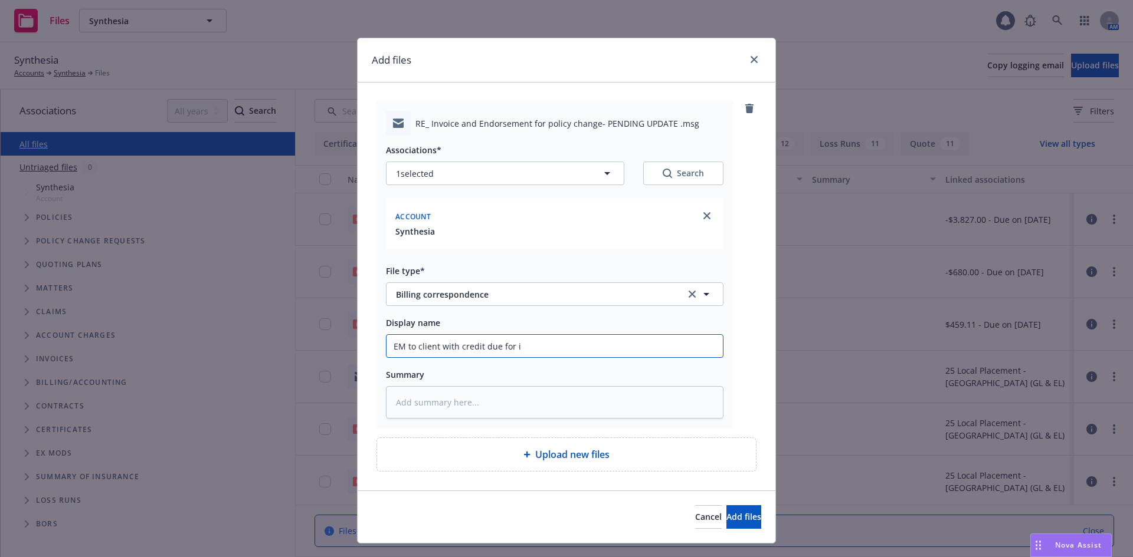
type input "EM to client with credit due for in"
type textarea "x"
type input "EM to client with credit due for inv"
type textarea "x"
type input "EM to client with credit due for invo"
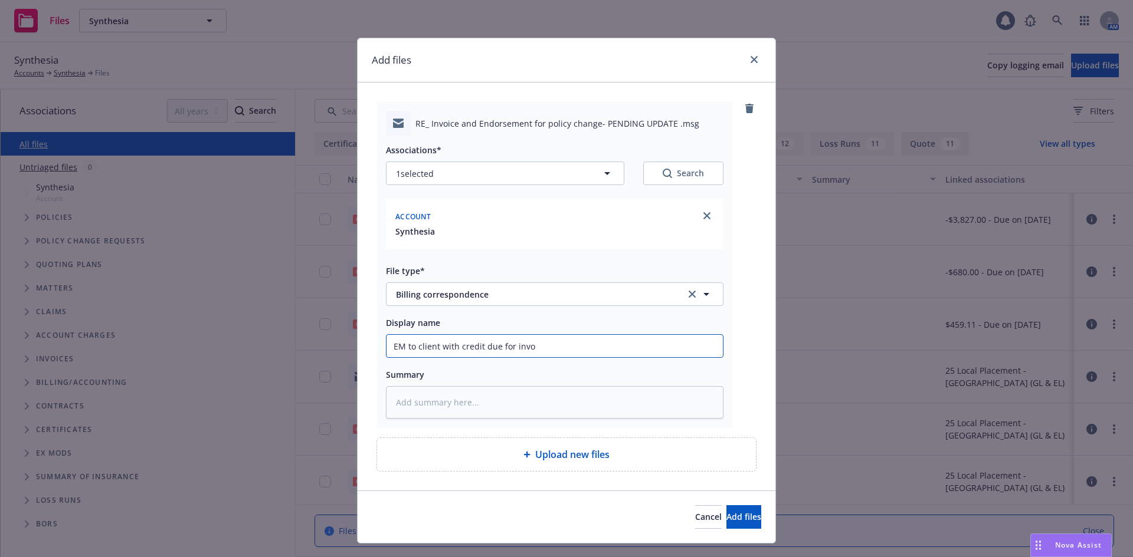
type textarea "x"
type input "EM to client with credit due for invoc"
type textarea "x"
type input "EM to client with credit due for invoce"
type textarea "x"
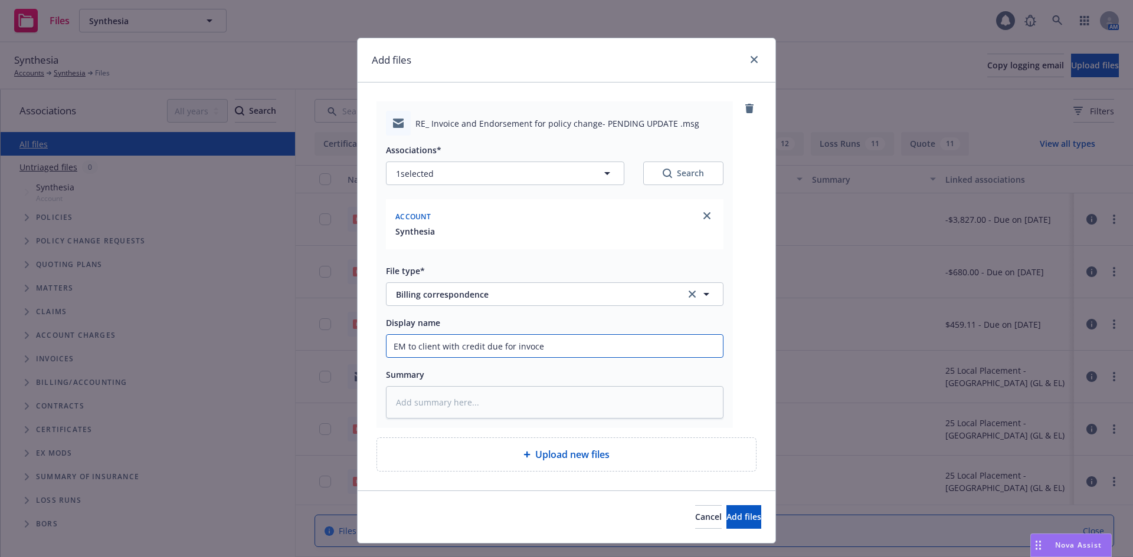
type input "EM to client with credit due for invoces"
type textarea "x"
type input "EM to client with credit due for invoces."
type textarea "x"
type input "EM to client with credit due for invoces."
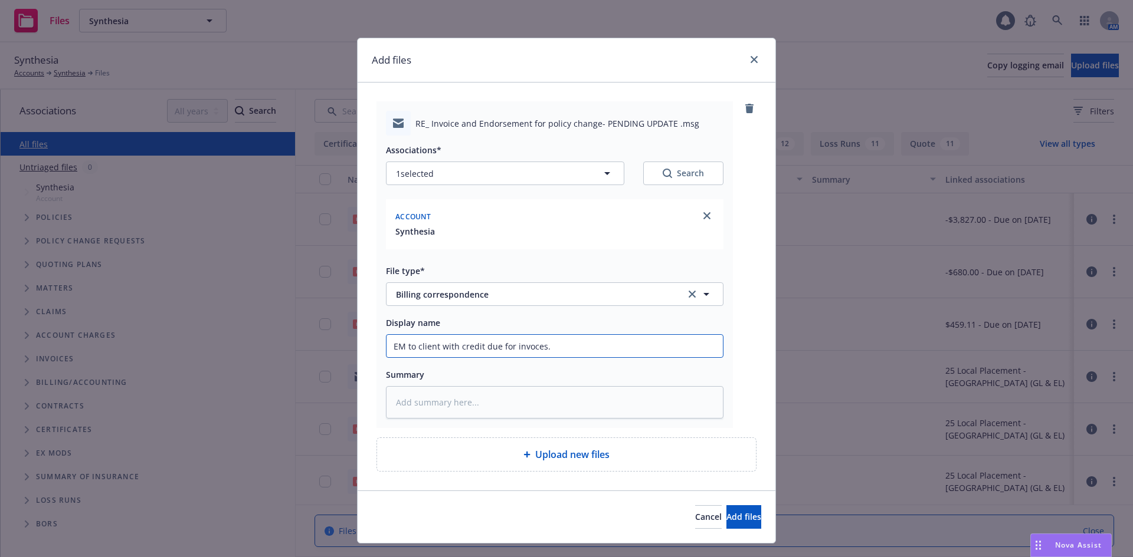
type textarea "x"
type input "EM to client with credit due for invoces."
type textarea "x"
type input "EM to client with credit due for invoces"
type textarea "x"
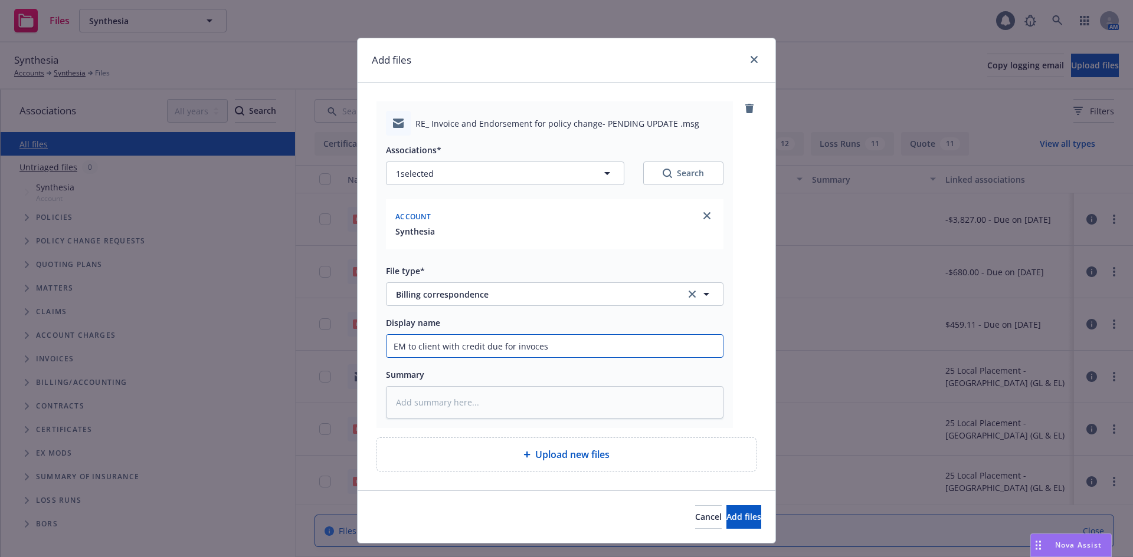
type input "EM to client with credit due for invoce"
type textarea "x"
type input "EM to client with credit due for invoc"
type textarea "x"
type input "EM to client with credit due for invo"
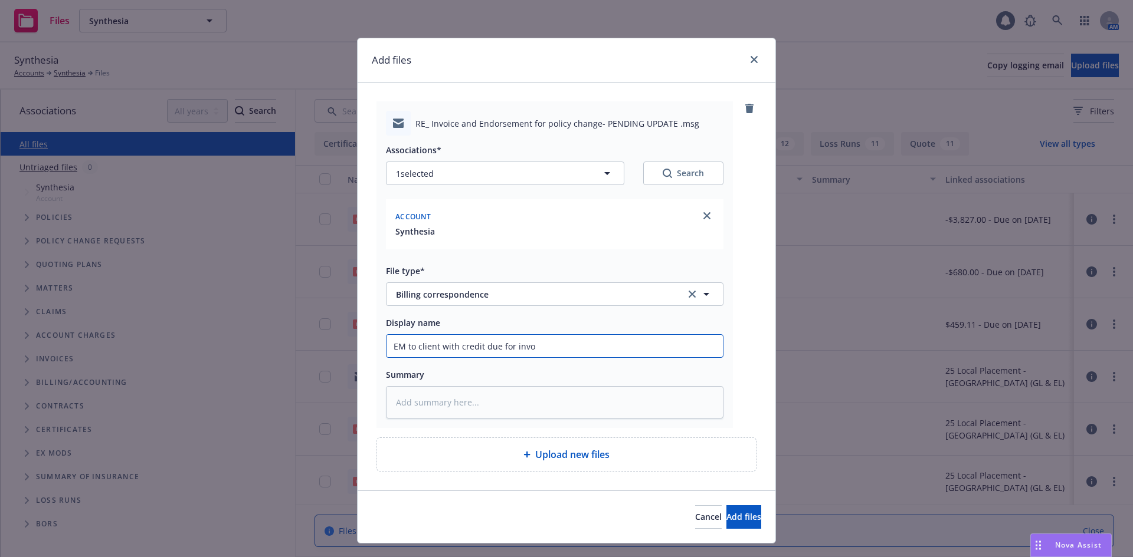
type textarea "x"
type input "EM to client with credit due for invoi"
type textarea "x"
type input "EM to client with credit due for invoic"
type textarea "x"
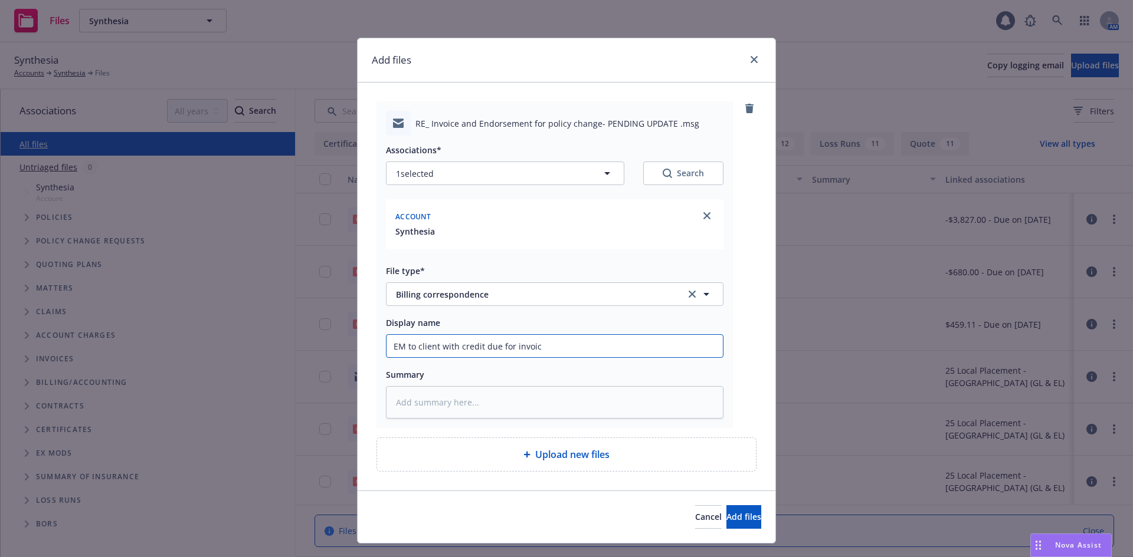
type input "EM to client with credit due for invoice"
type textarea "x"
type input "EM to client with credit due for invoices"
type textarea "x"
type input "EM to client with credit due for invoices"
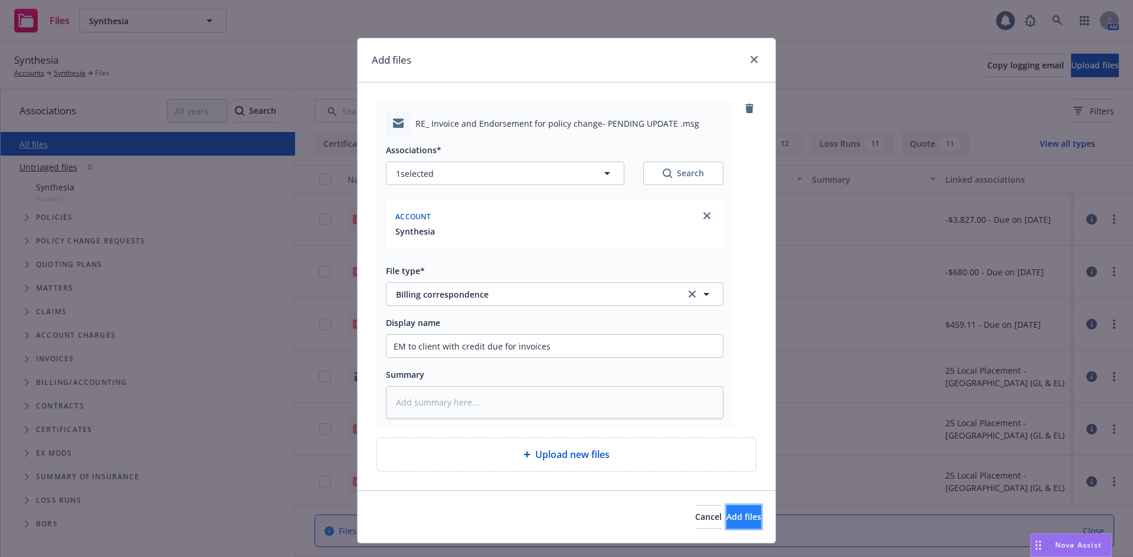
click at [734, 515] on span "Add files" at bounding box center [743, 516] width 35 height 11
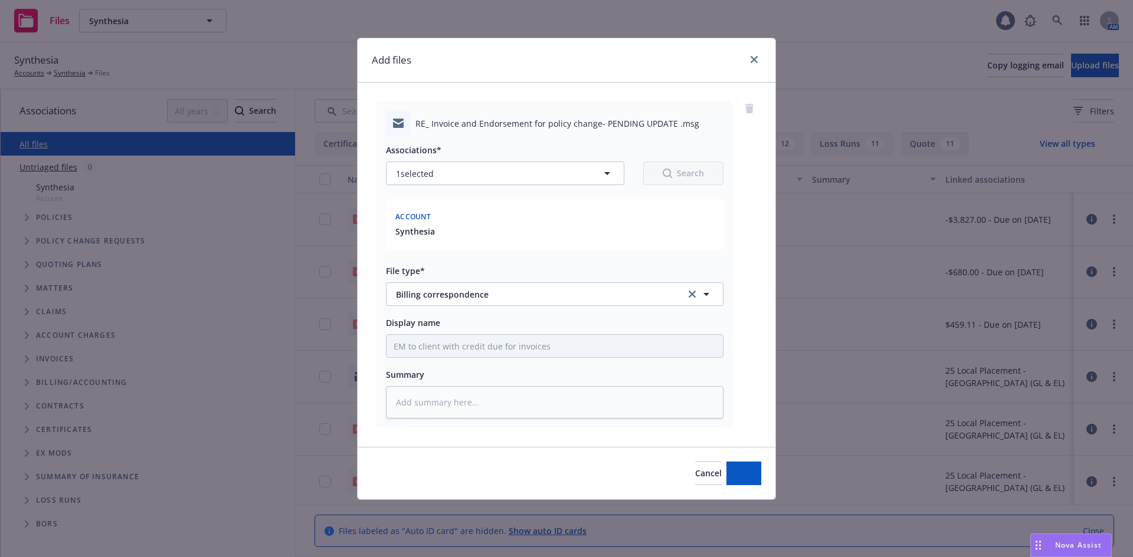
type textarea "x"
